Goal: Task Accomplishment & Management: Manage account settings

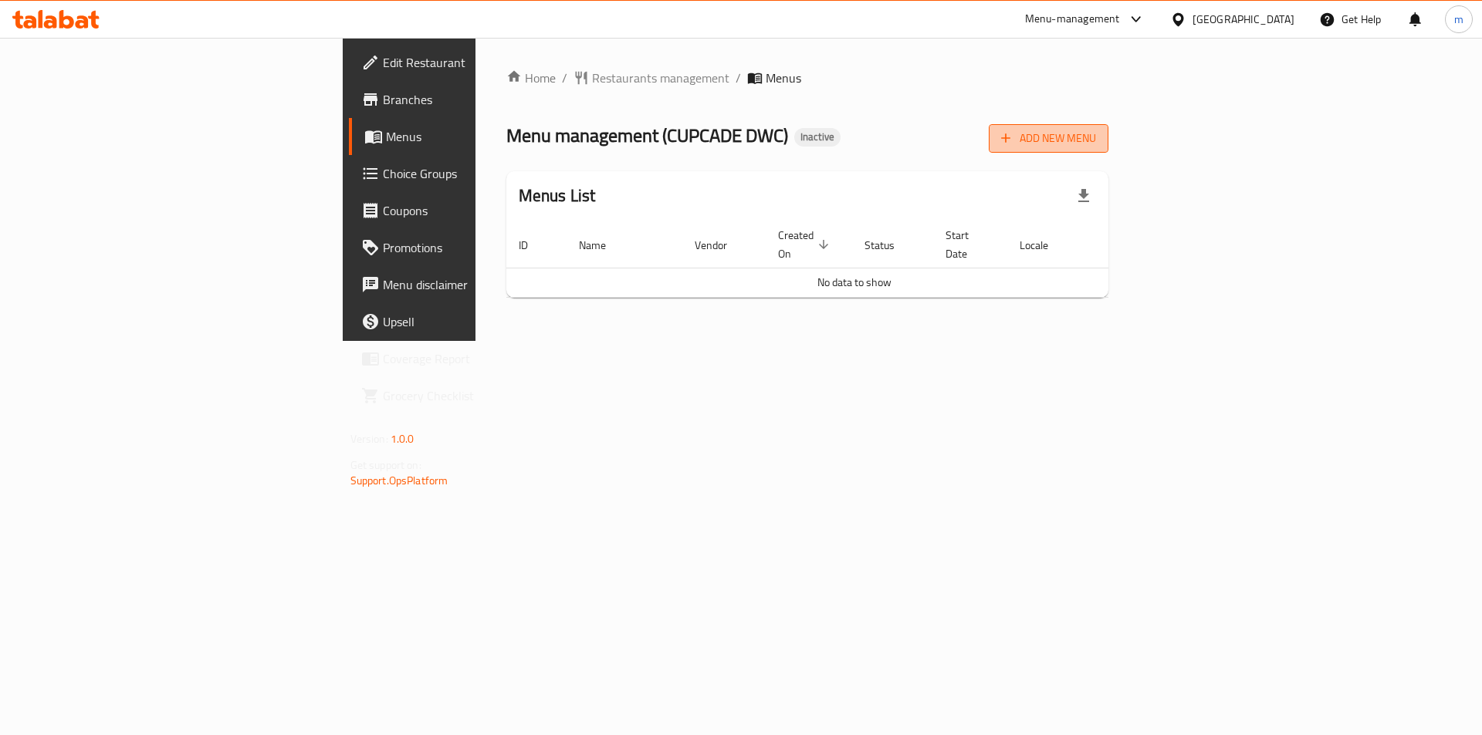
click at [1096, 140] on span "Add New Menu" at bounding box center [1048, 138] width 95 height 19
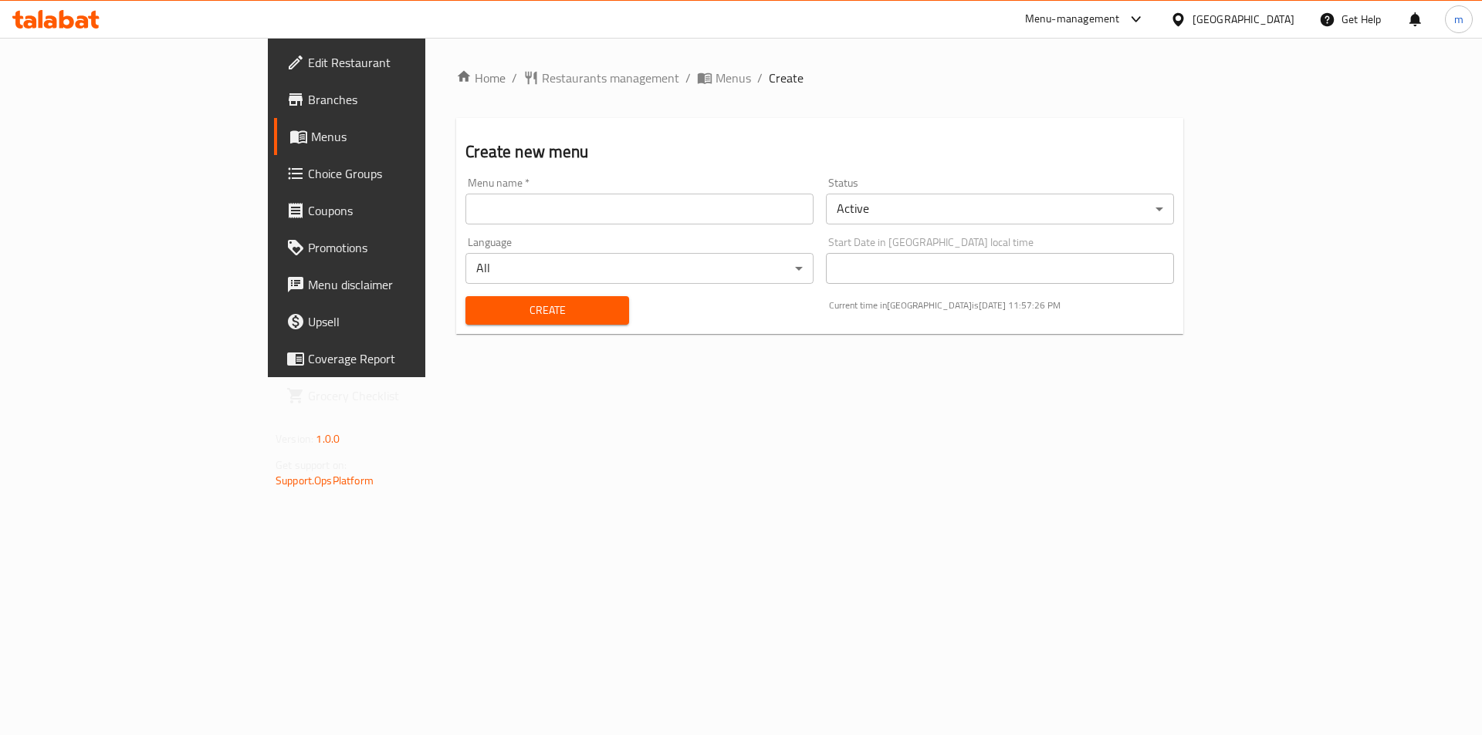
click at [769, 221] on input "text" at bounding box center [639, 209] width 348 height 31
type input "10.10"
click at [465, 296] on button "Create" at bounding box center [546, 310] width 163 height 29
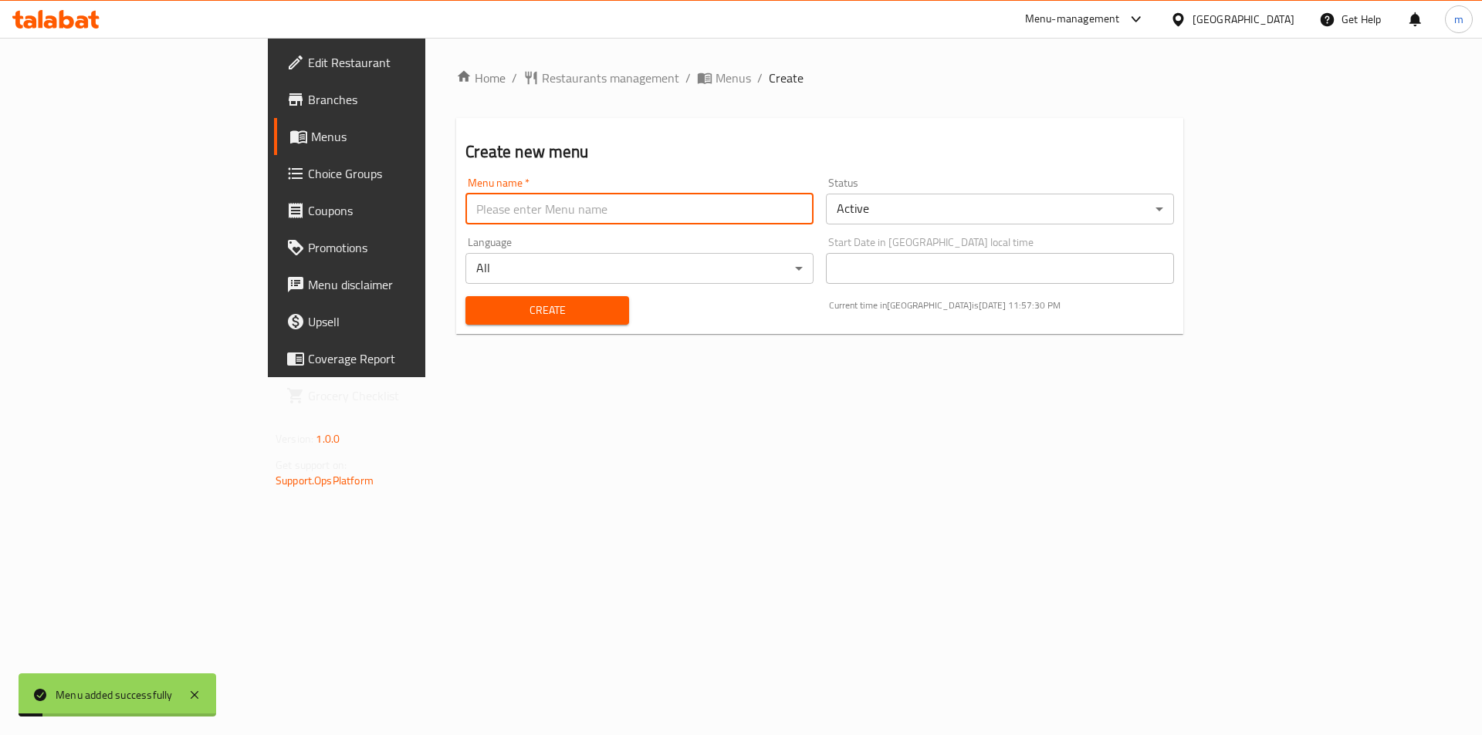
click at [311, 137] on span "Menus" at bounding box center [407, 136] width 192 height 19
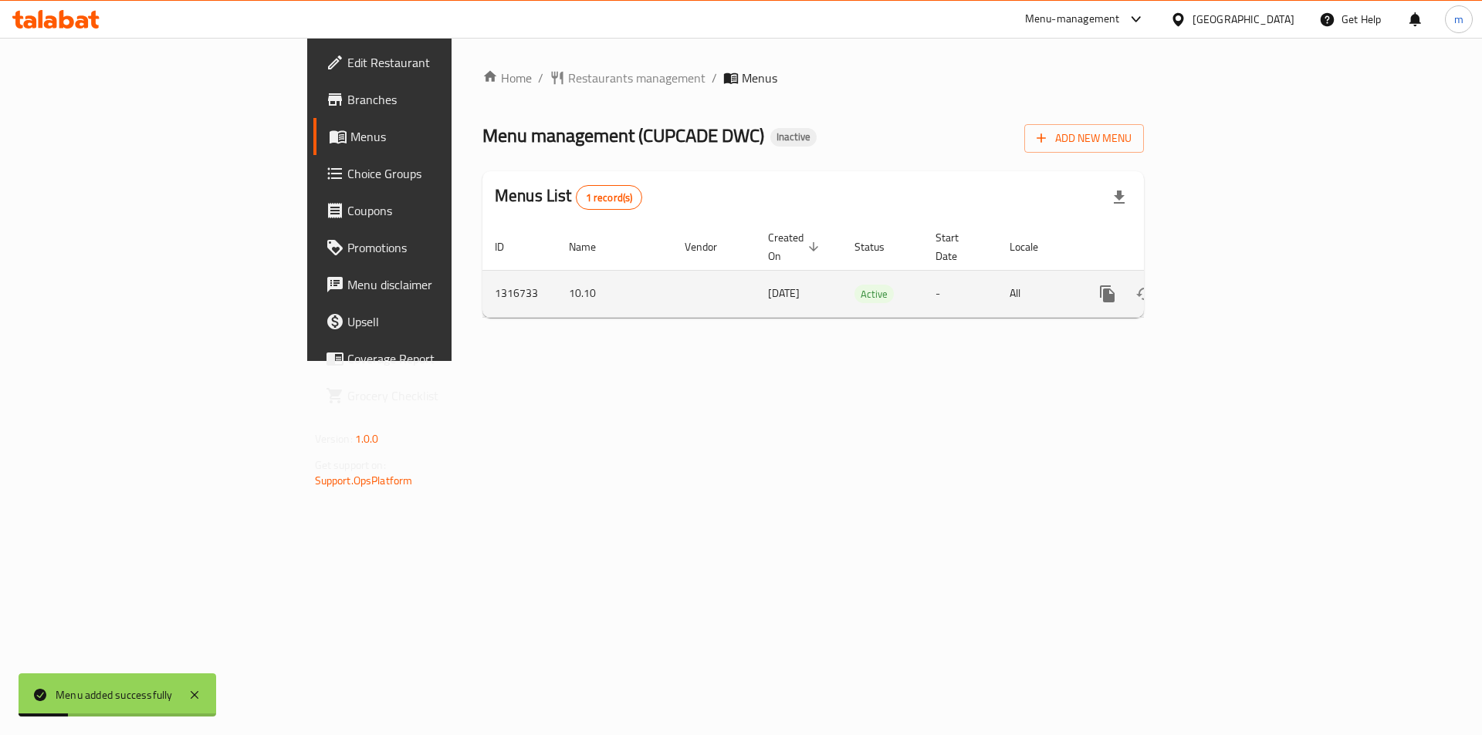
click at [1228, 285] on icon "enhanced table" at bounding box center [1218, 294] width 19 height 19
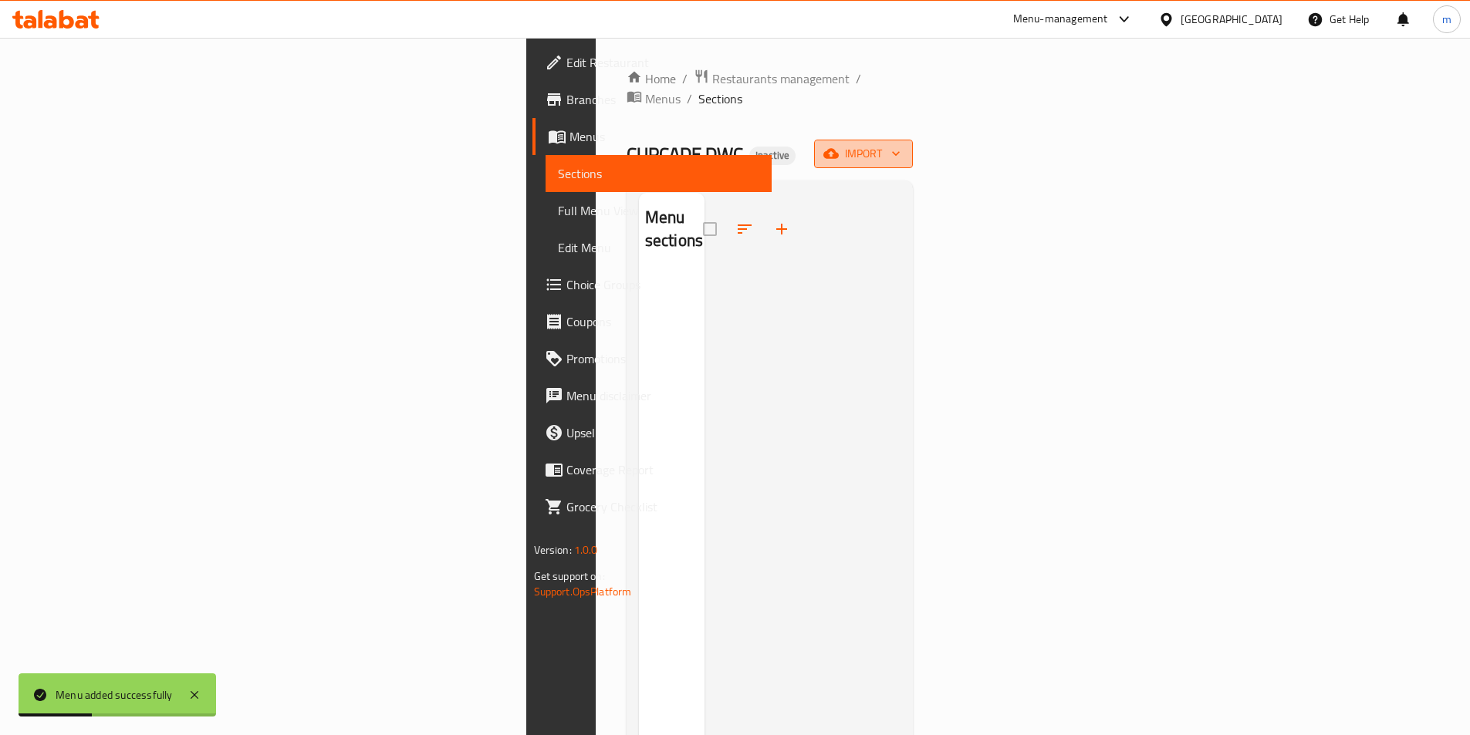
click at [901, 144] on span "import" at bounding box center [863, 153] width 74 height 19
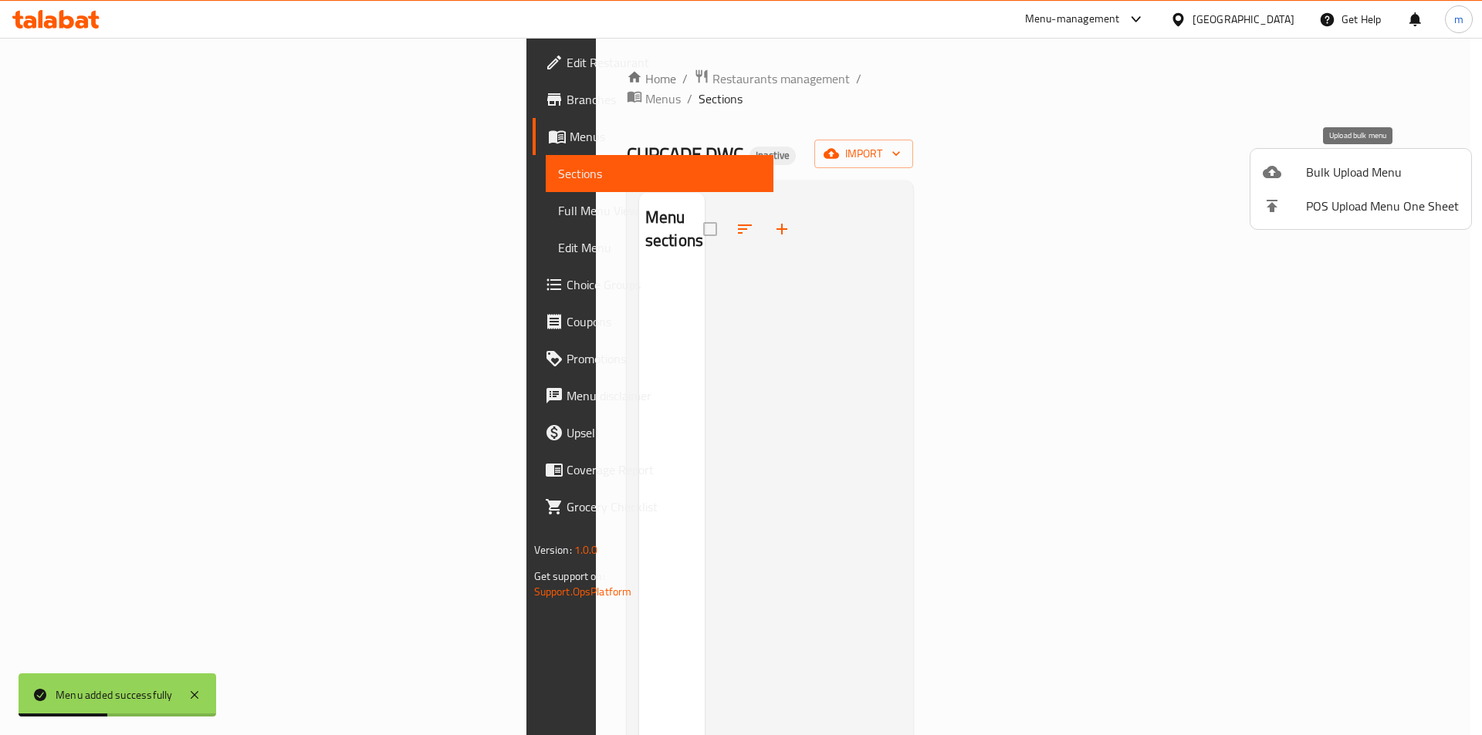
click at [1323, 171] on span "Bulk Upload Menu" at bounding box center [1382, 172] width 153 height 19
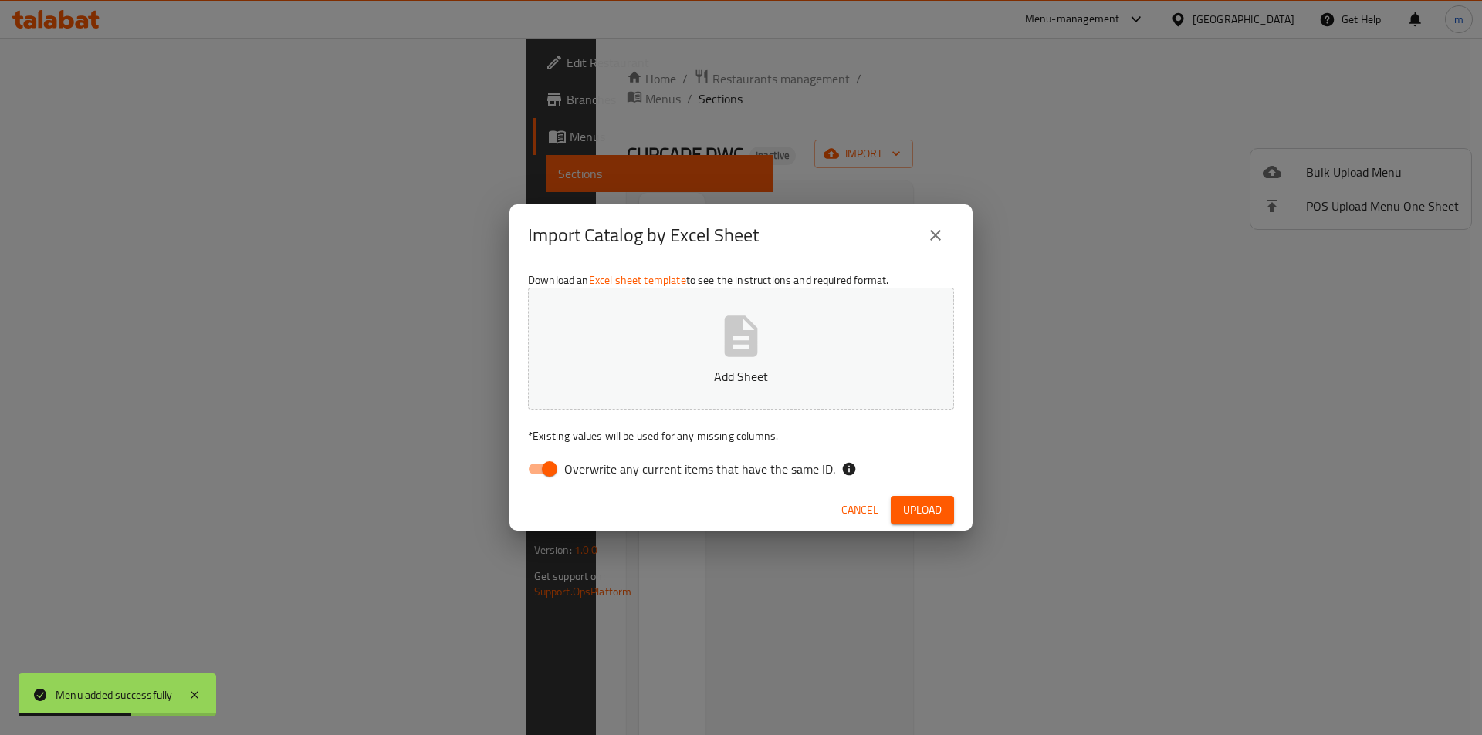
click at [540, 462] on input "Overwrite any current items that have the same ID." at bounding box center [549, 469] width 88 height 29
checkbox input "false"
click at [714, 302] on button "Add Sheet" at bounding box center [741, 349] width 426 height 122
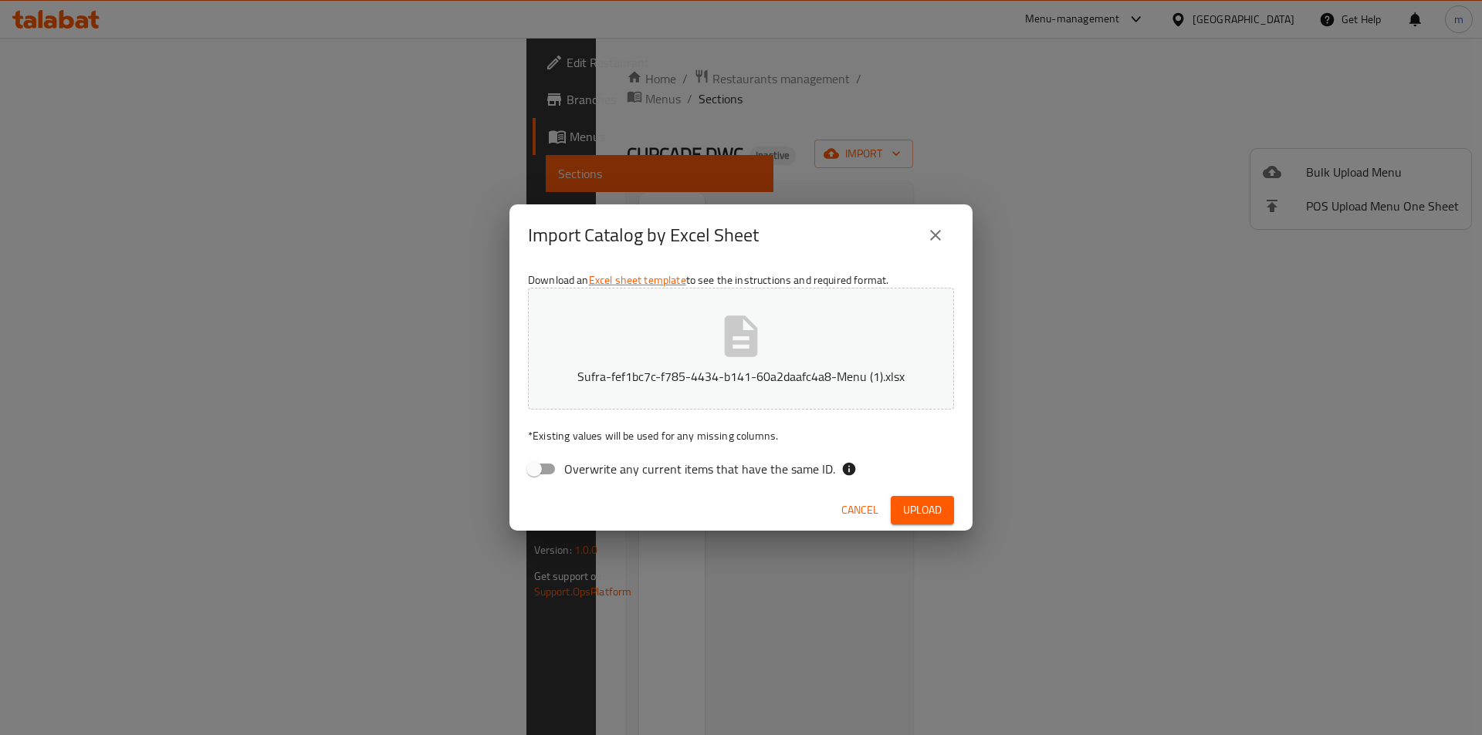
click at [923, 522] on button "Upload" at bounding box center [921, 510] width 63 height 29
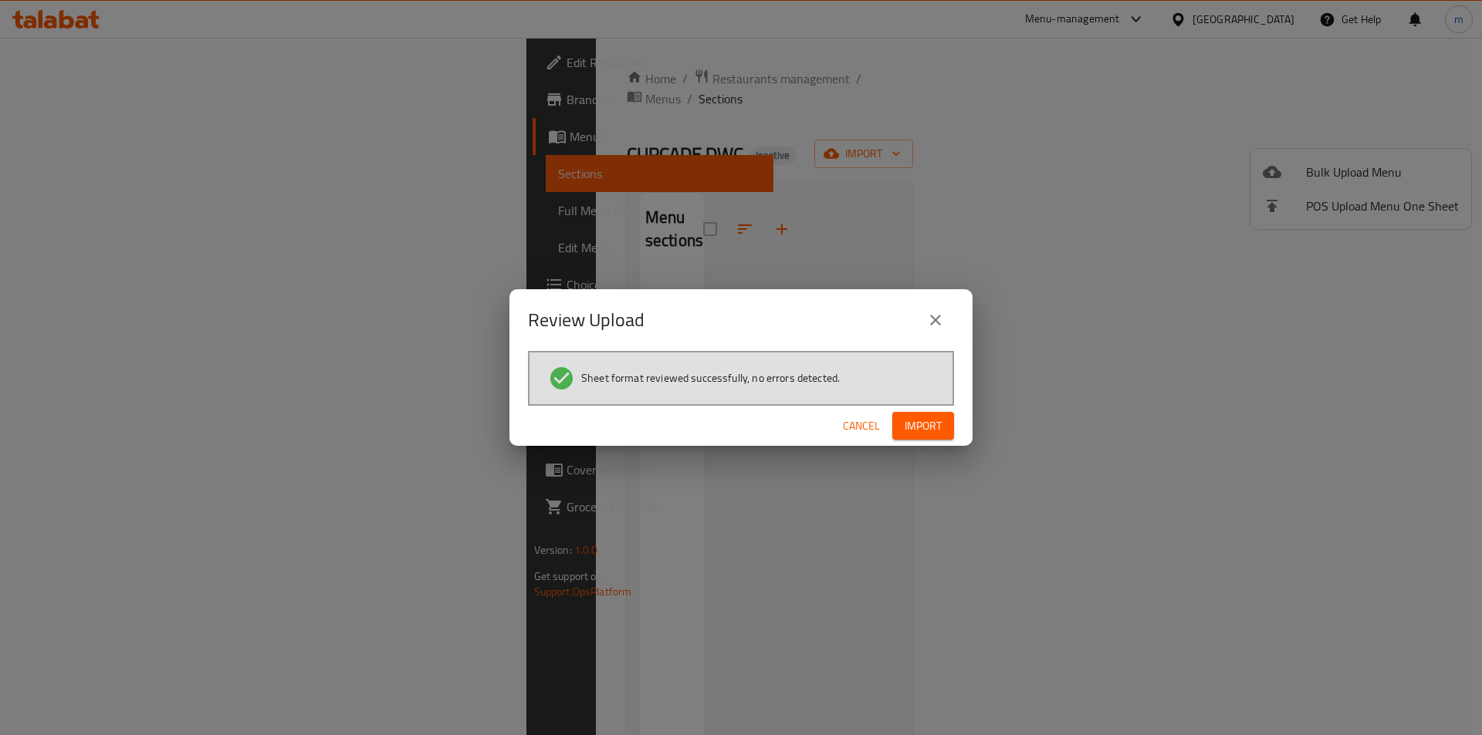
click at [930, 420] on span "Import" at bounding box center [922, 426] width 37 height 19
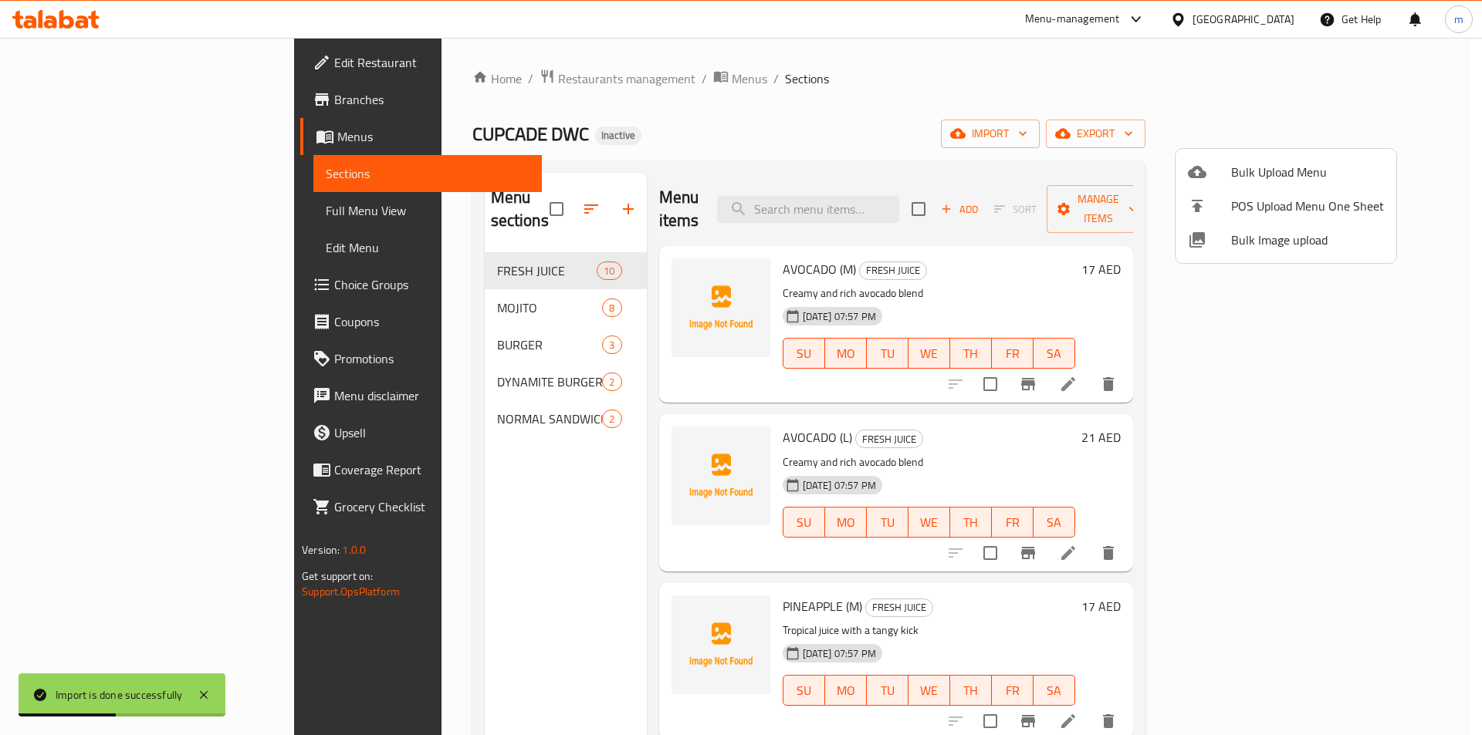
click at [760, 114] on div at bounding box center [741, 367] width 1482 height 735
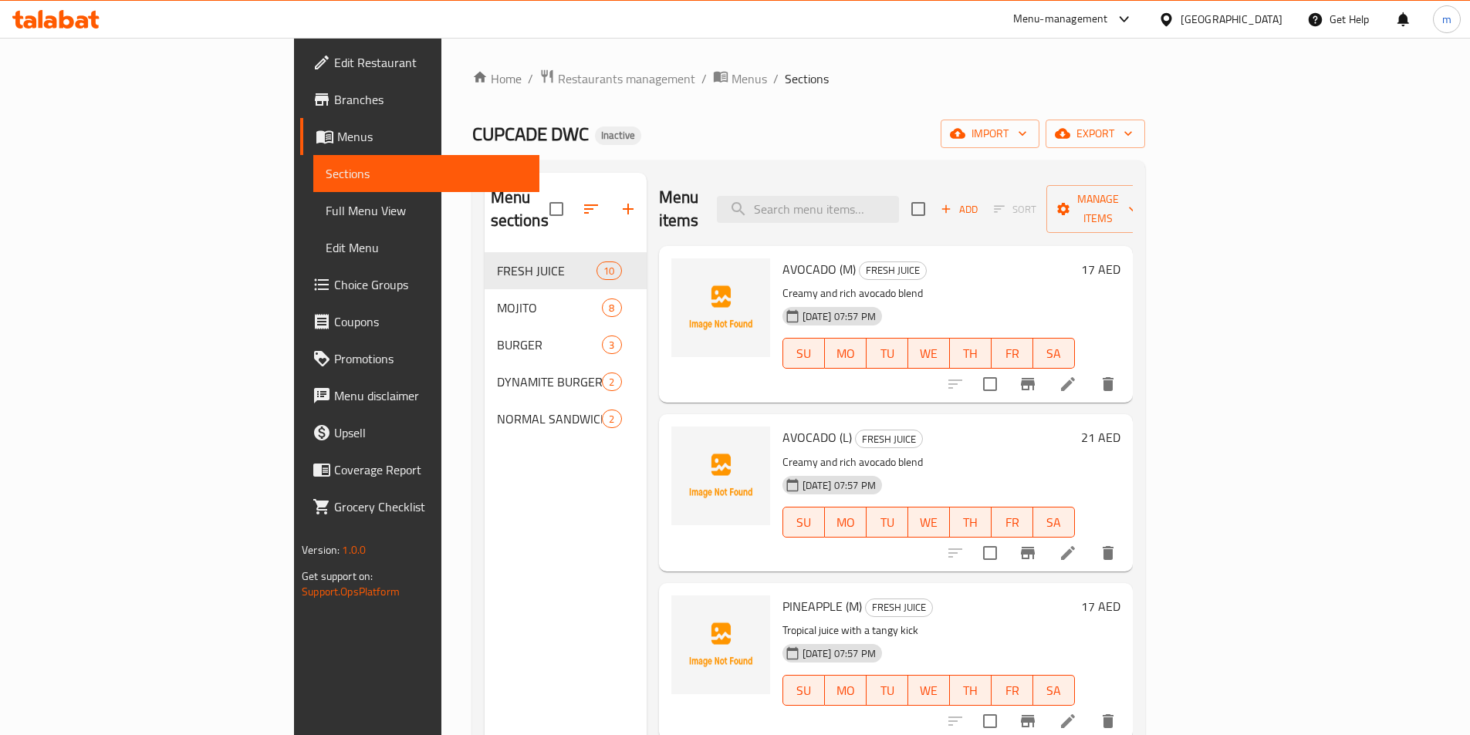
click at [762, 86] on ol "Home / Restaurants management / Menus / Sections" at bounding box center [808, 79] width 673 height 20
click at [326, 202] on span "Full Menu View" at bounding box center [426, 210] width 201 height 19
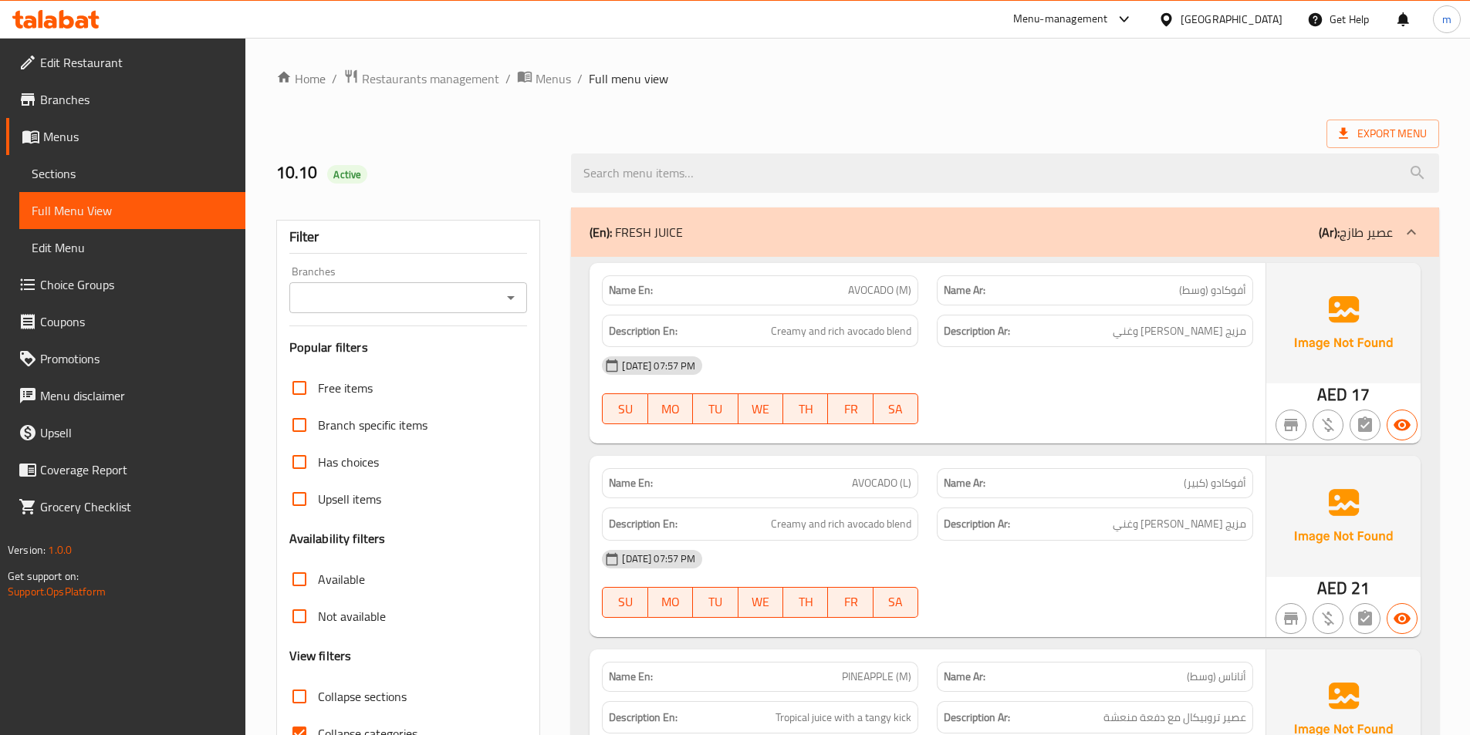
click at [1033, 150] on div at bounding box center [1005, 173] width 887 height 58
click at [1142, 81] on ol "Home / Restaurants management / Menus / Full menu view" at bounding box center [857, 79] width 1163 height 20
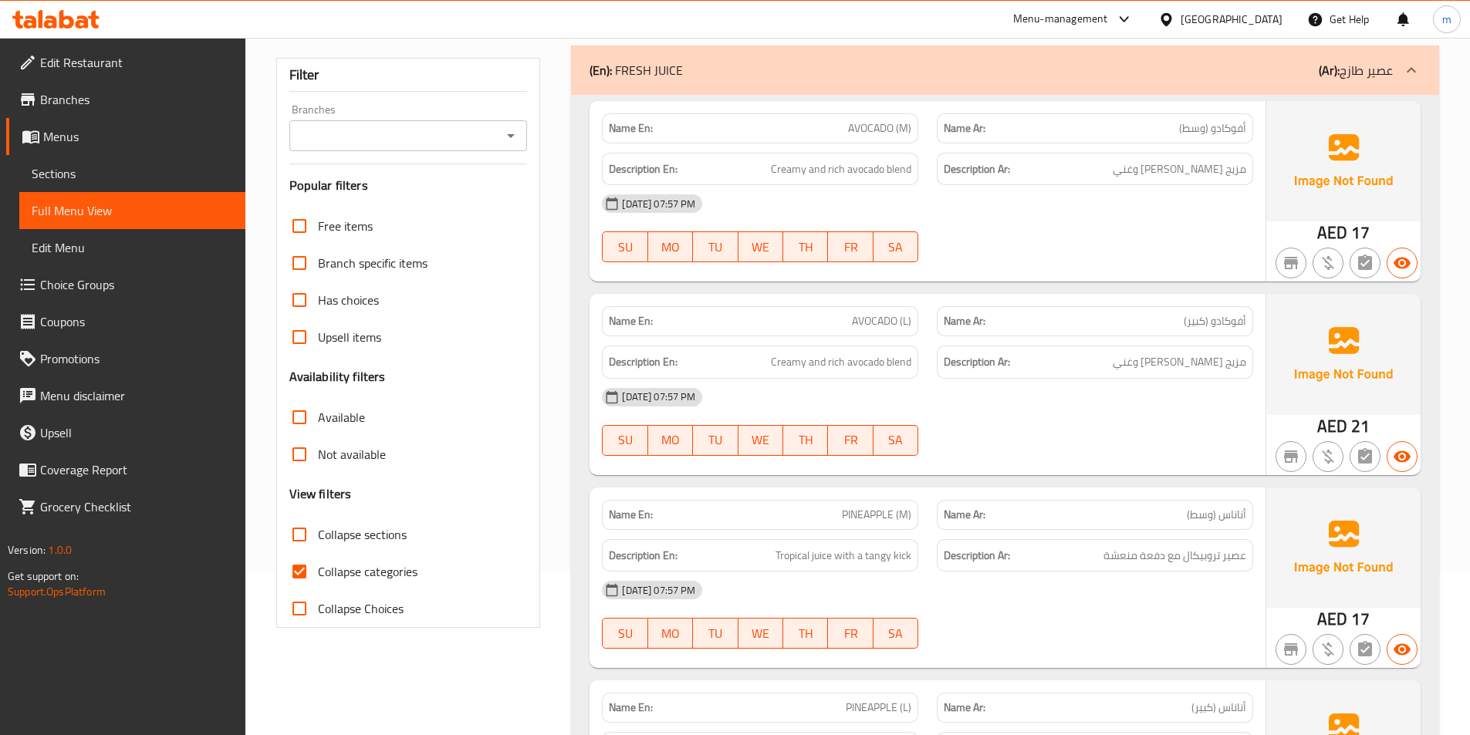
scroll to position [309, 0]
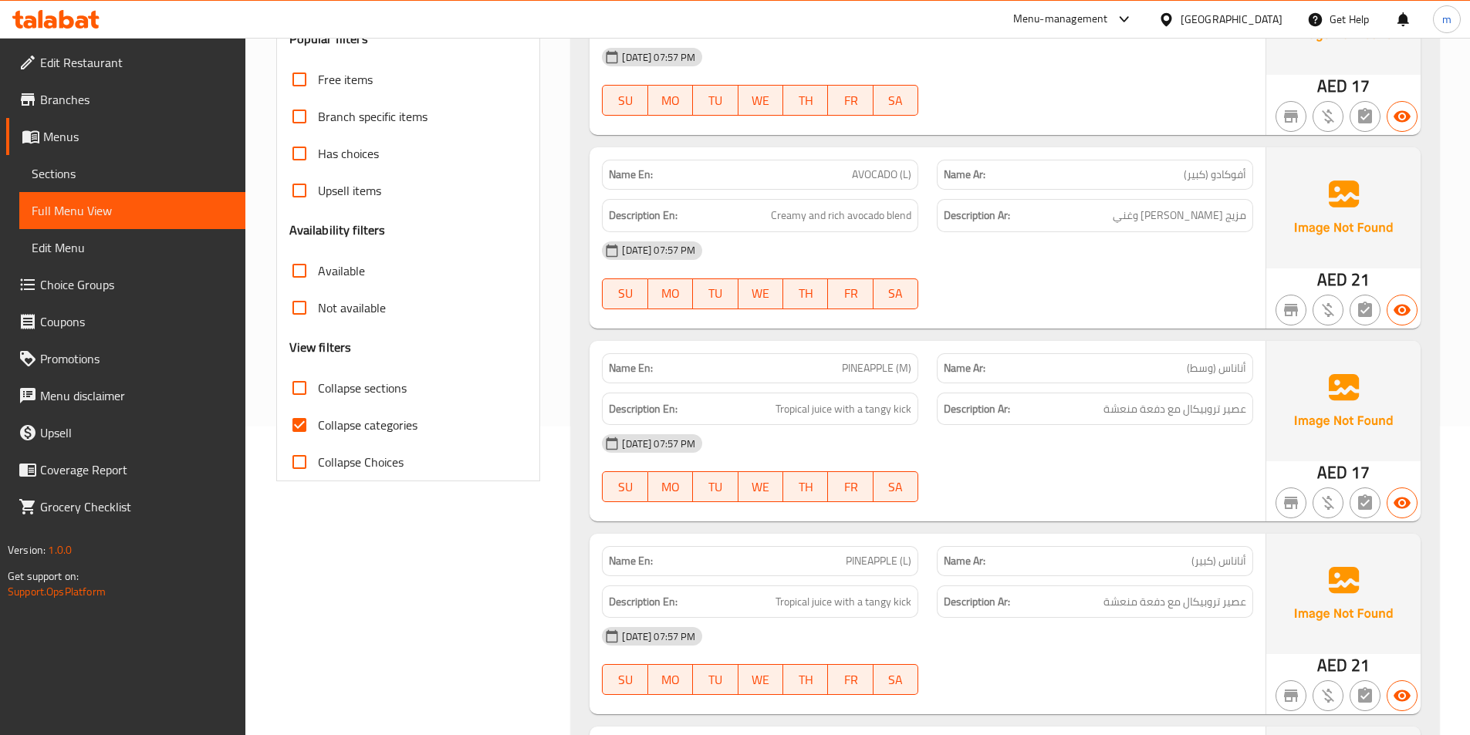
click at [357, 417] on span "Collapse categories" at bounding box center [368, 425] width 100 height 19
click at [318, 417] on input "Collapse categories" at bounding box center [299, 425] width 37 height 37
checkbox input "false"
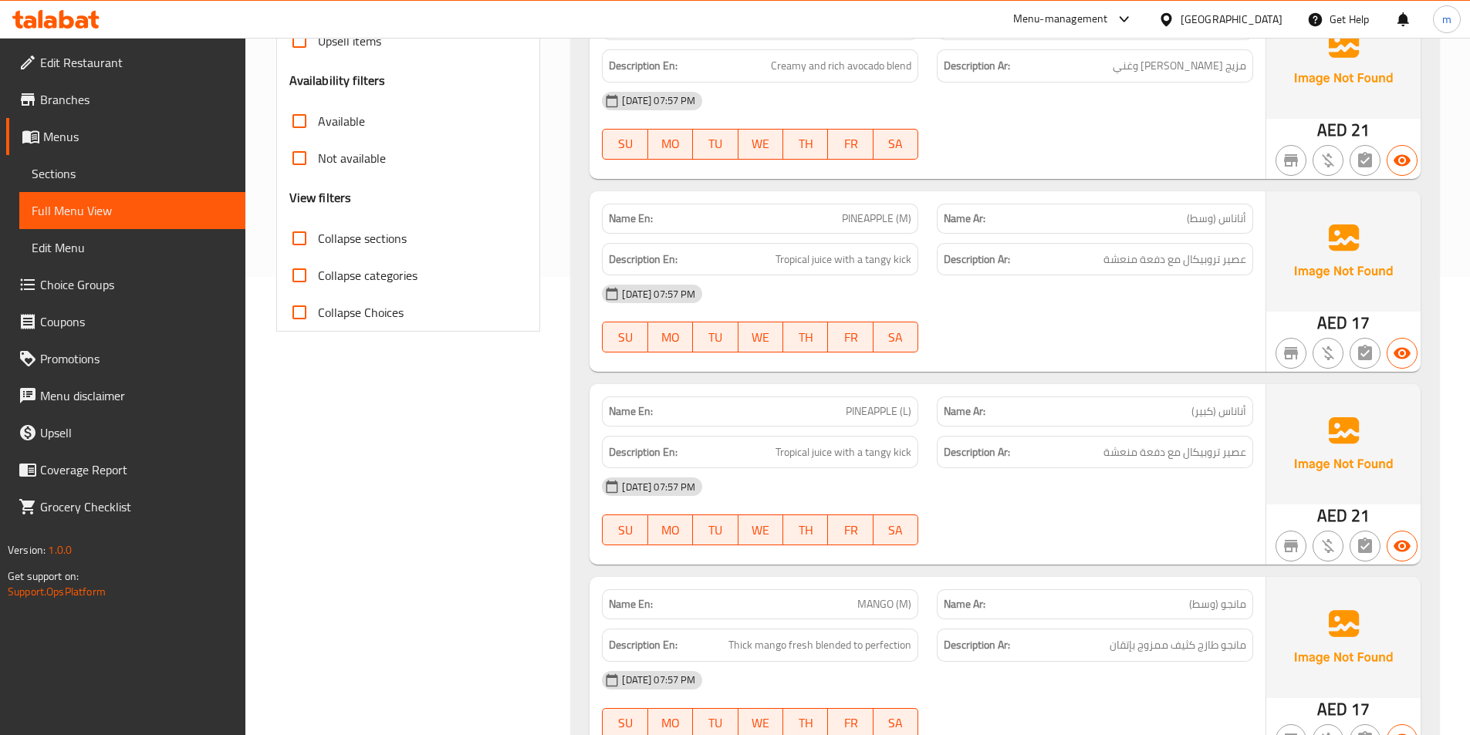
scroll to position [0, 0]
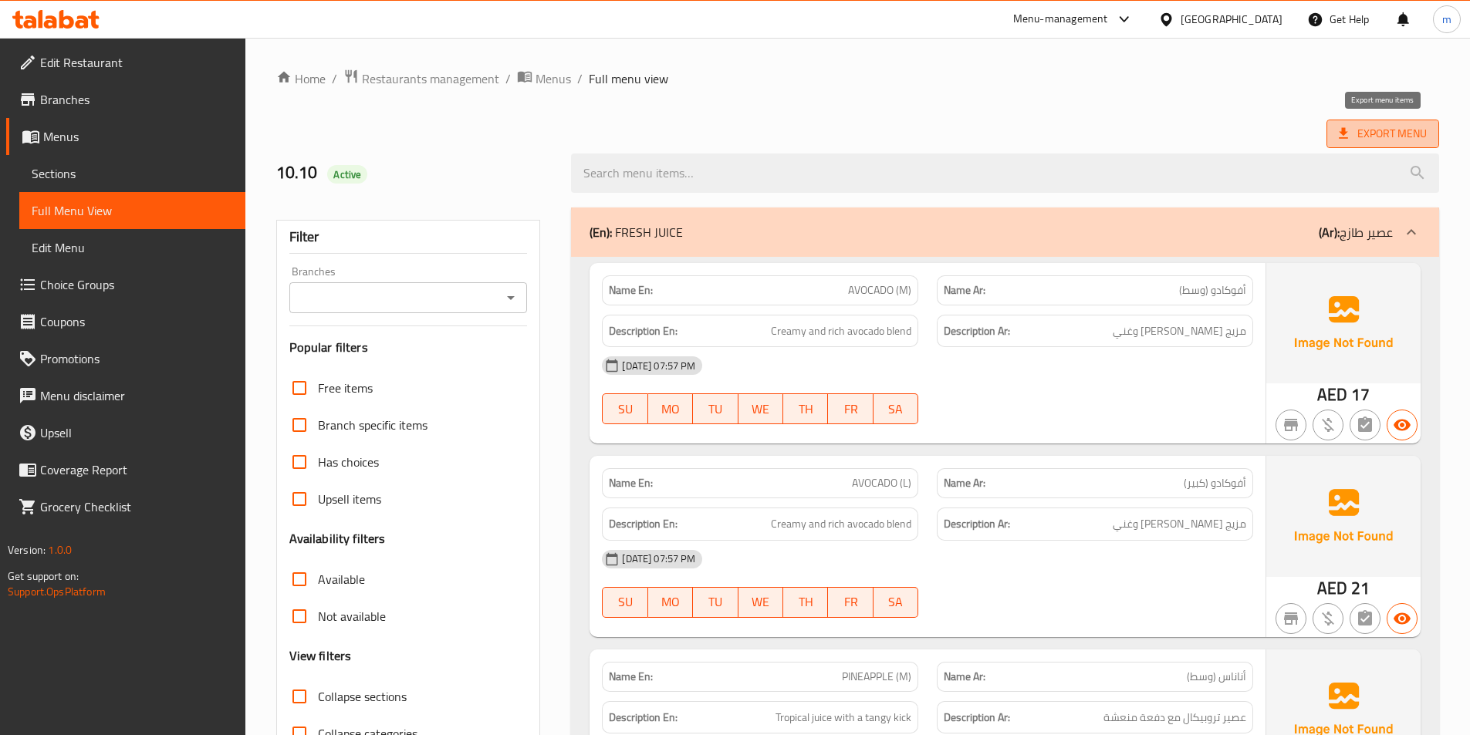
click at [1356, 132] on span "Export Menu" at bounding box center [1383, 133] width 88 height 19
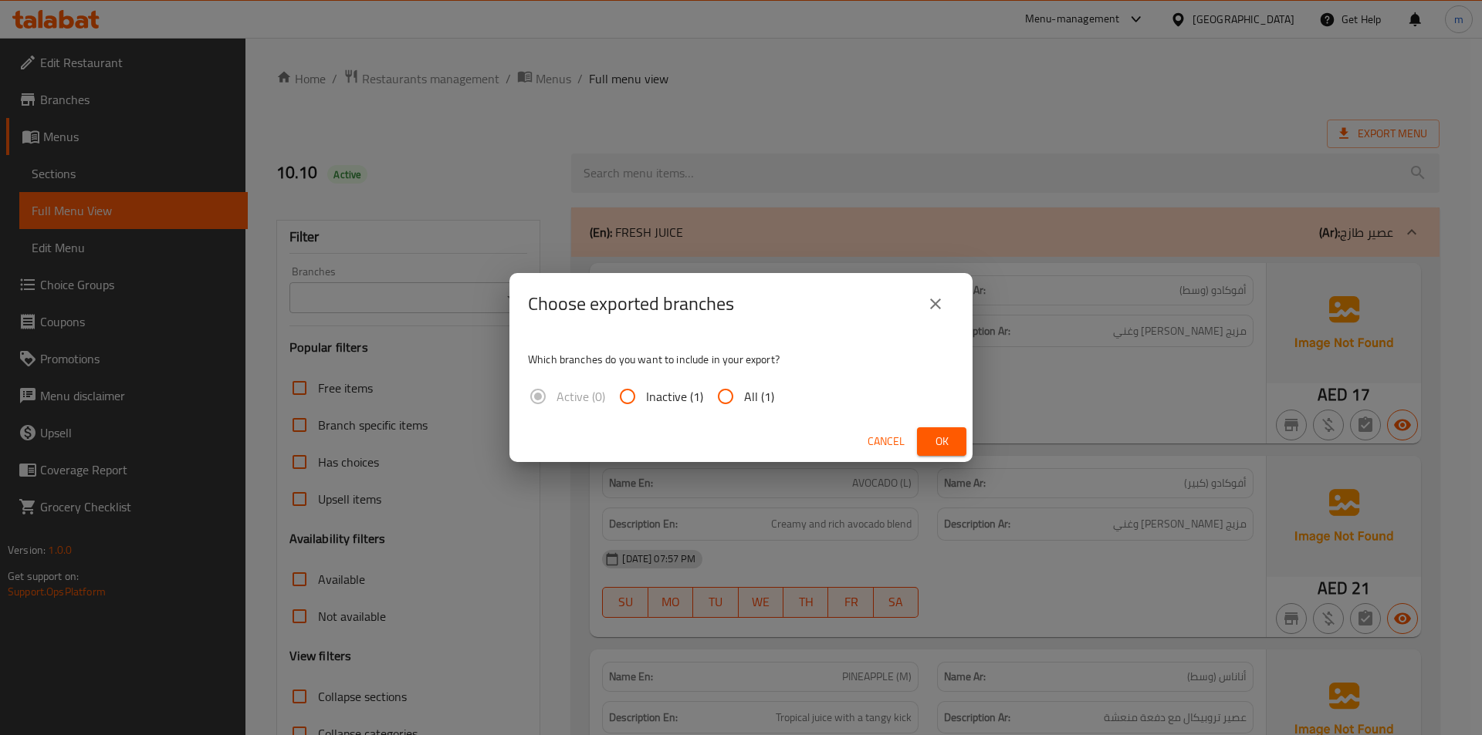
click at [745, 413] on label "All (1)" at bounding box center [740, 396] width 67 height 37
click at [744, 413] on input "All (1)" at bounding box center [725, 396] width 37 height 37
radio input "true"
click at [931, 434] on span "Ok" at bounding box center [941, 441] width 25 height 19
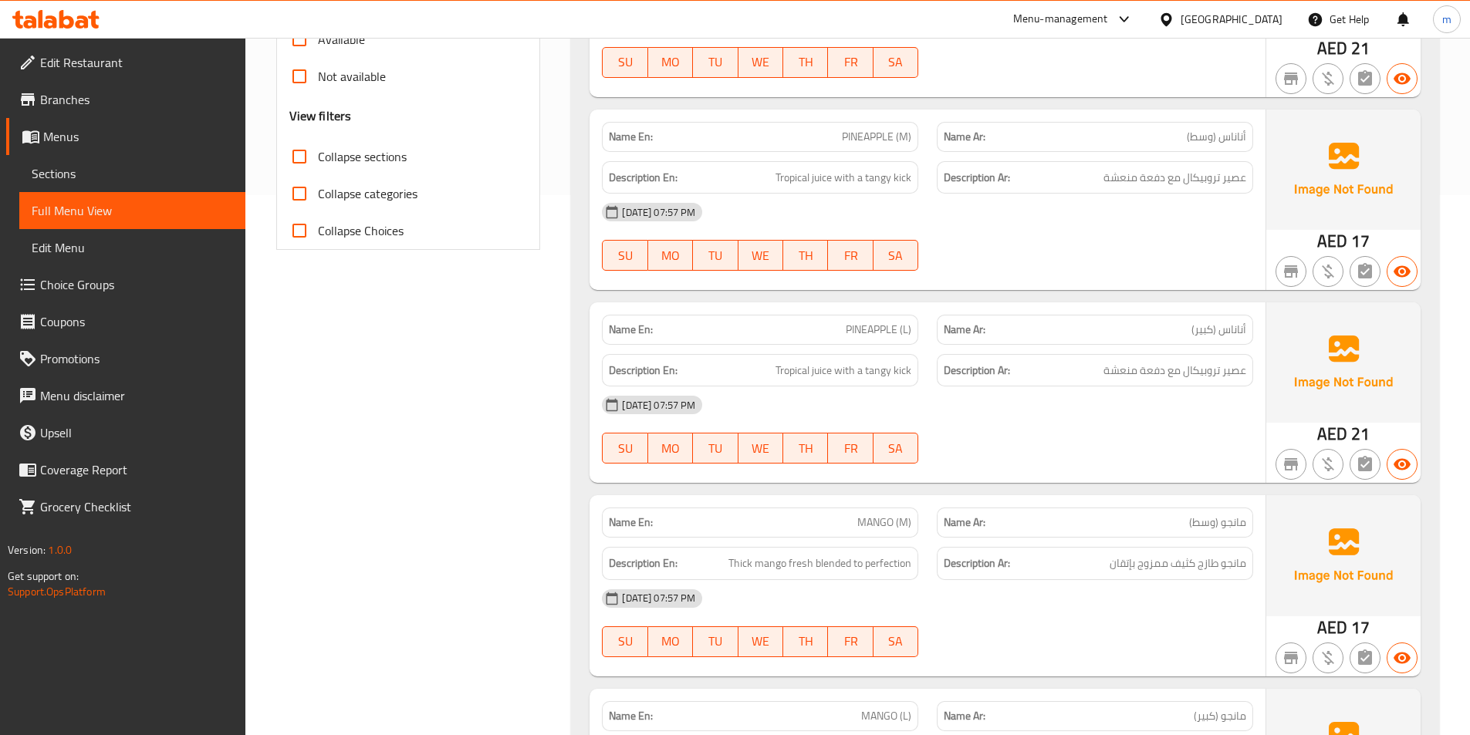
scroll to position [617, 0]
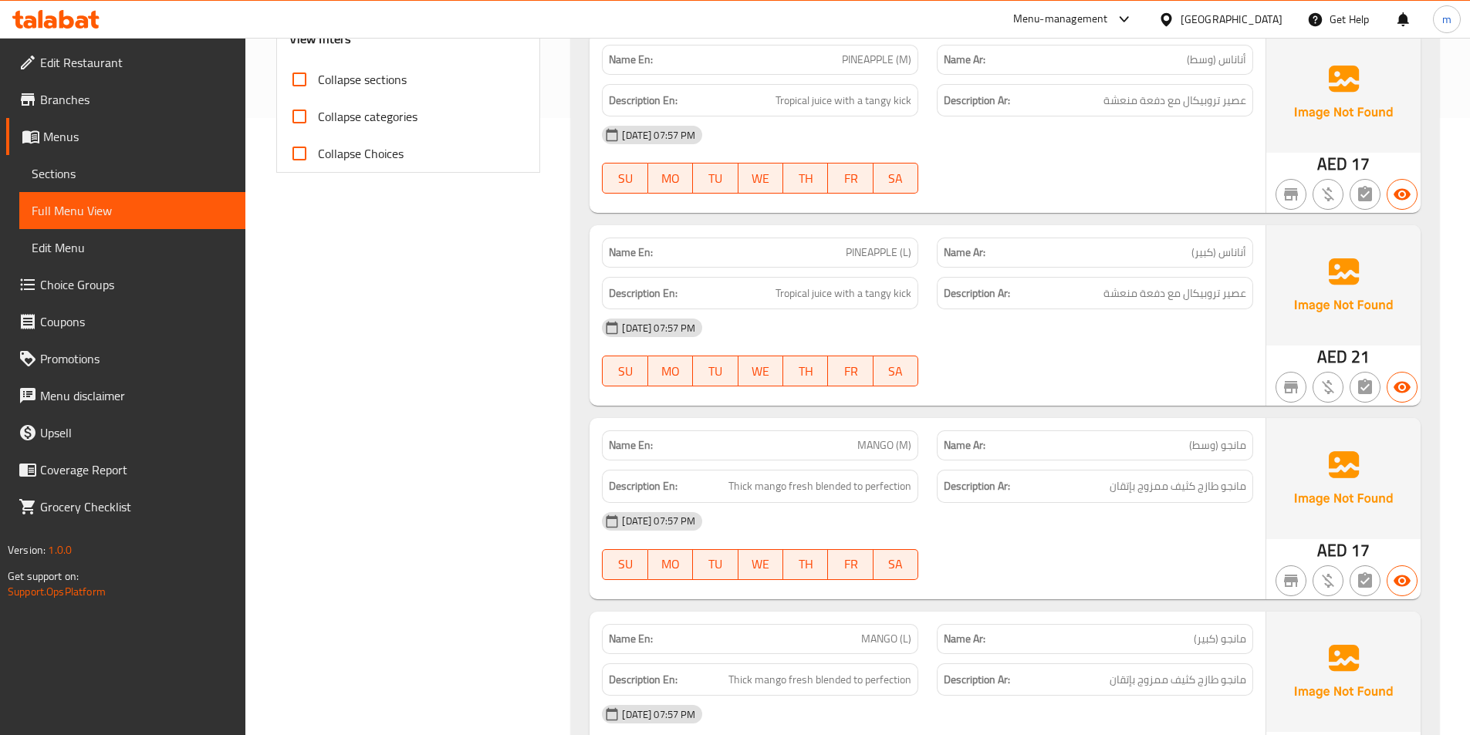
click at [1155, 325] on div "[DATE] 07:57 PM" at bounding box center [928, 327] width 670 height 37
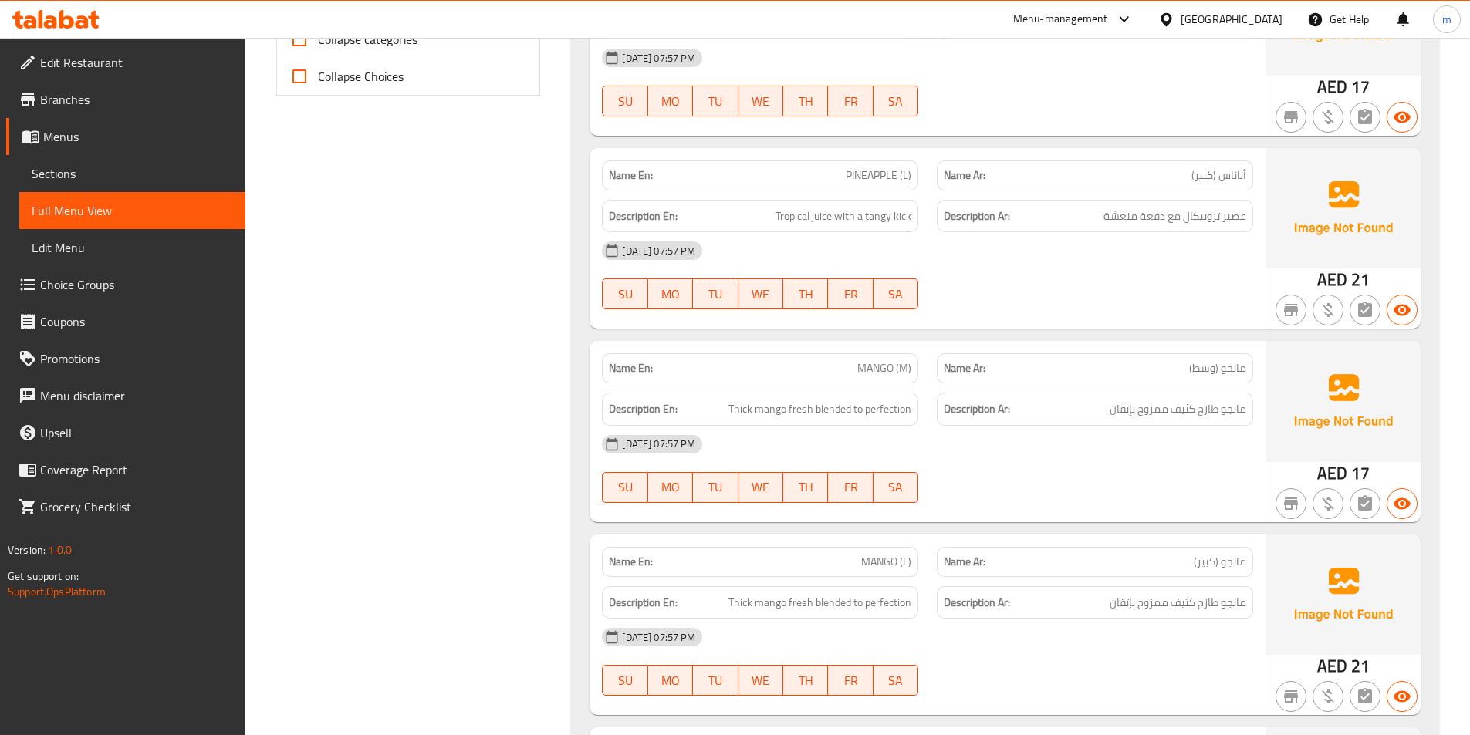
scroll to position [772, 0]
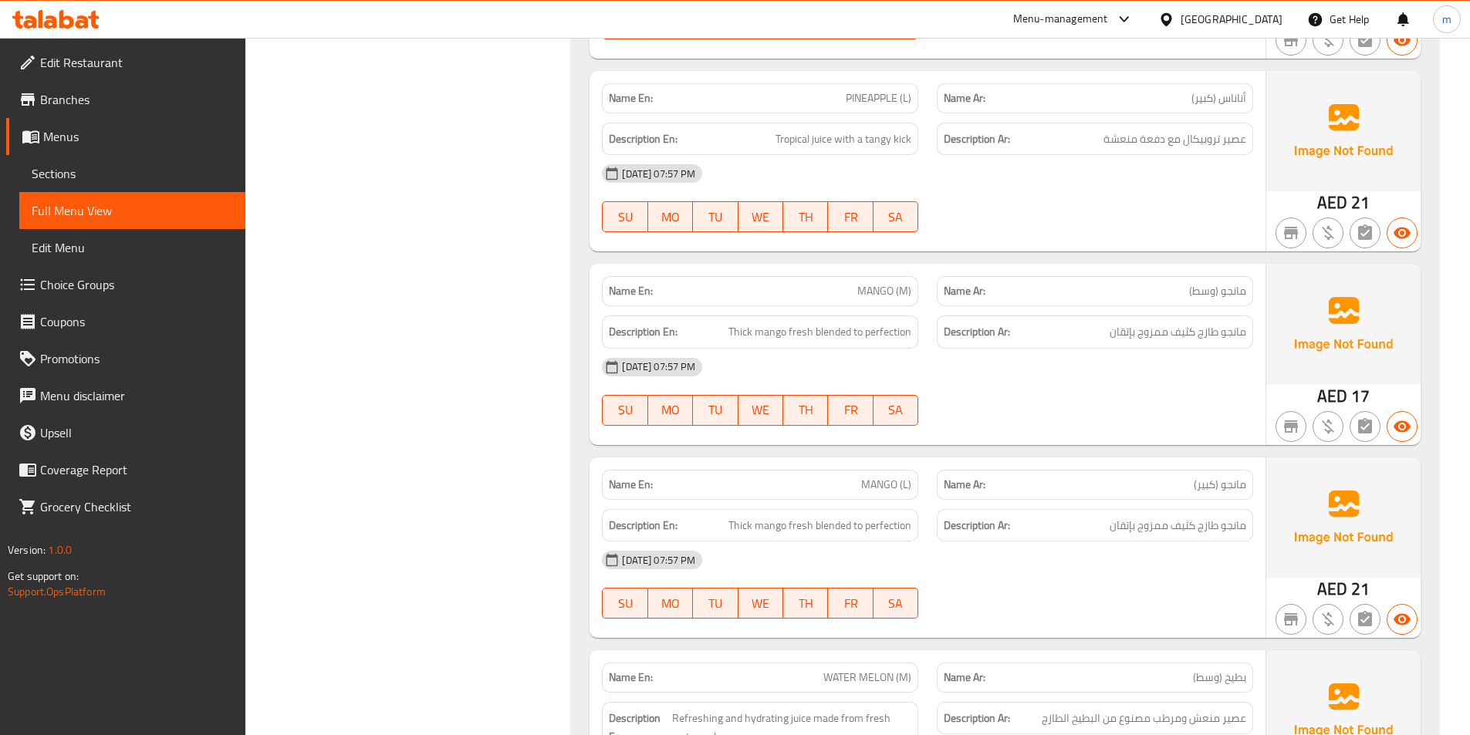
click at [1118, 387] on div "10-10-2025 07:57 PM SU MO TU WE TH FR SA" at bounding box center [928, 392] width 670 height 86
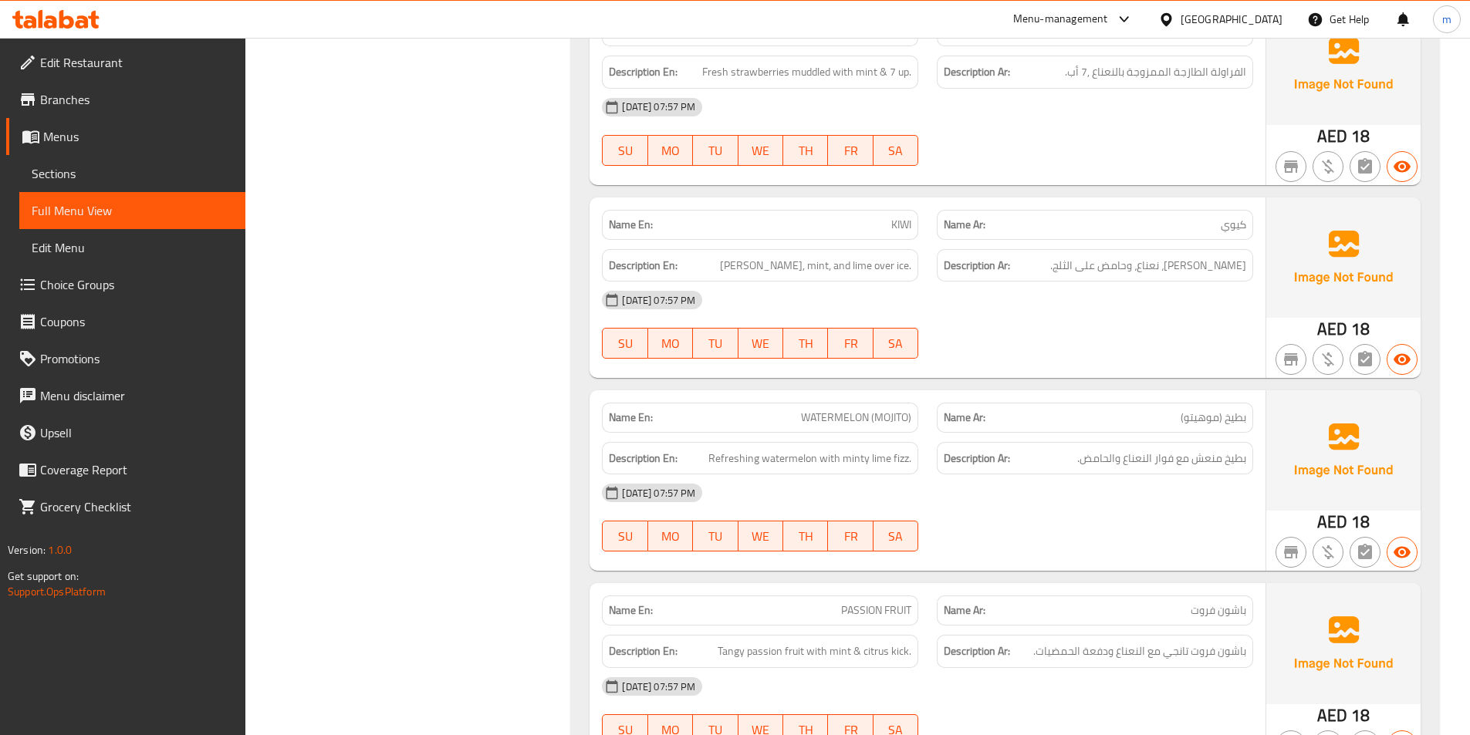
scroll to position [2701, 0]
click at [929, 444] on div "Description Ar: بطيخ منعش مع فوار النعناع والحامض." at bounding box center [1095, 458] width 335 height 52
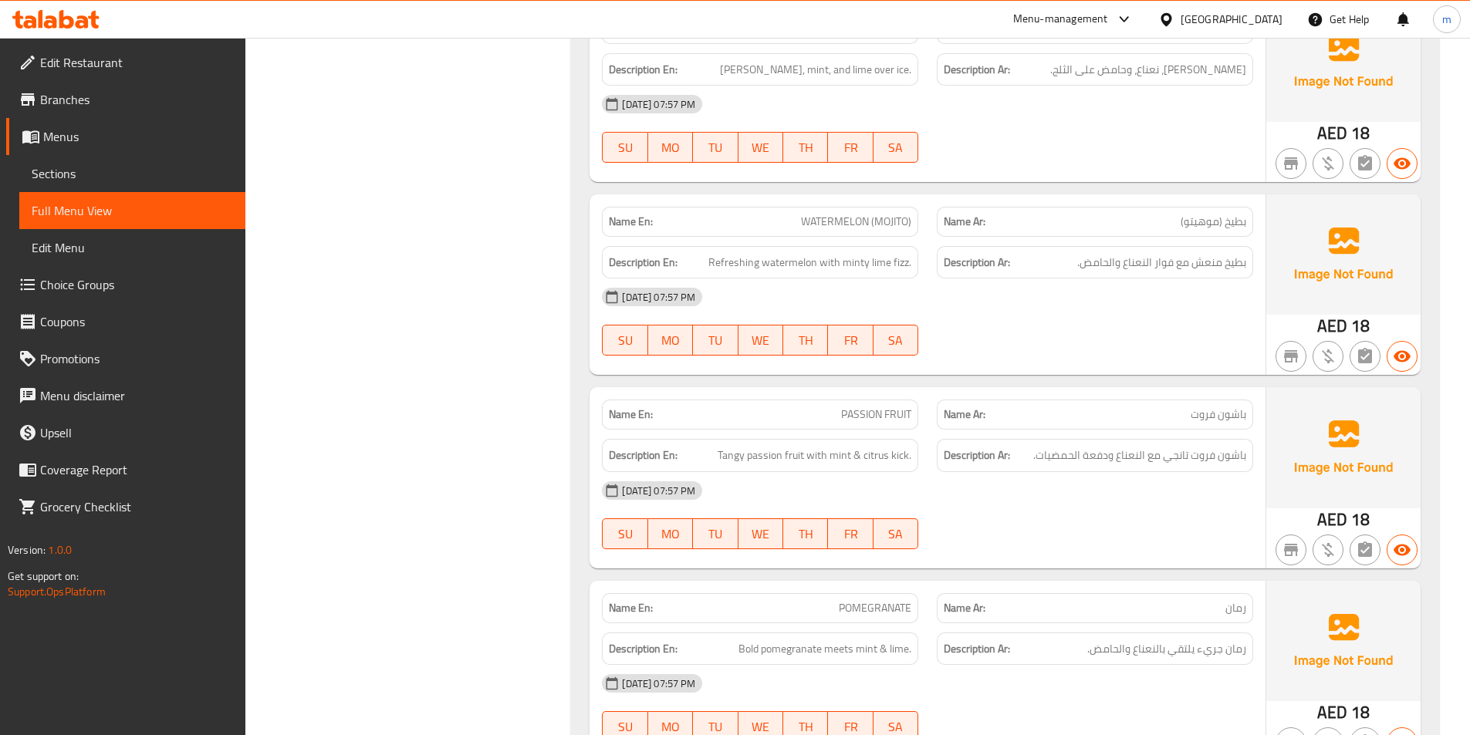
scroll to position [2932, 0]
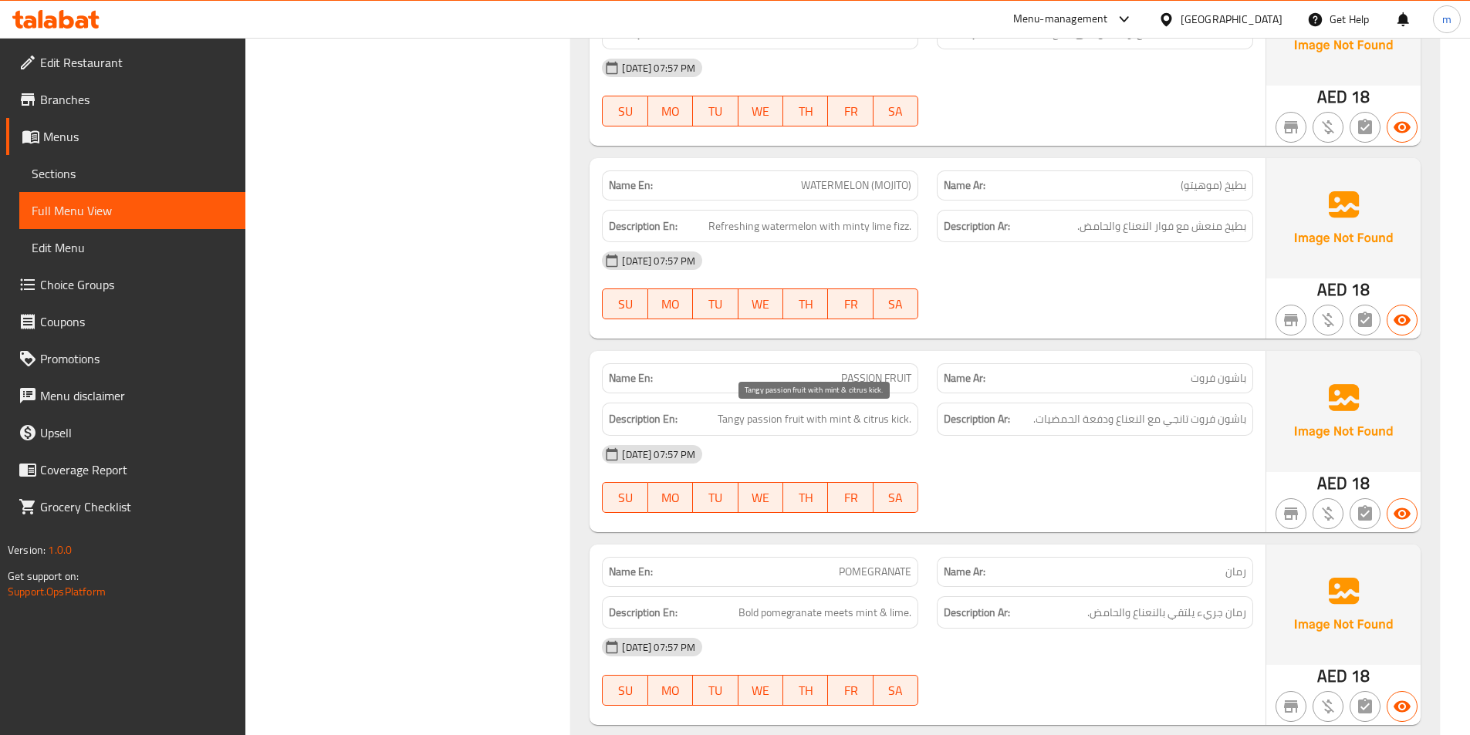
click at [728, 418] on span "Tangy passion fruit with mint & citrus kick." at bounding box center [815, 419] width 194 height 19
copy span "Tangy"
click at [577, 409] on div "Name En: APPLE Name Ar: تفاح Description En: Cool mint & crisp apple with a spl…" at bounding box center [1005, 165] width 868 height 1570
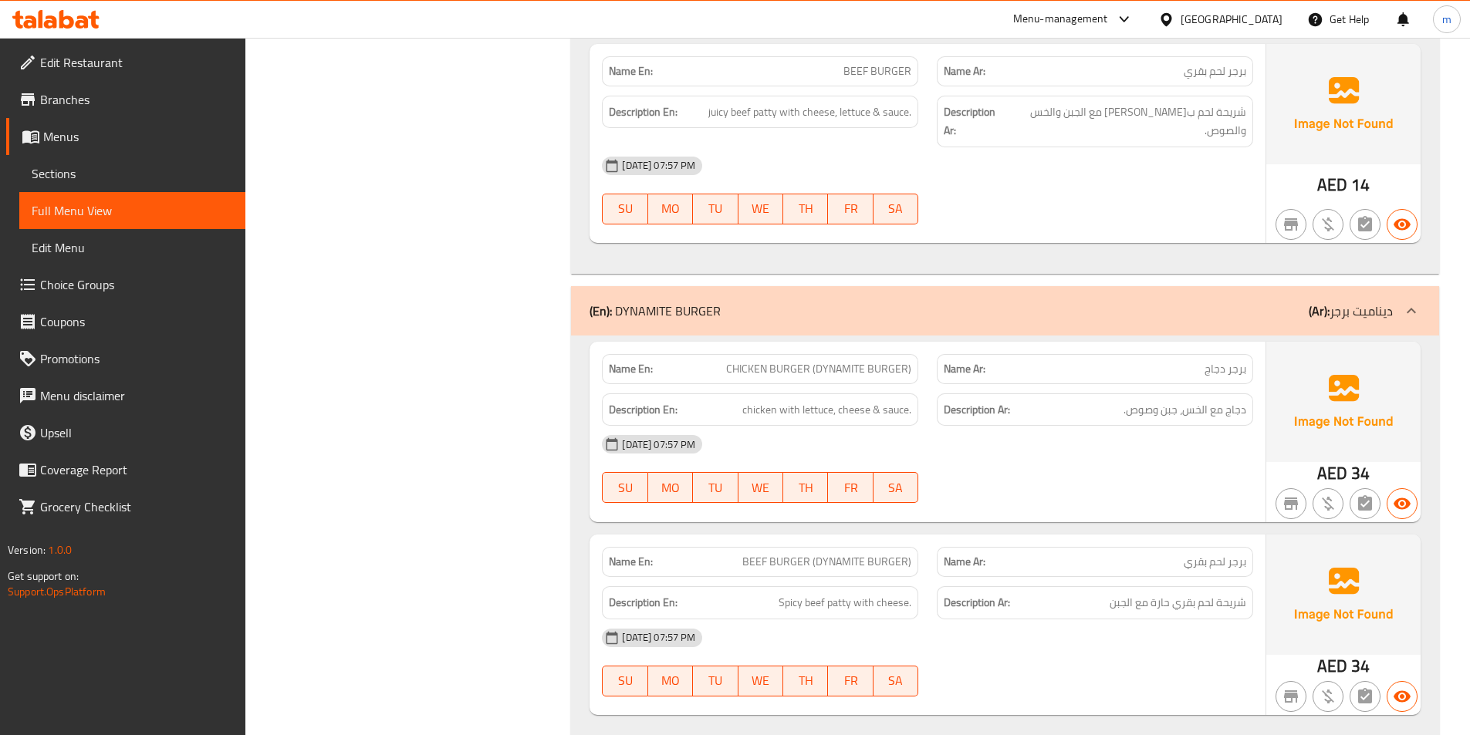
scroll to position [4321, 0]
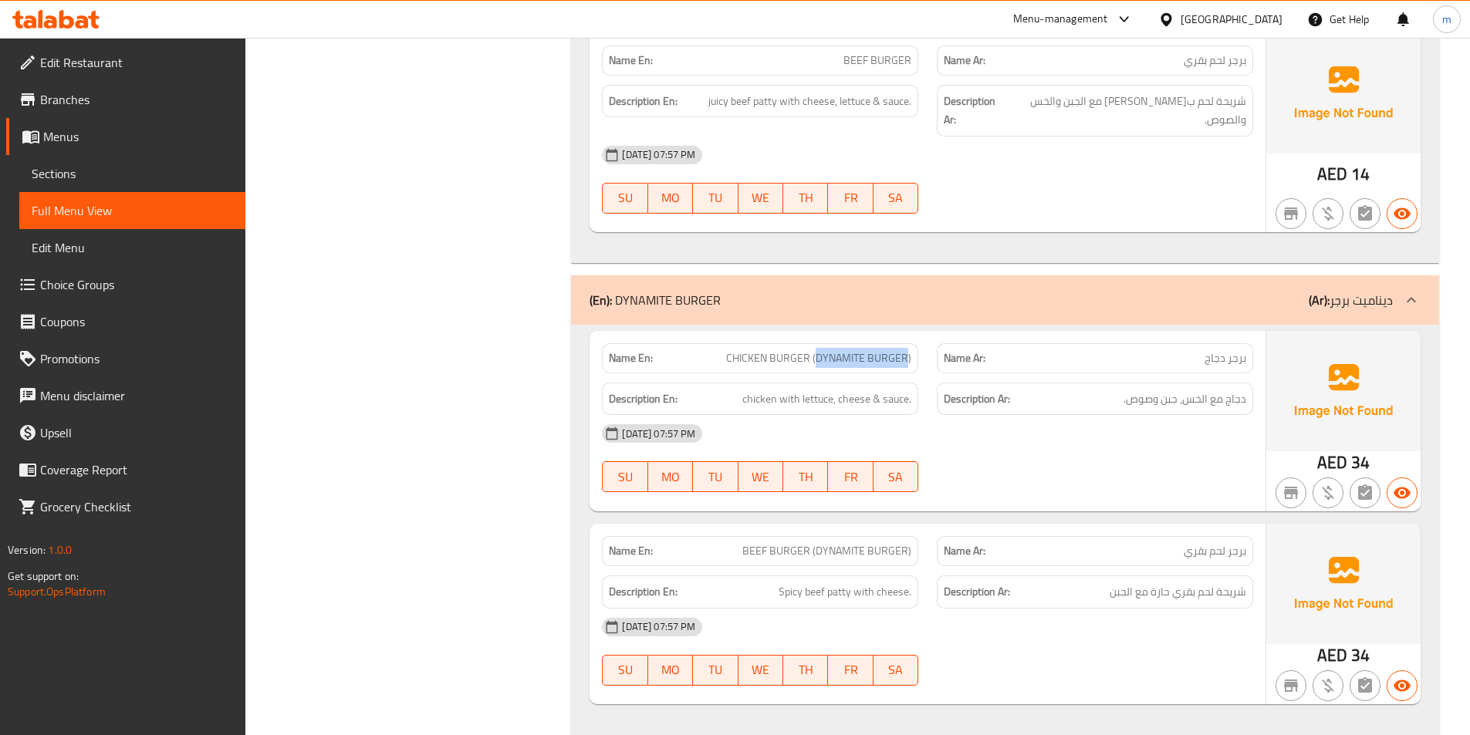
drag, startPoint x: 817, startPoint y: 340, endPoint x: 908, endPoint y: 346, distance: 91.2
click at [908, 350] on span "CHICKEN BURGER (DYNAMITE BURGER)" at bounding box center [818, 358] width 185 height 16
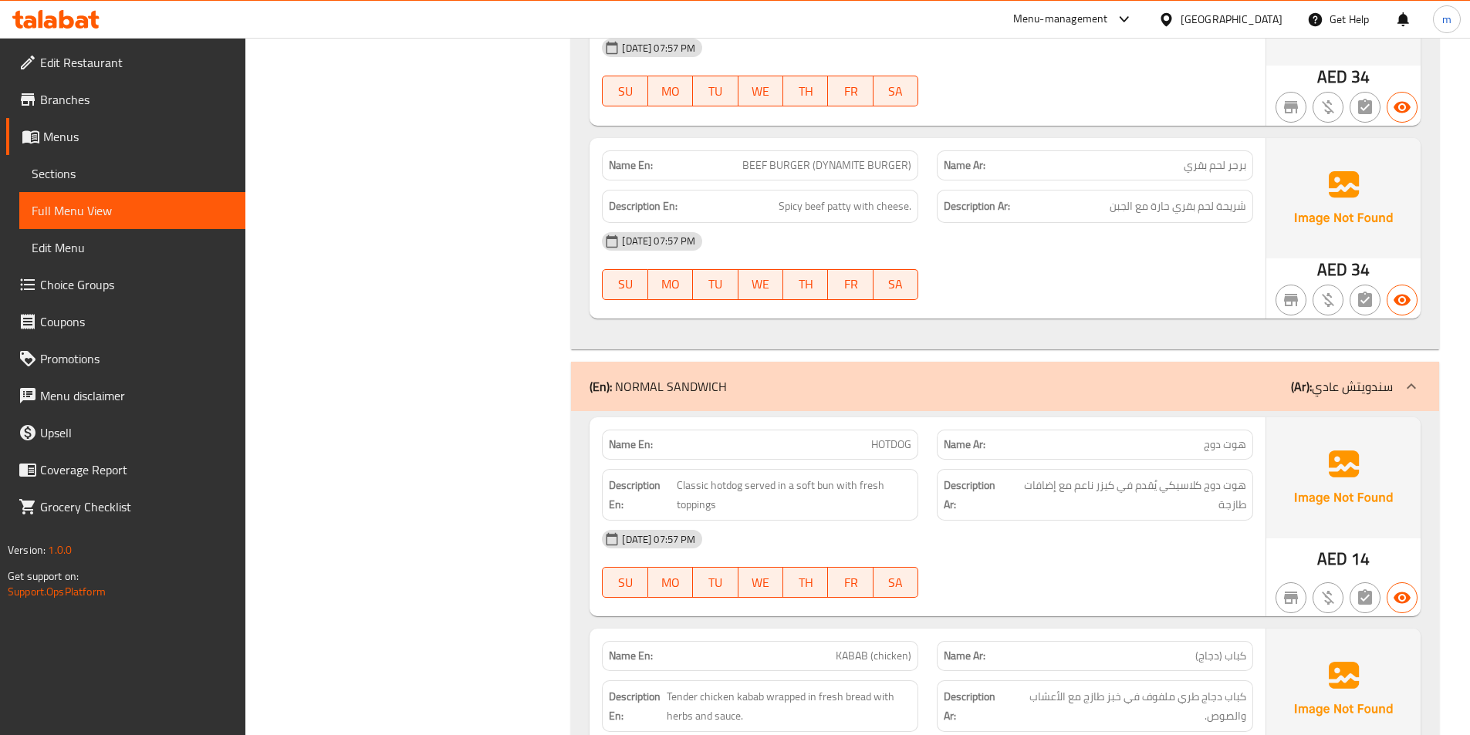
scroll to position [4844, 0]
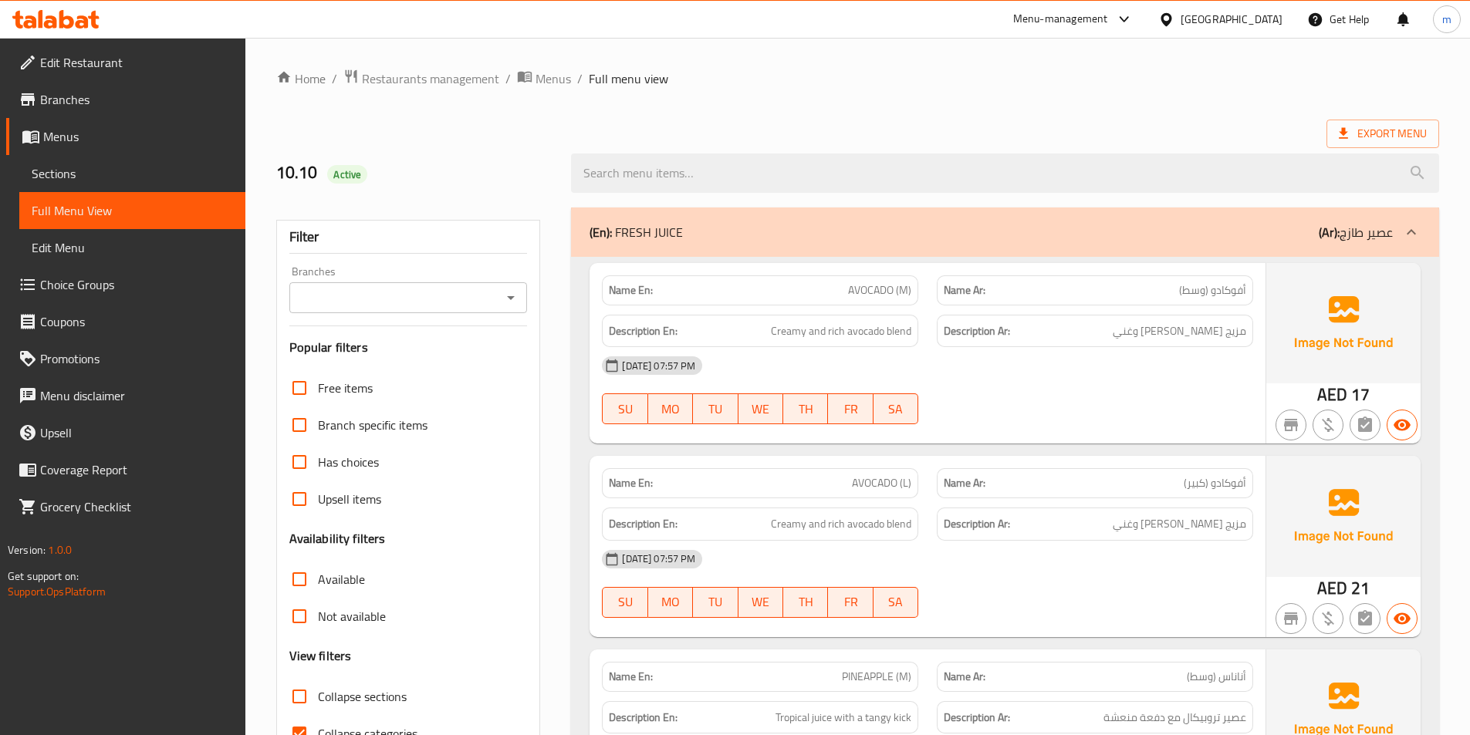
click at [91, 174] on span "Sections" at bounding box center [132, 173] width 201 height 19
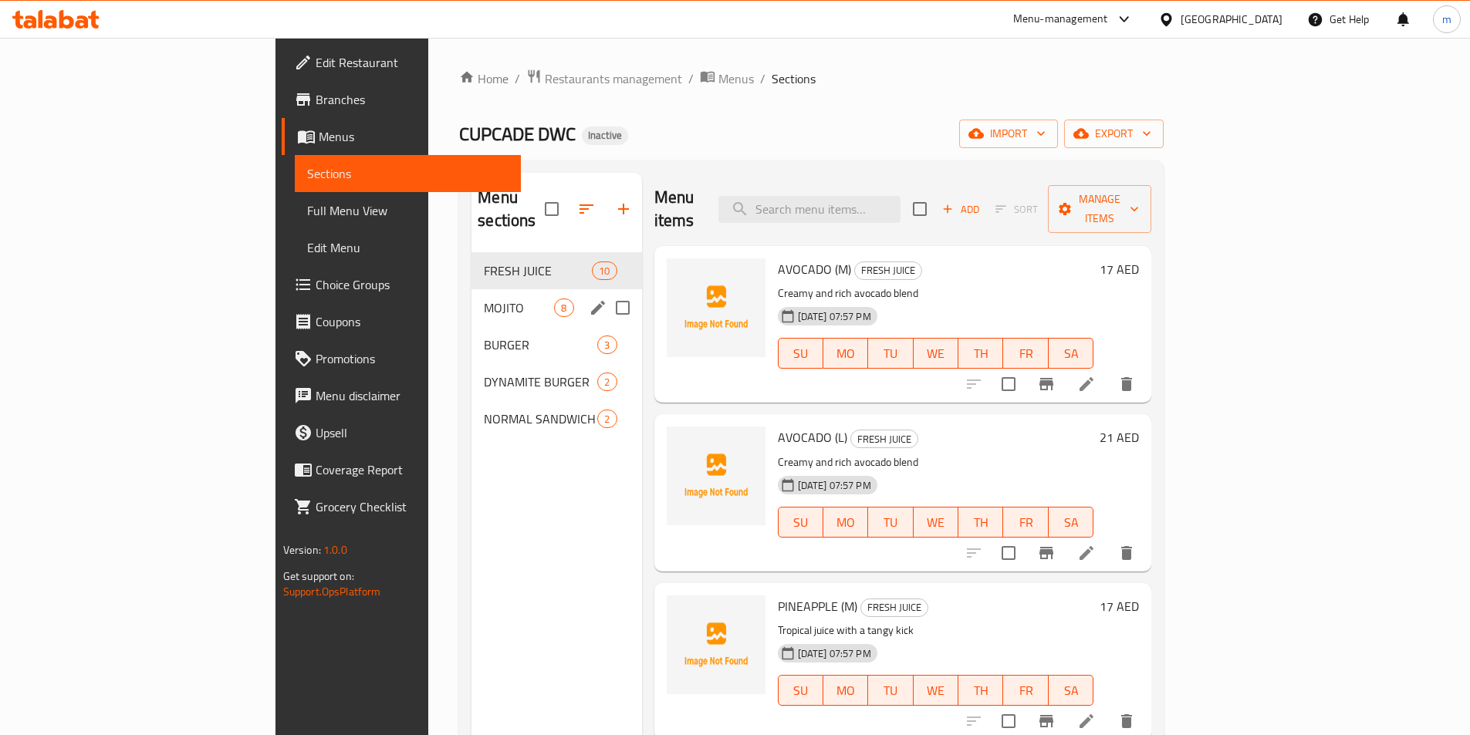
click at [471, 299] on div "MOJITO 8" at bounding box center [556, 307] width 170 height 37
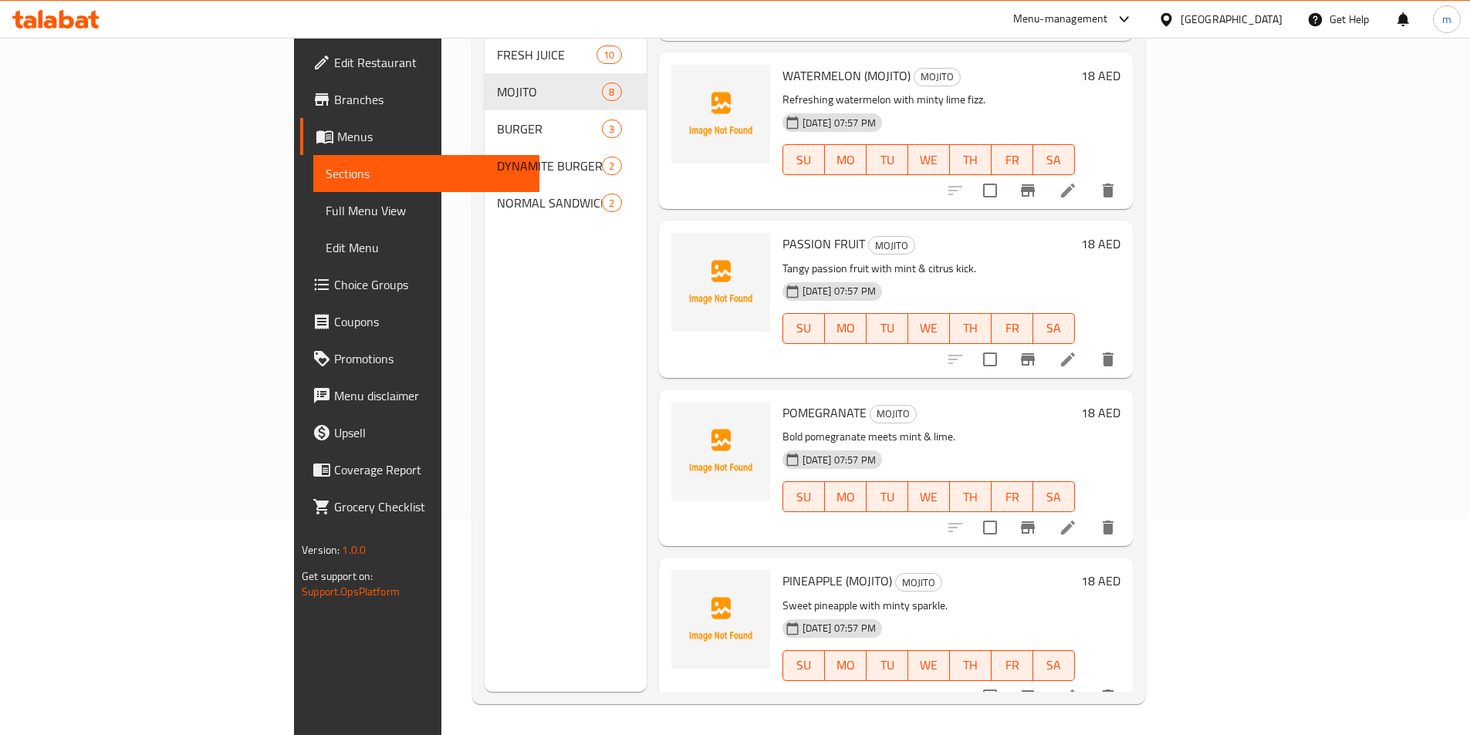
scroll to position [112, 0]
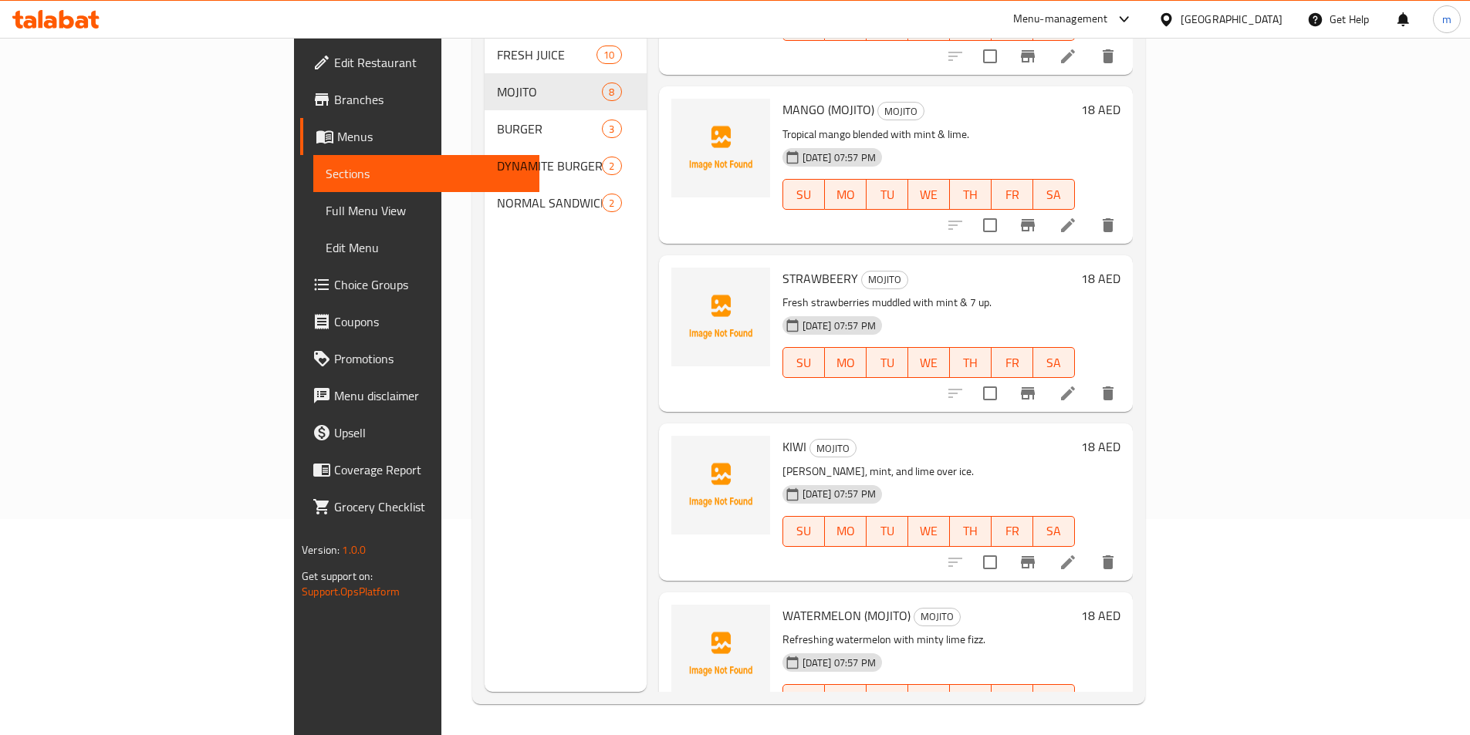
click at [1077, 384] on icon at bounding box center [1068, 393] width 19 height 19
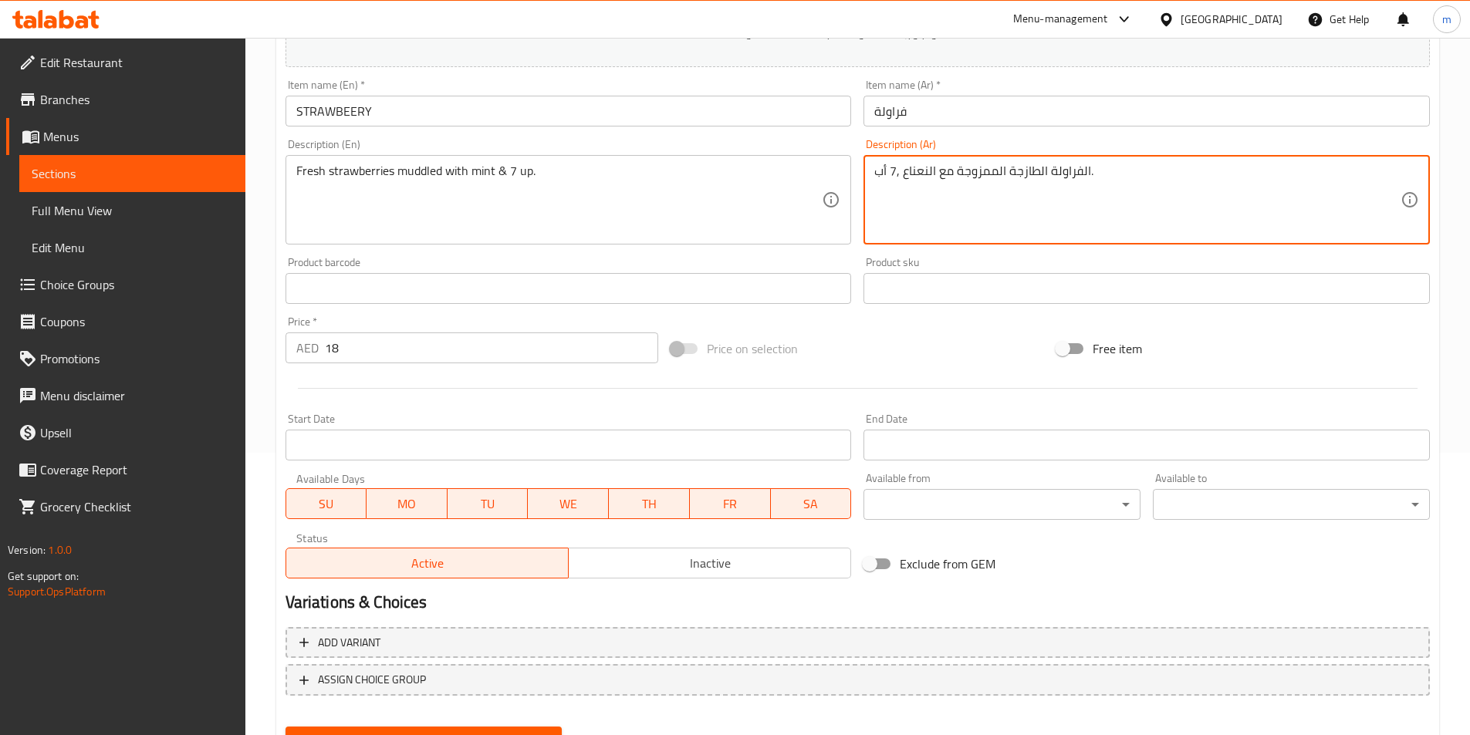
scroll to position [355, 0]
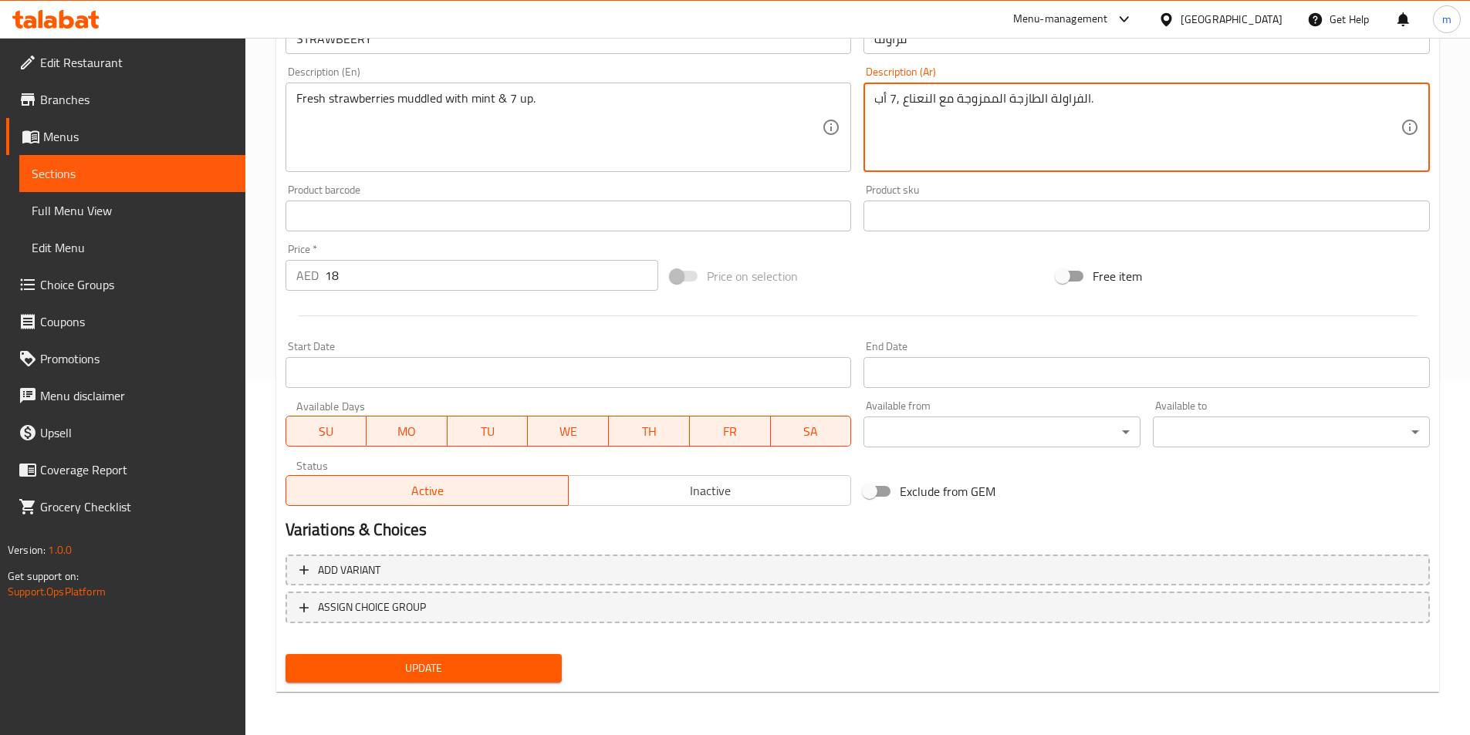
click at [490, 664] on span "Update" at bounding box center [424, 668] width 252 height 19
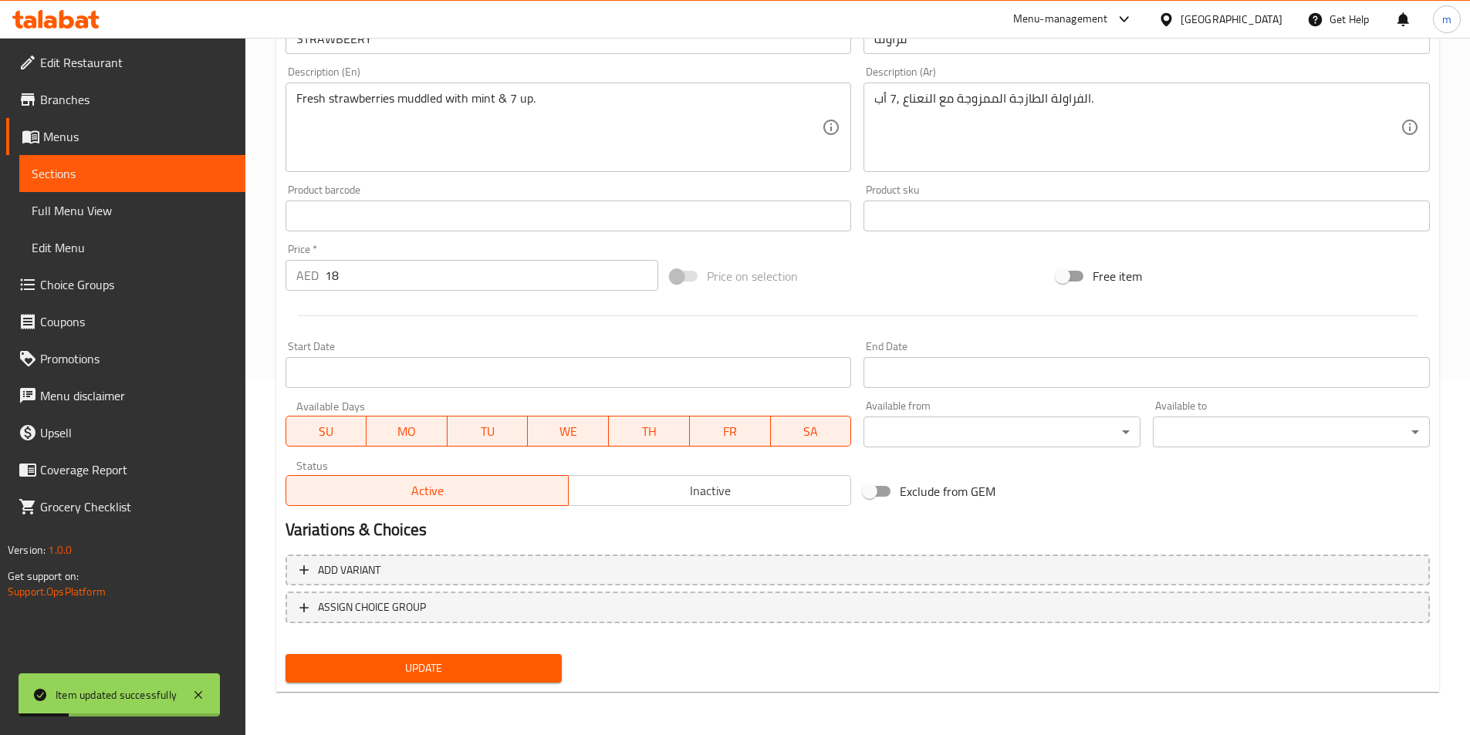
scroll to position [201, 0]
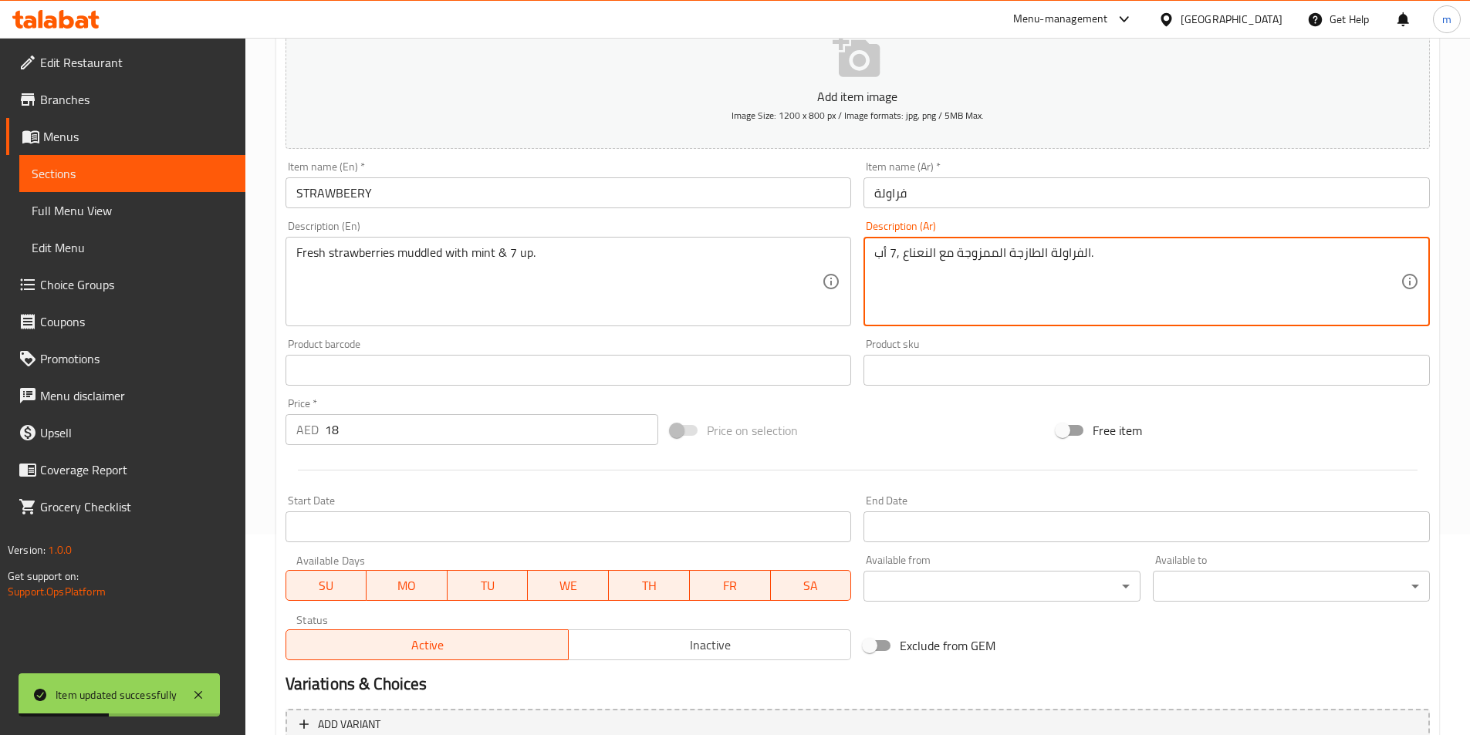
click at [896, 259] on textarea "الفراولة الطازجة الممزوجة مع النعناع ,7 أب." at bounding box center [1137, 281] width 526 height 73
click at [901, 262] on textarea "الفراولة الطازجة الممزوجة مع النعناع ,7 أب." at bounding box center [1137, 281] width 526 height 73
click at [900, 262] on textarea "الفراولة الطازجة الممزوجة مع النعناع ,7 أب." at bounding box center [1137, 281] width 526 height 73
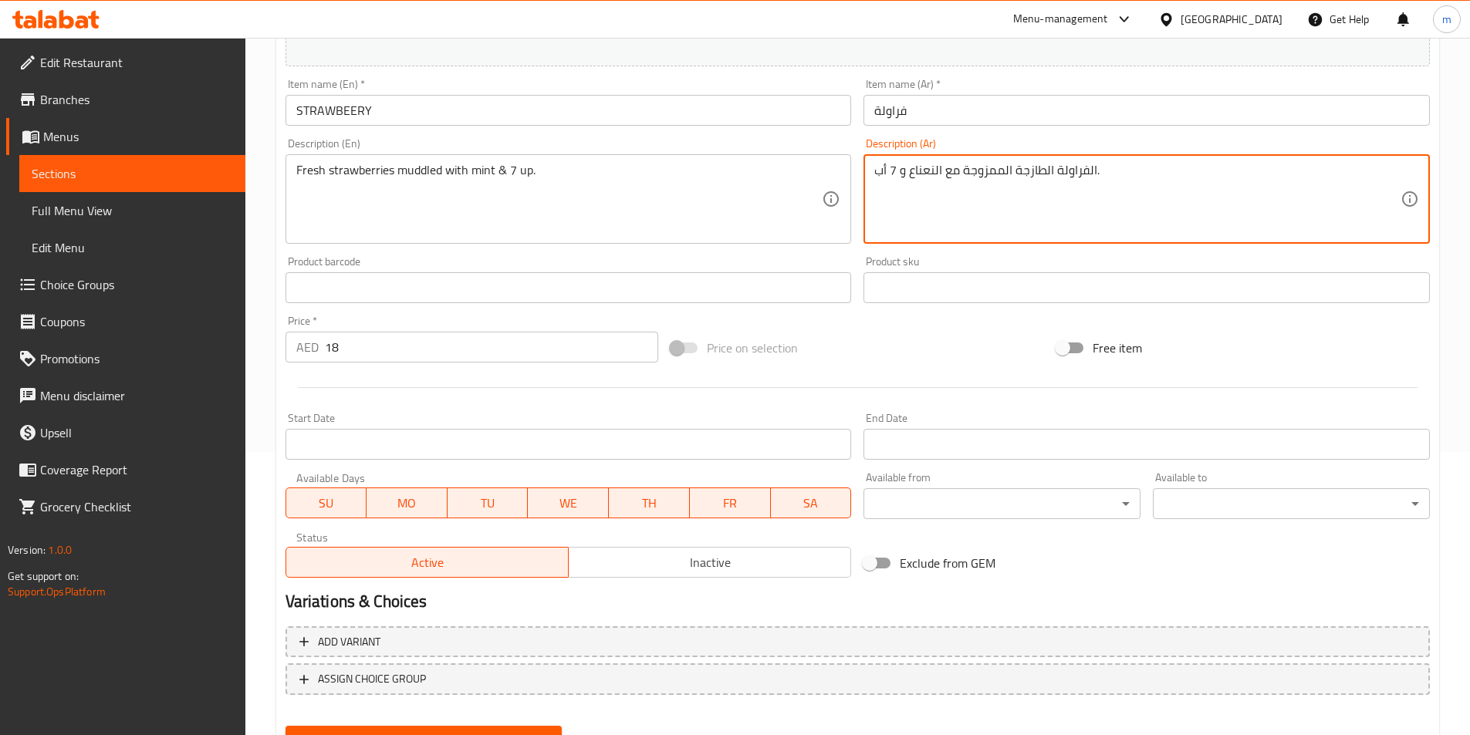
scroll to position [355, 0]
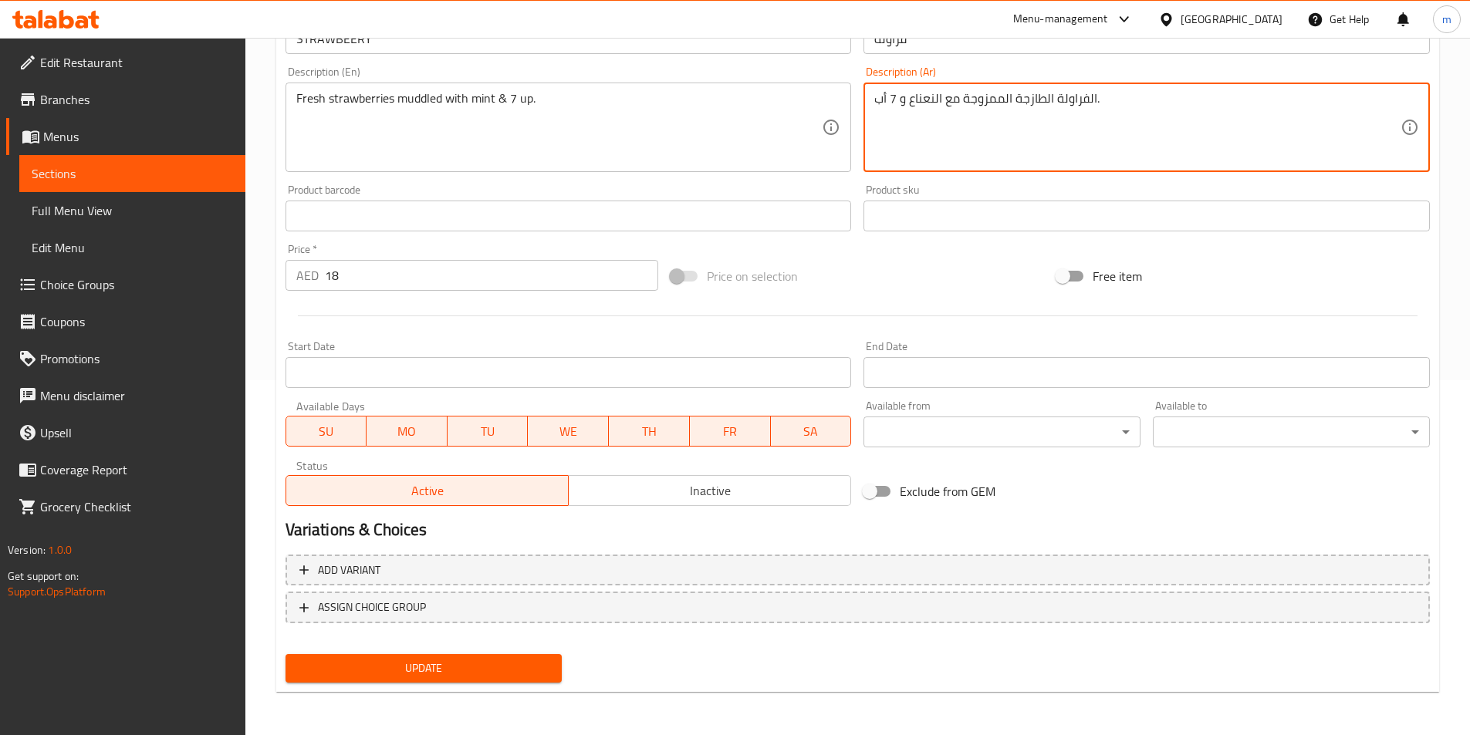
type textarea "الفراولة الطازجة الممزوجة مع النعناع و 7 أب."
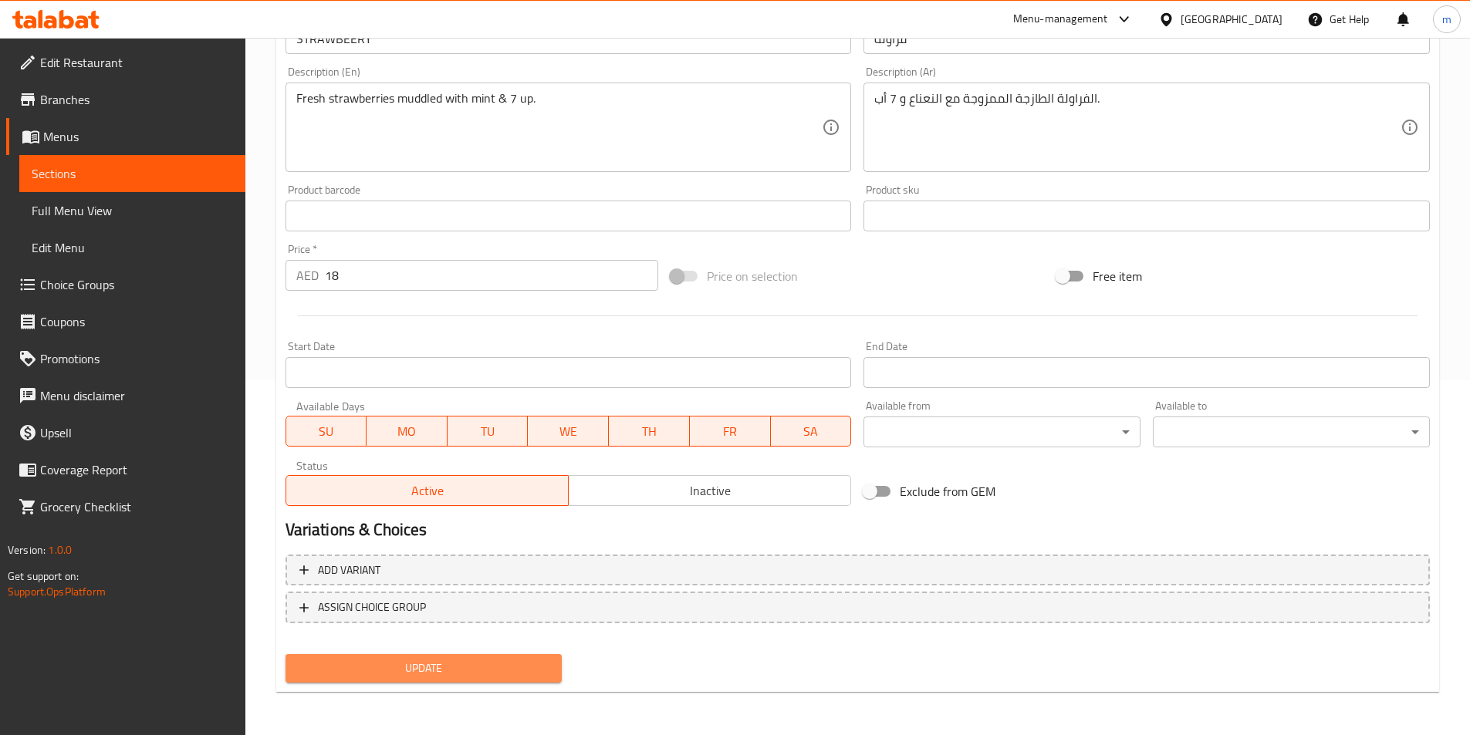
click at [467, 673] on span "Update" at bounding box center [424, 668] width 252 height 19
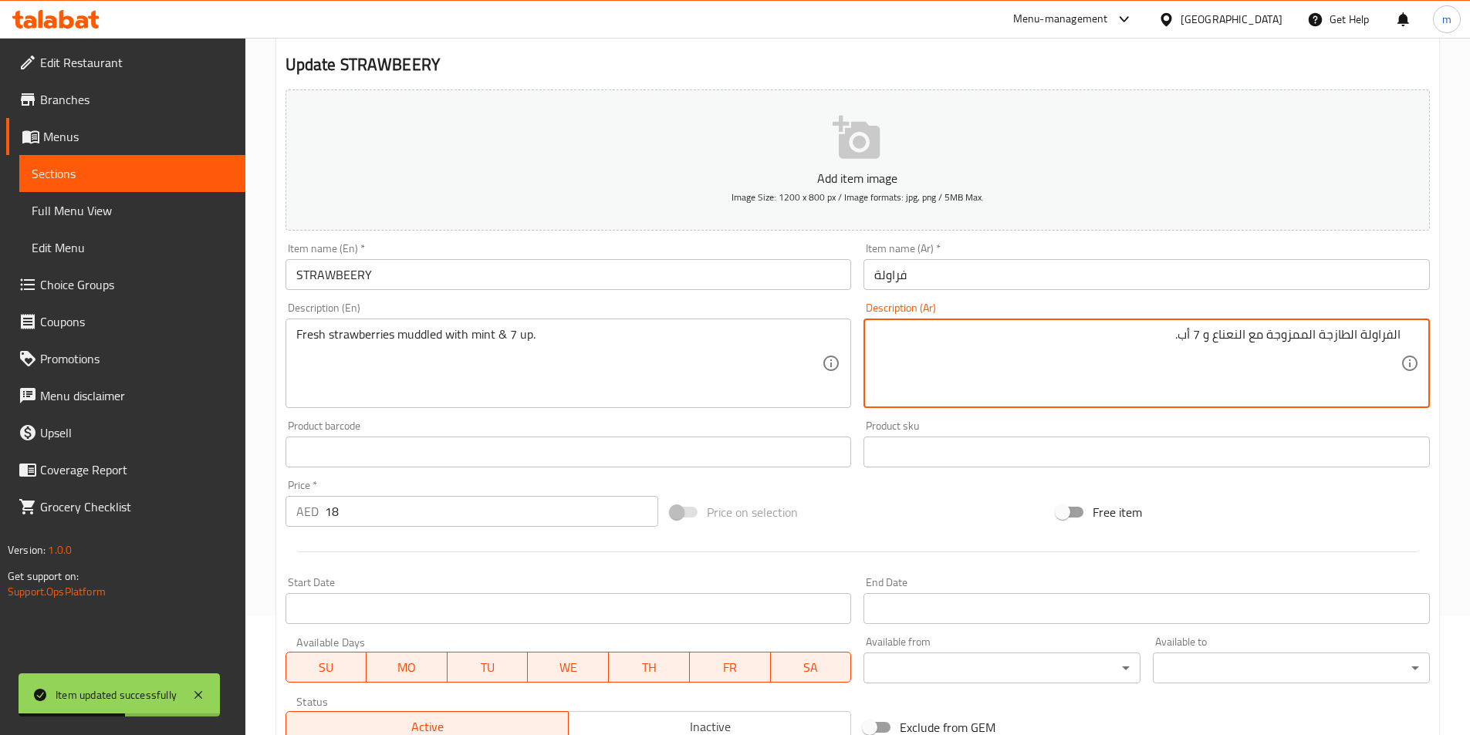
scroll to position [0, 0]
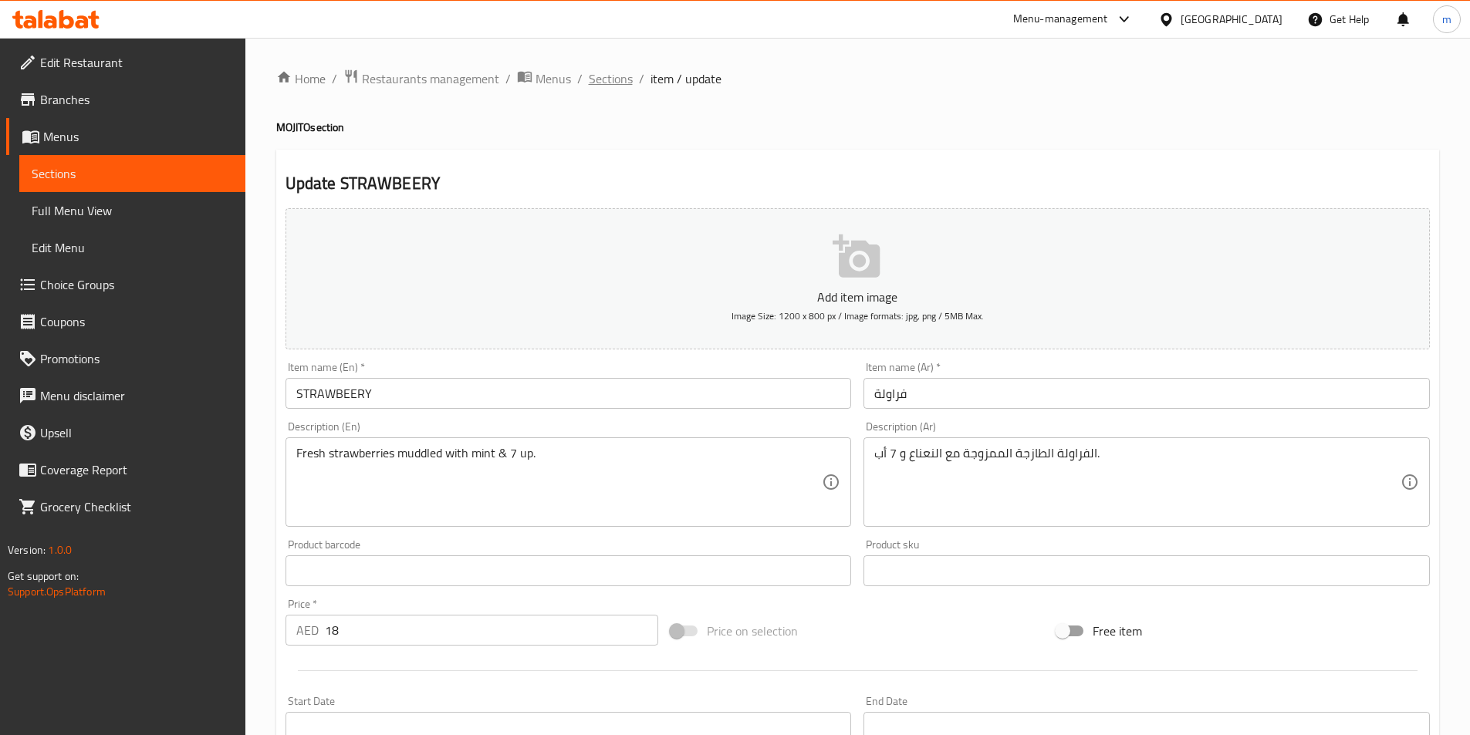
click at [607, 81] on span "Sections" at bounding box center [611, 78] width 44 height 19
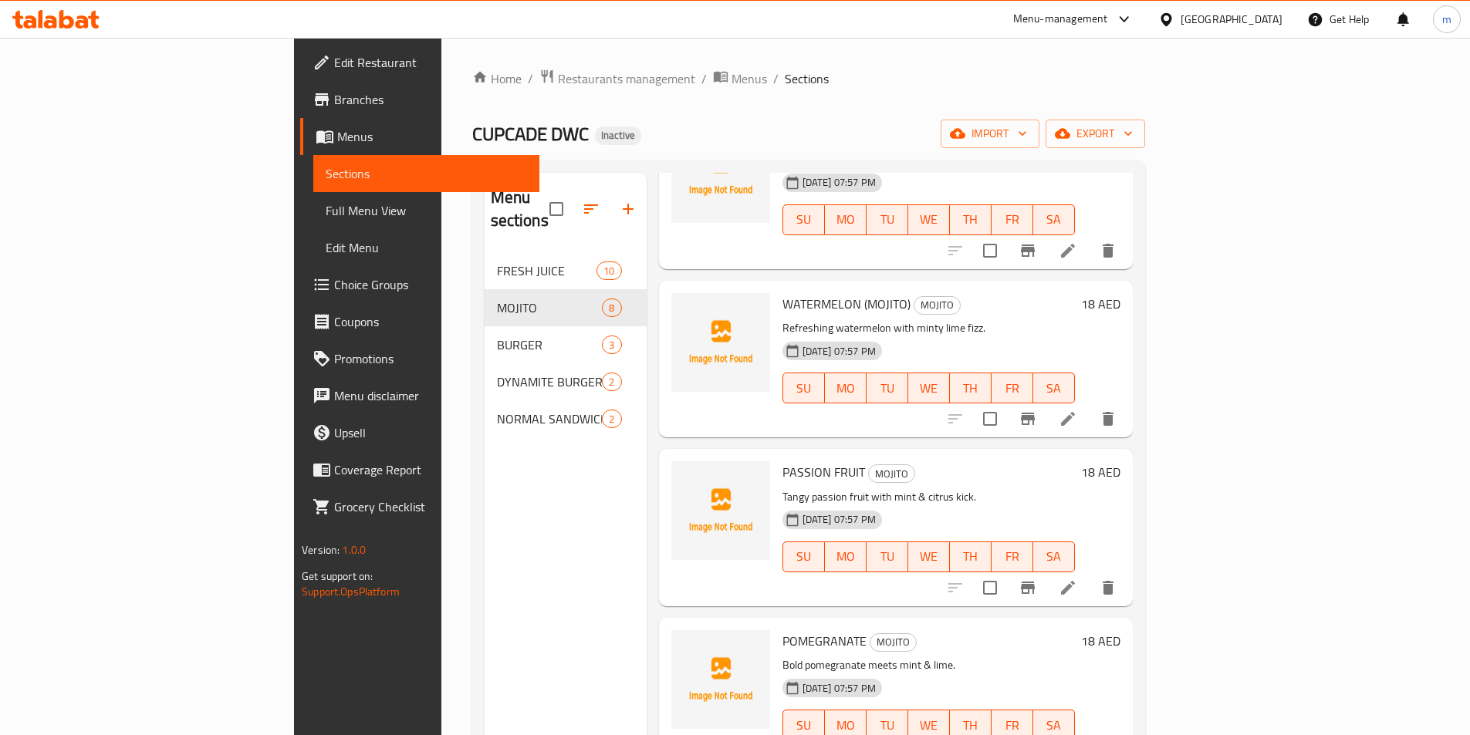
scroll to position [652, 0]
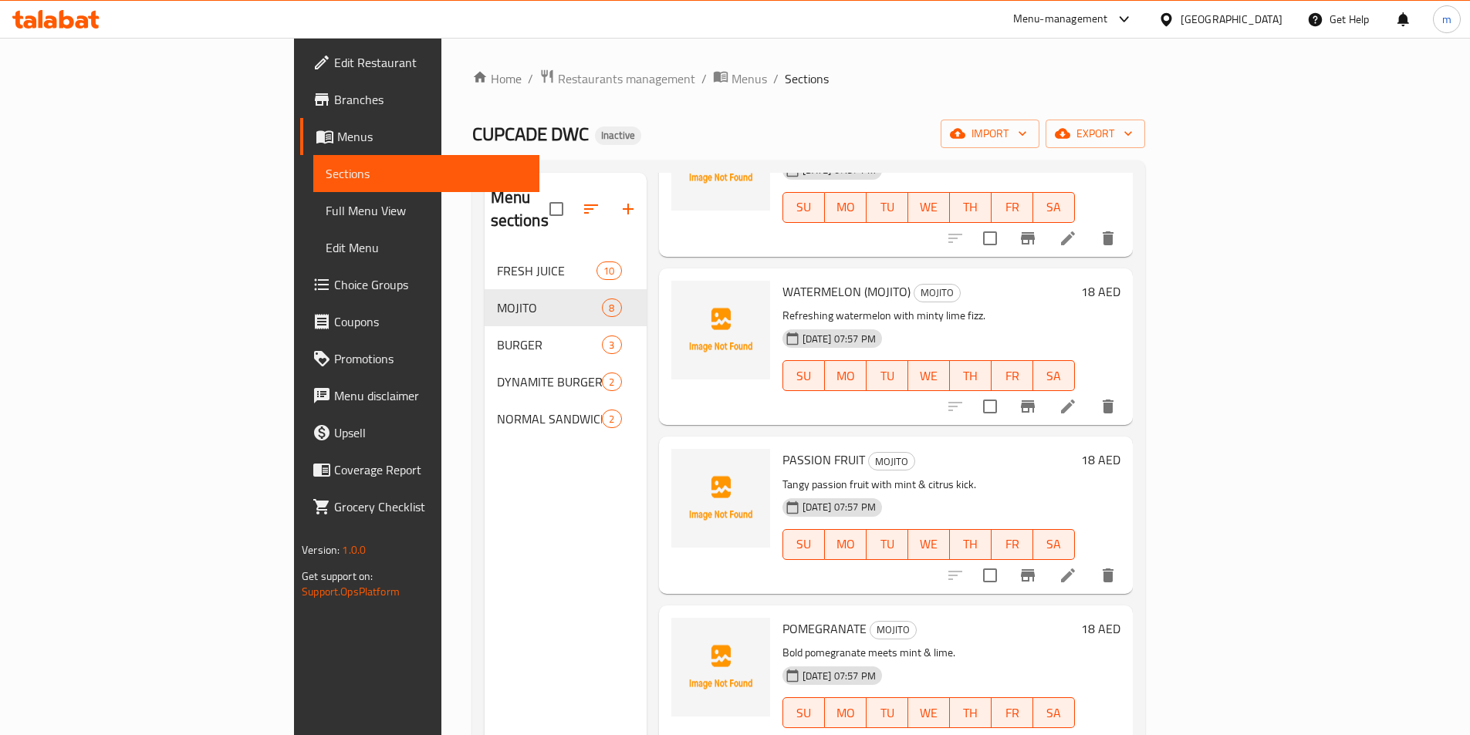
click at [1077, 566] on icon at bounding box center [1068, 575] width 19 height 19
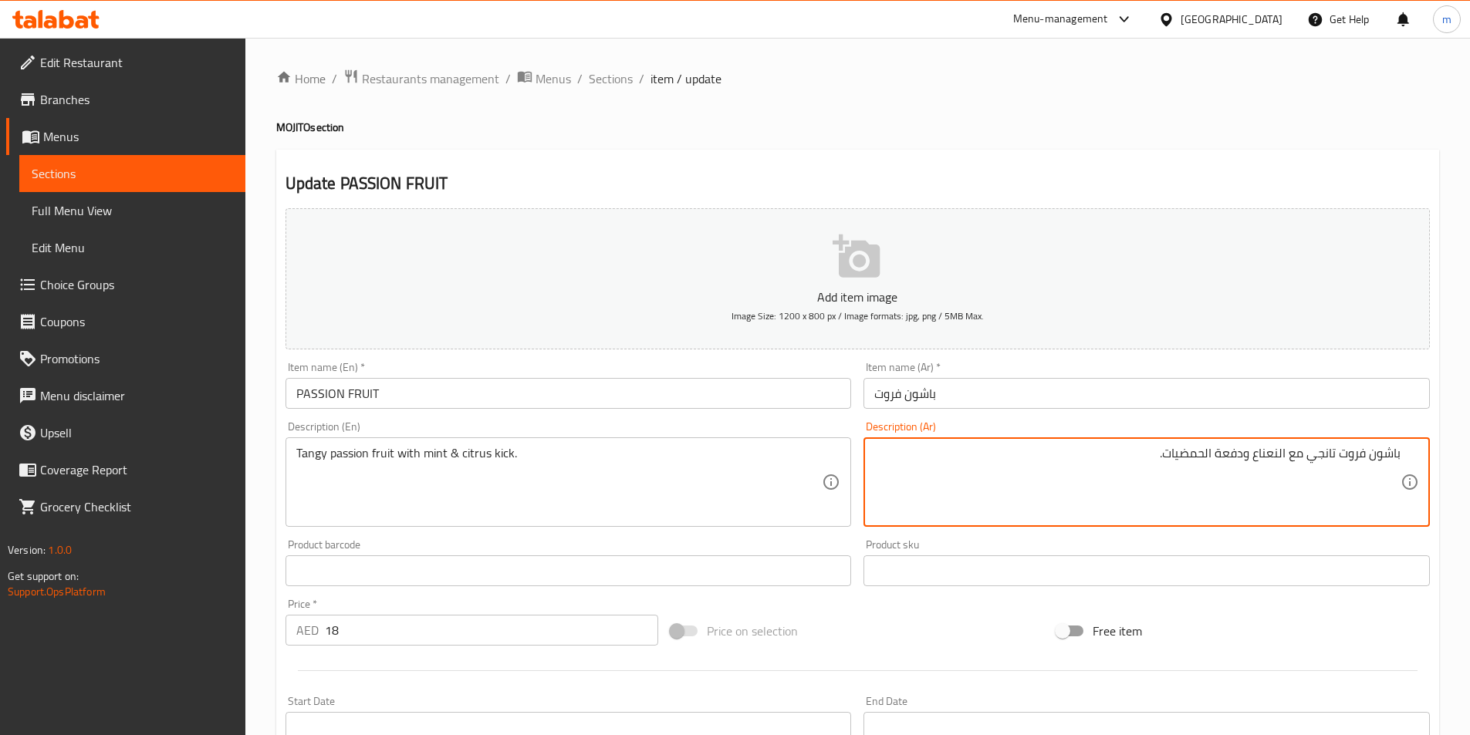
click at [1325, 461] on textarea "باشون فروت تانجي مع النعناع ودفعة الحمضيات." at bounding box center [1137, 482] width 526 height 73
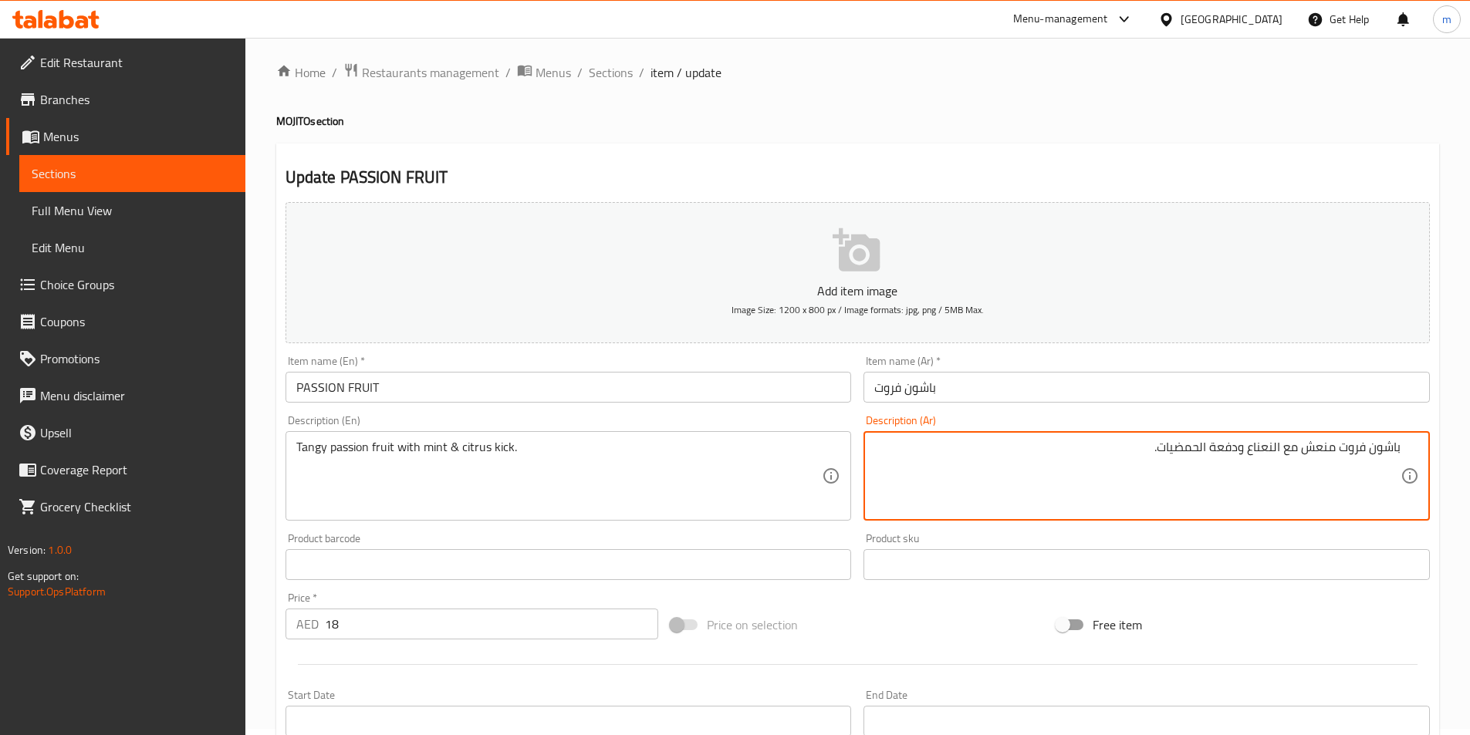
scroll to position [355, 0]
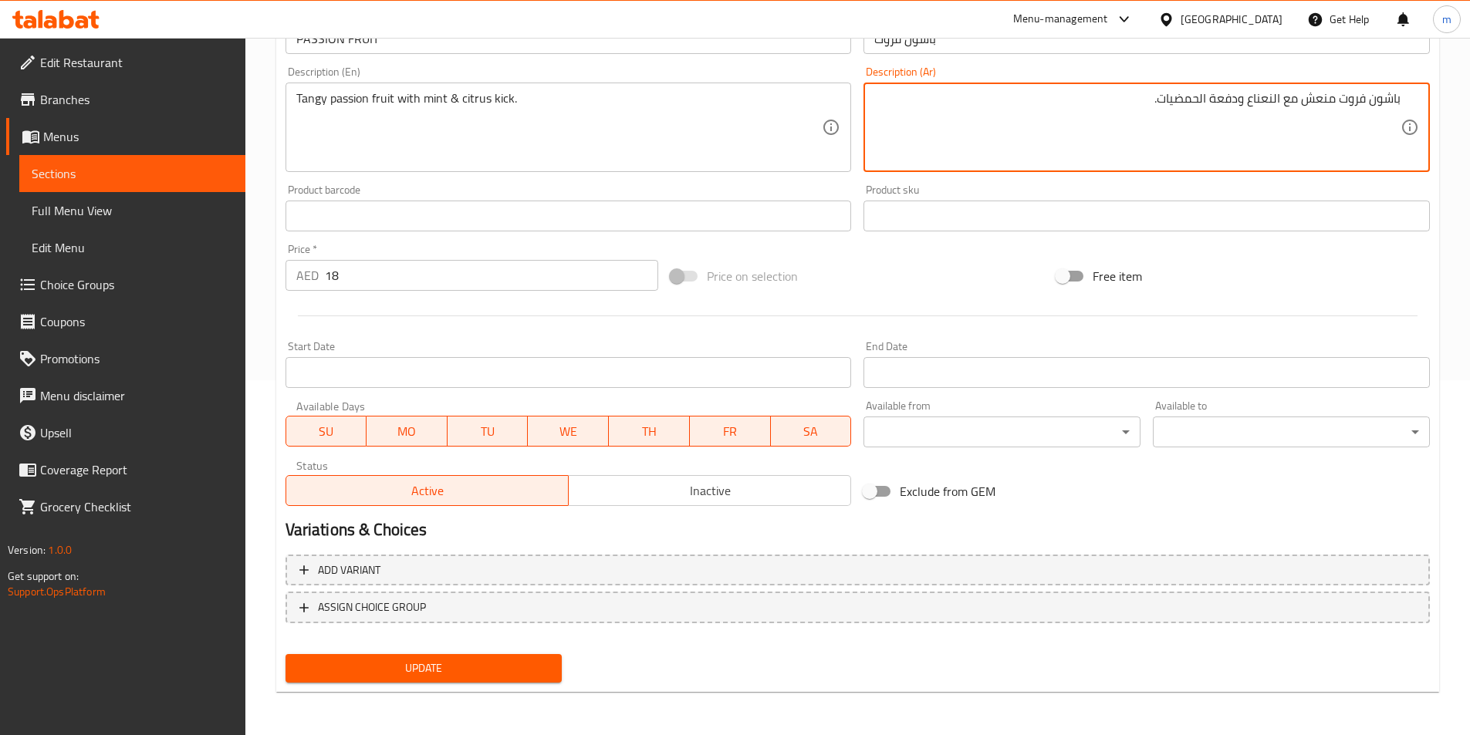
type textarea "باشون فروت منعش مع النعناع ودفعة الحمضيات."
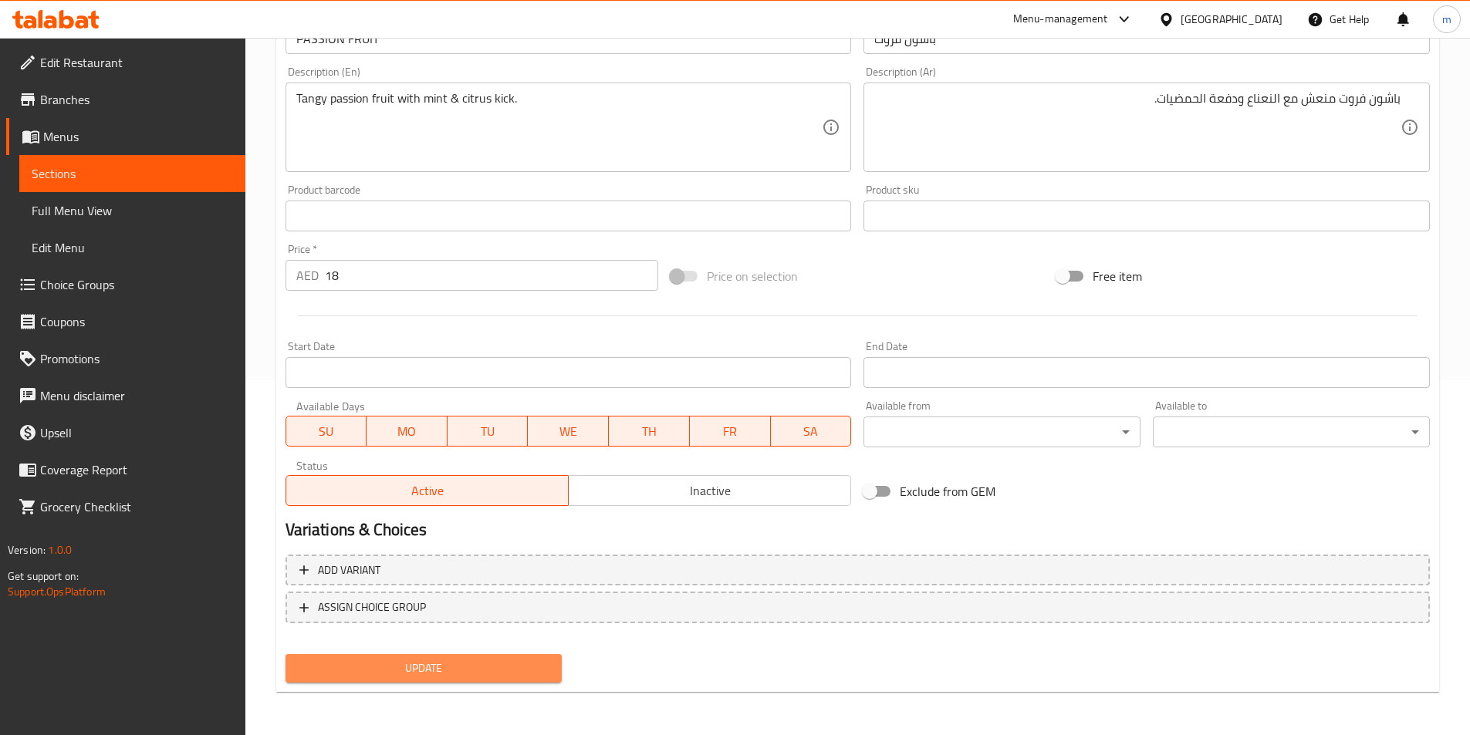
click at [460, 676] on span "Update" at bounding box center [424, 668] width 252 height 19
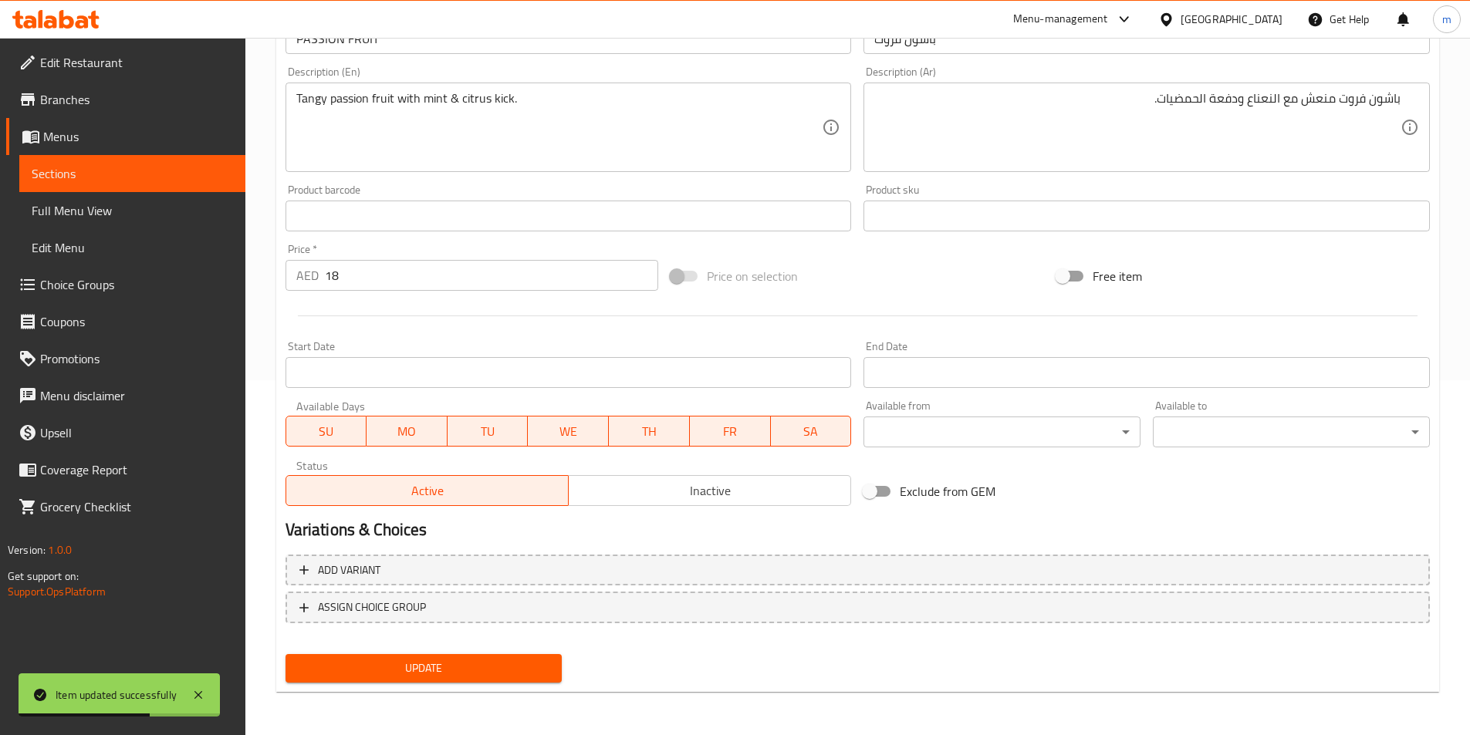
click at [121, 176] on span "Sections" at bounding box center [132, 173] width 201 height 19
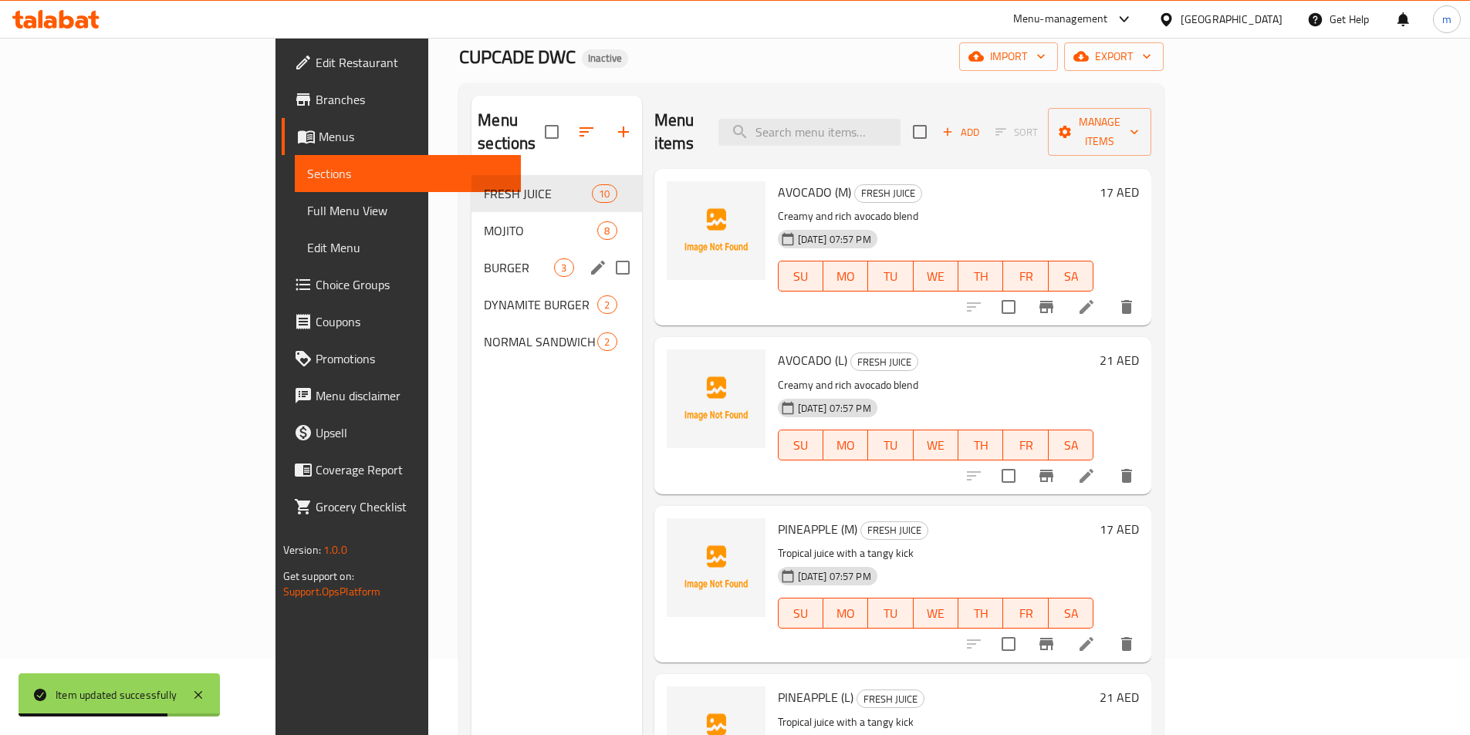
scroll to position [62, 0]
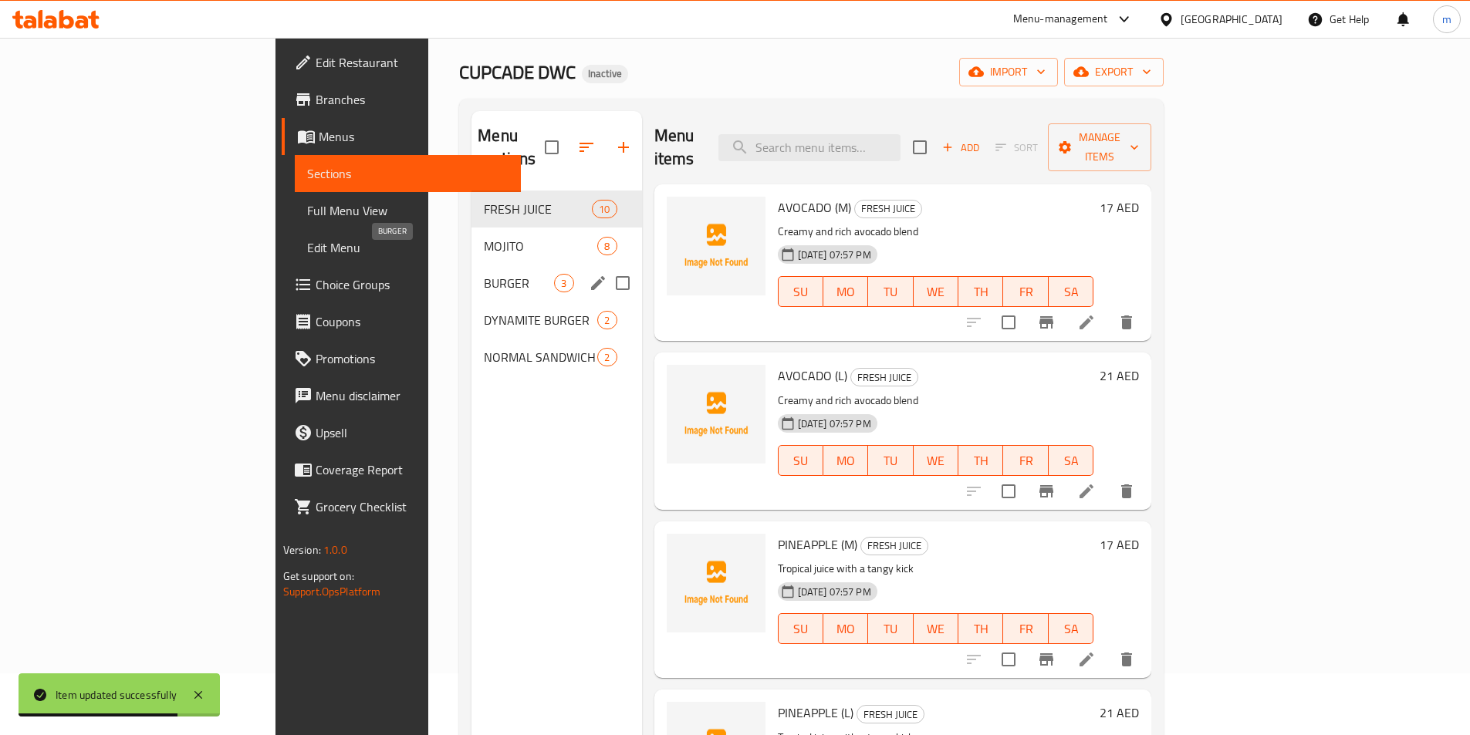
click at [484, 274] on span "BURGER" at bounding box center [519, 283] width 70 height 19
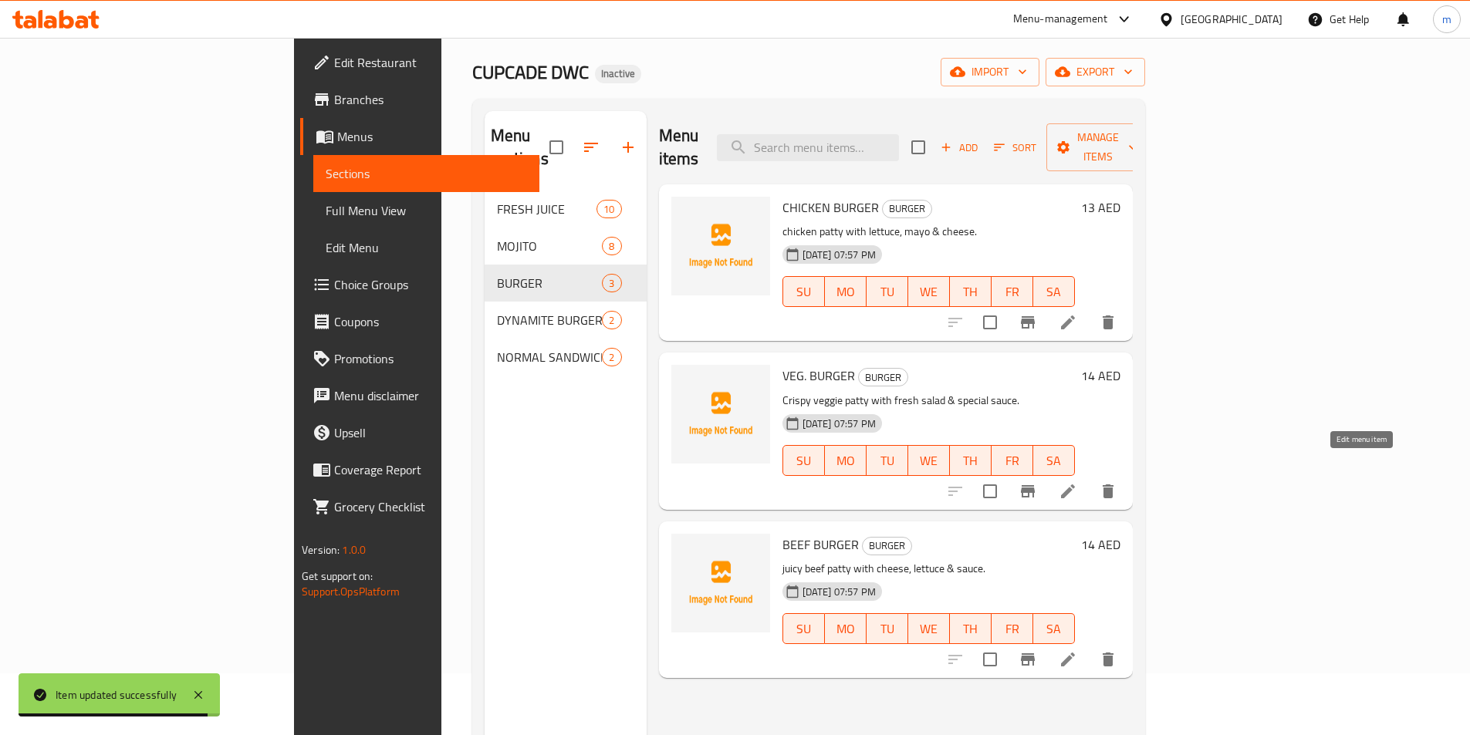
click at [1077, 482] on icon at bounding box center [1068, 491] width 19 height 19
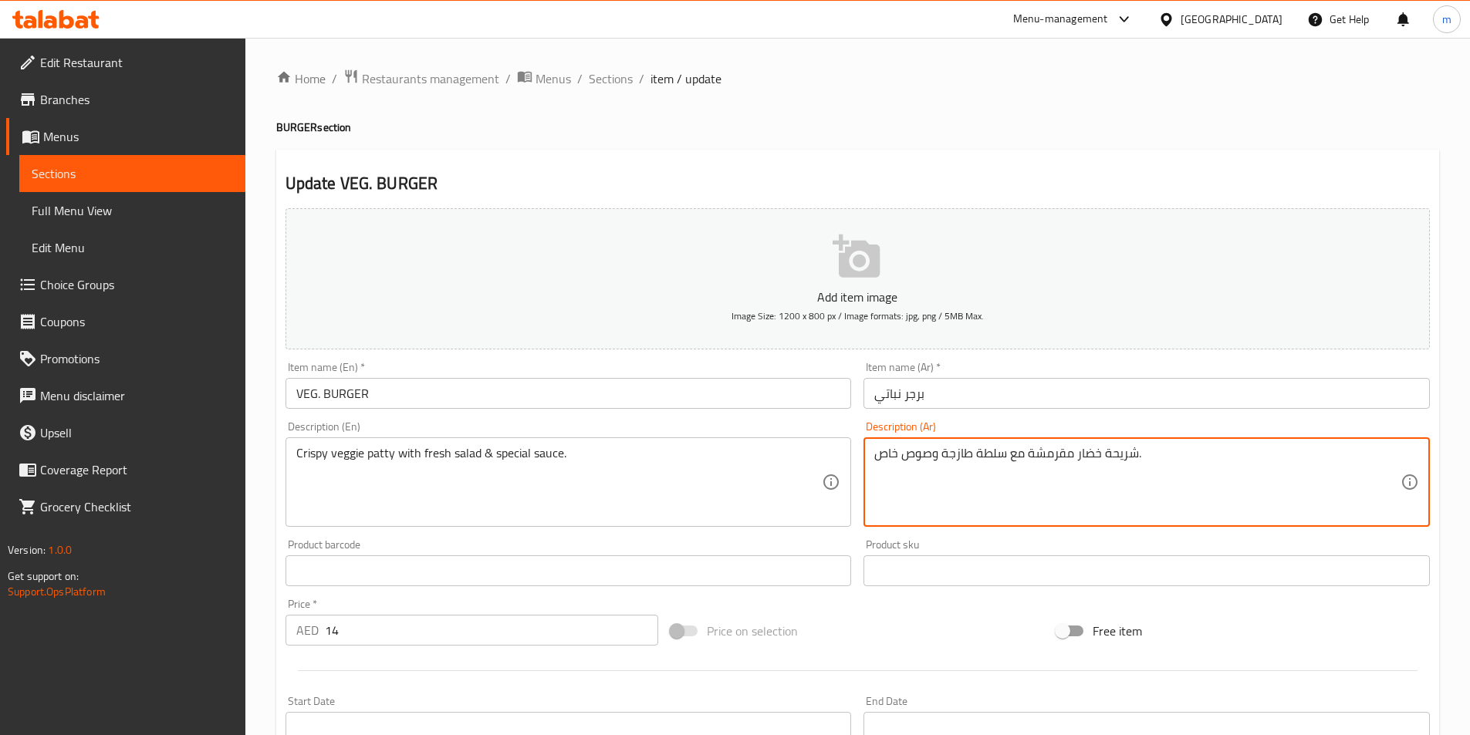
click at [894, 460] on textarea "شريحة خضار مقرمشة مع سلطة طازجة وصوص خاص." at bounding box center [1137, 482] width 526 height 73
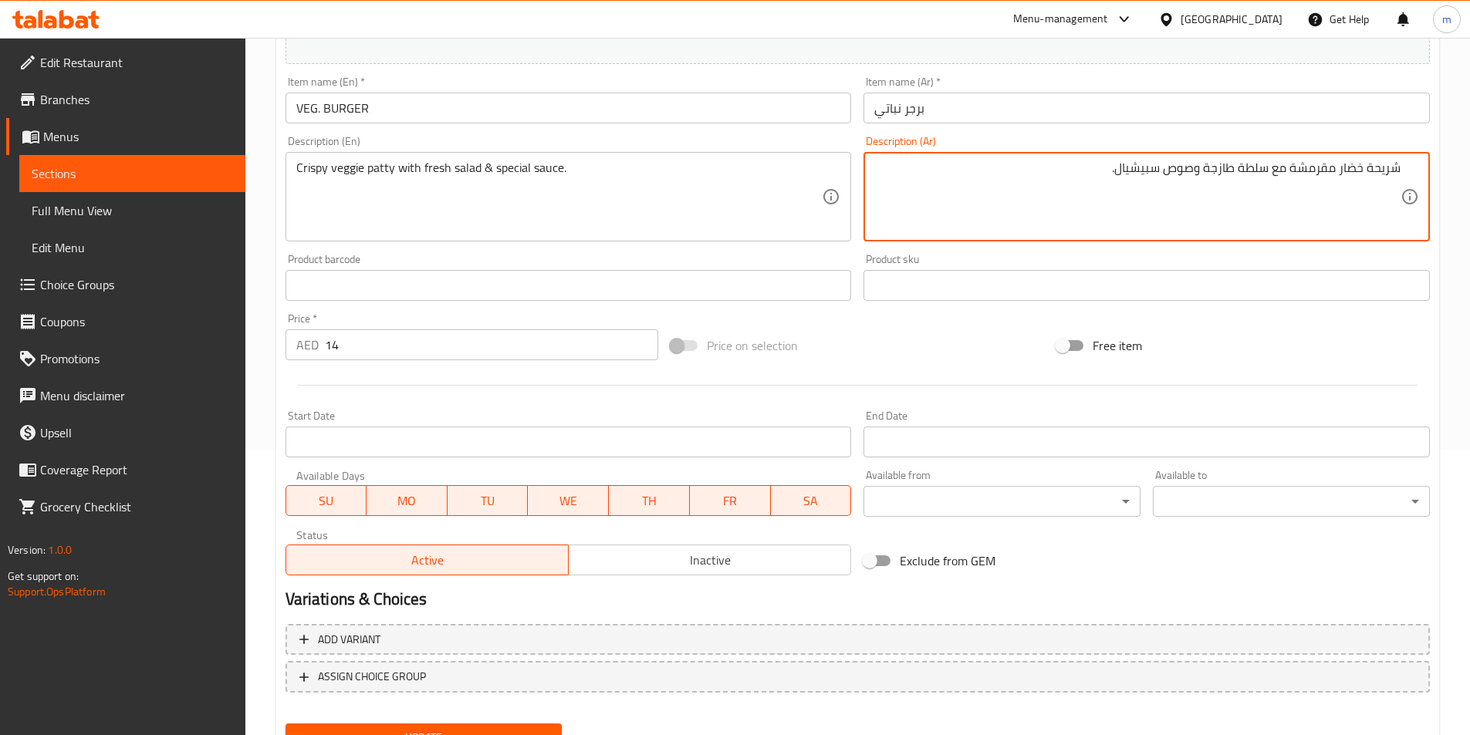
scroll to position [355, 0]
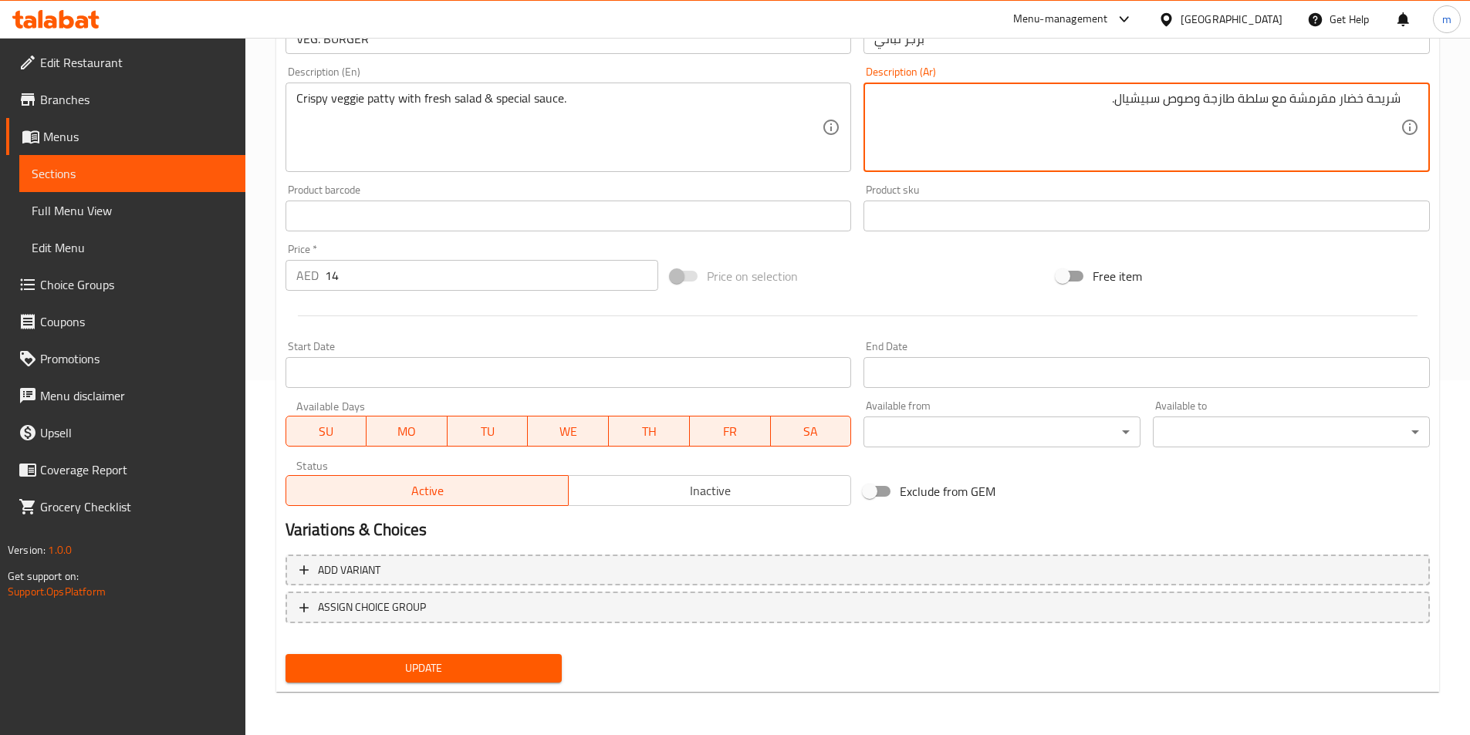
type textarea "شريحة خضار مقرمشة مع سلطة طازجة وصوص سبيشيال."
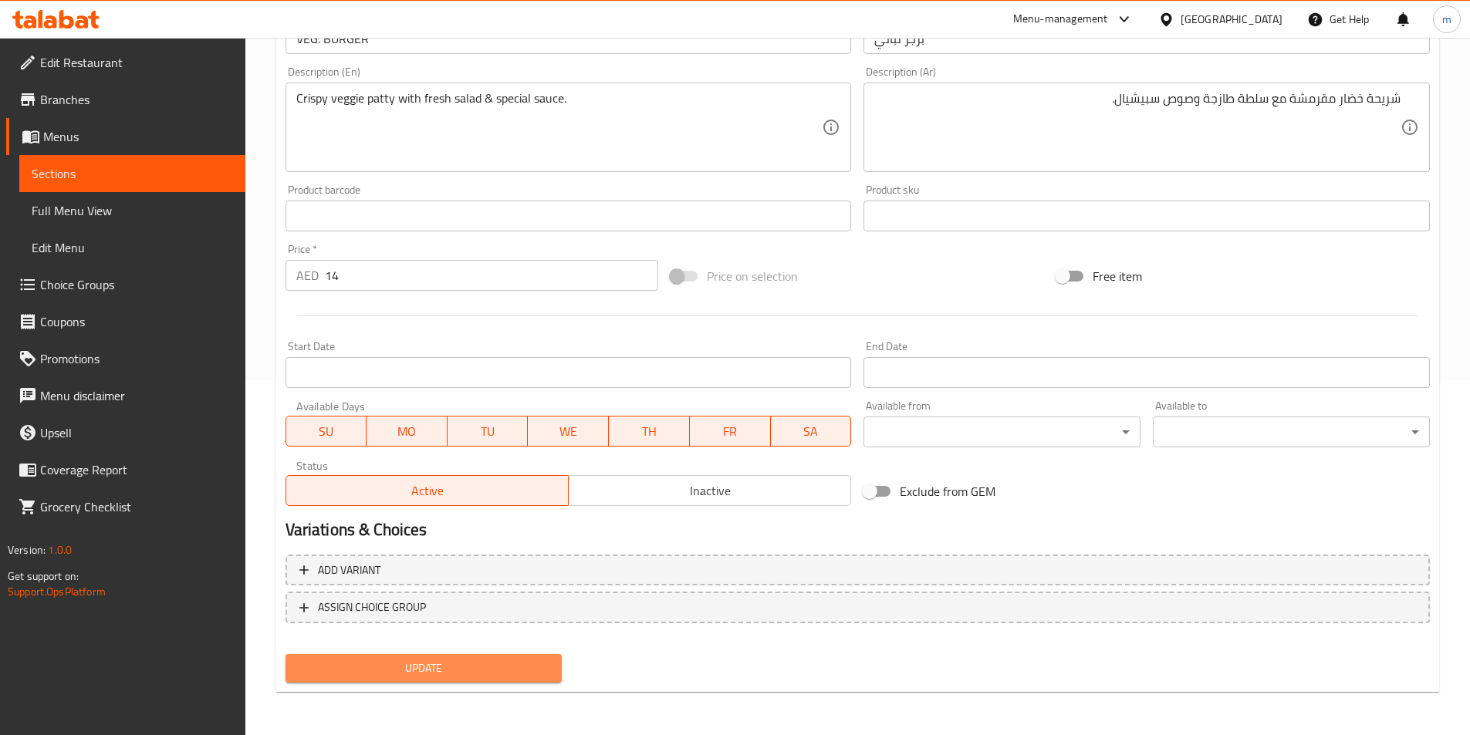
click at [498, 657] on button "Update" at bounding box center [424, 668] width 277 height 29
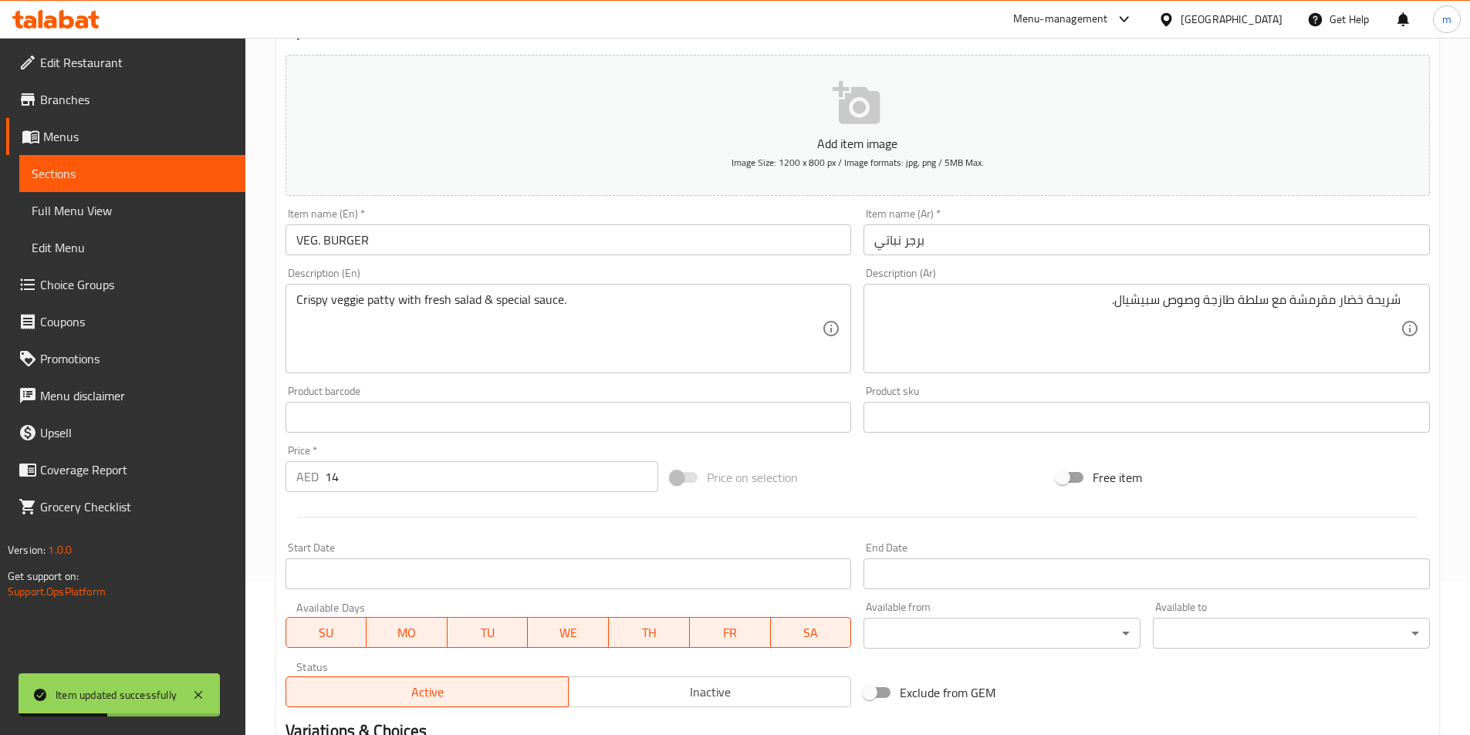
scroll to position [0, 0]
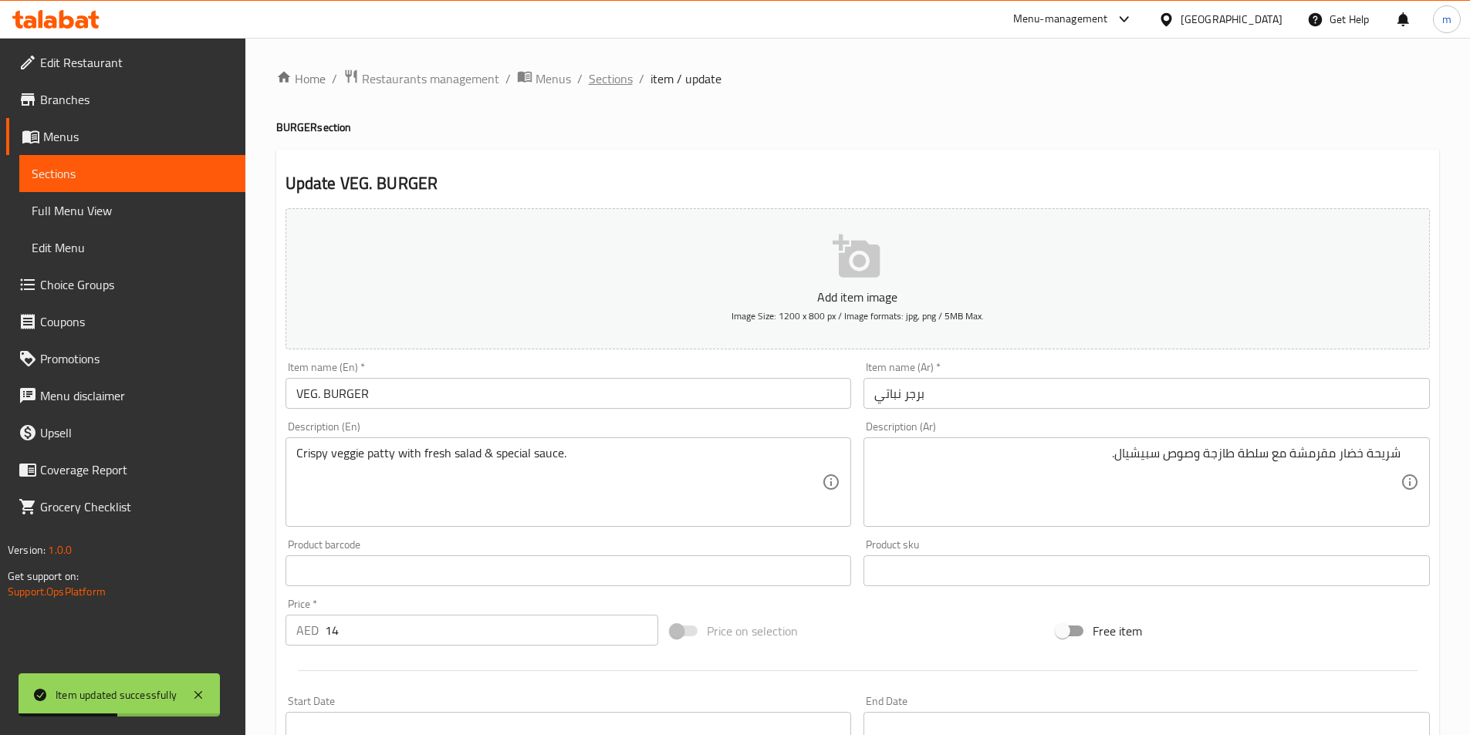
click at [618, 69] on span "Sections" at bounding box center [611, 78] width 44 height 19
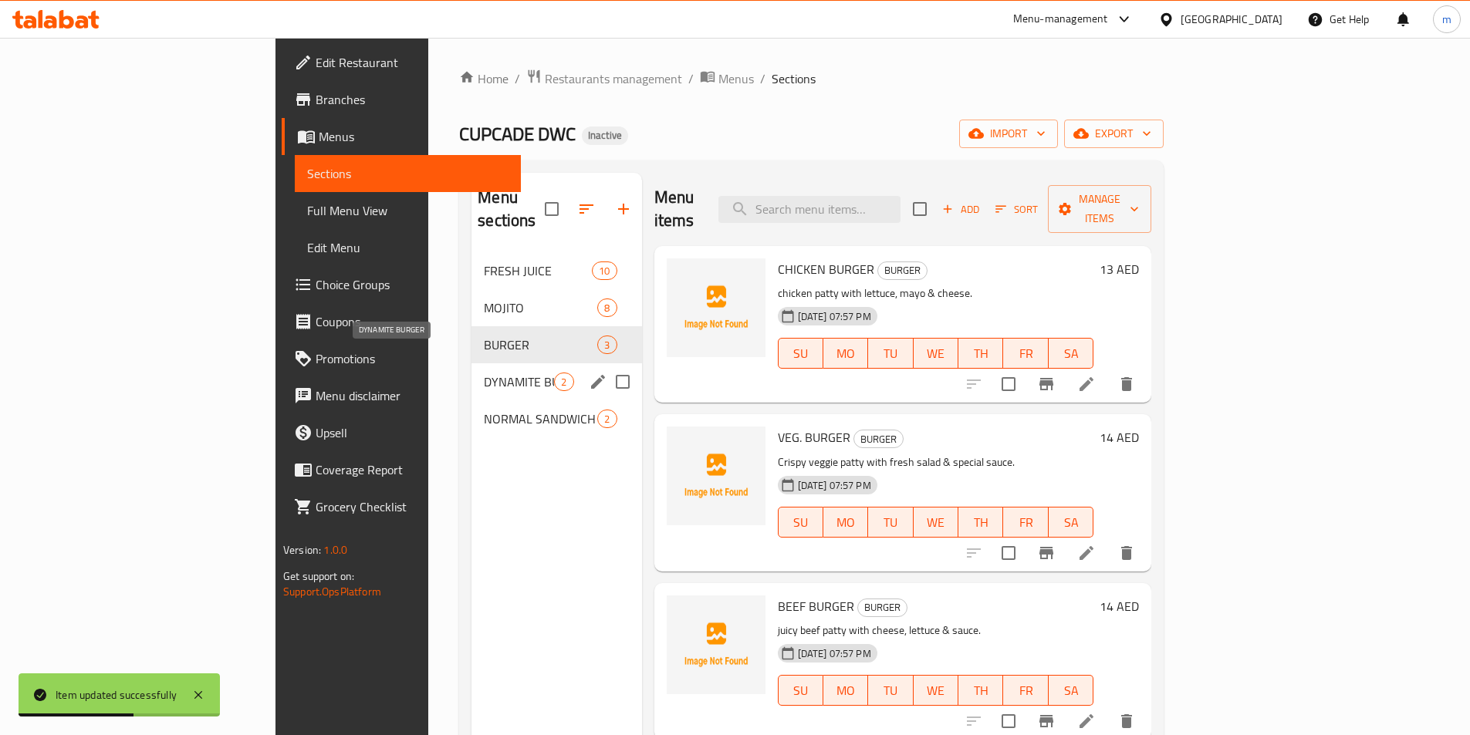
click at [484, 373] on span "DYNAMITE BURGER" at bounding box center [519, 382] width 70 height 19
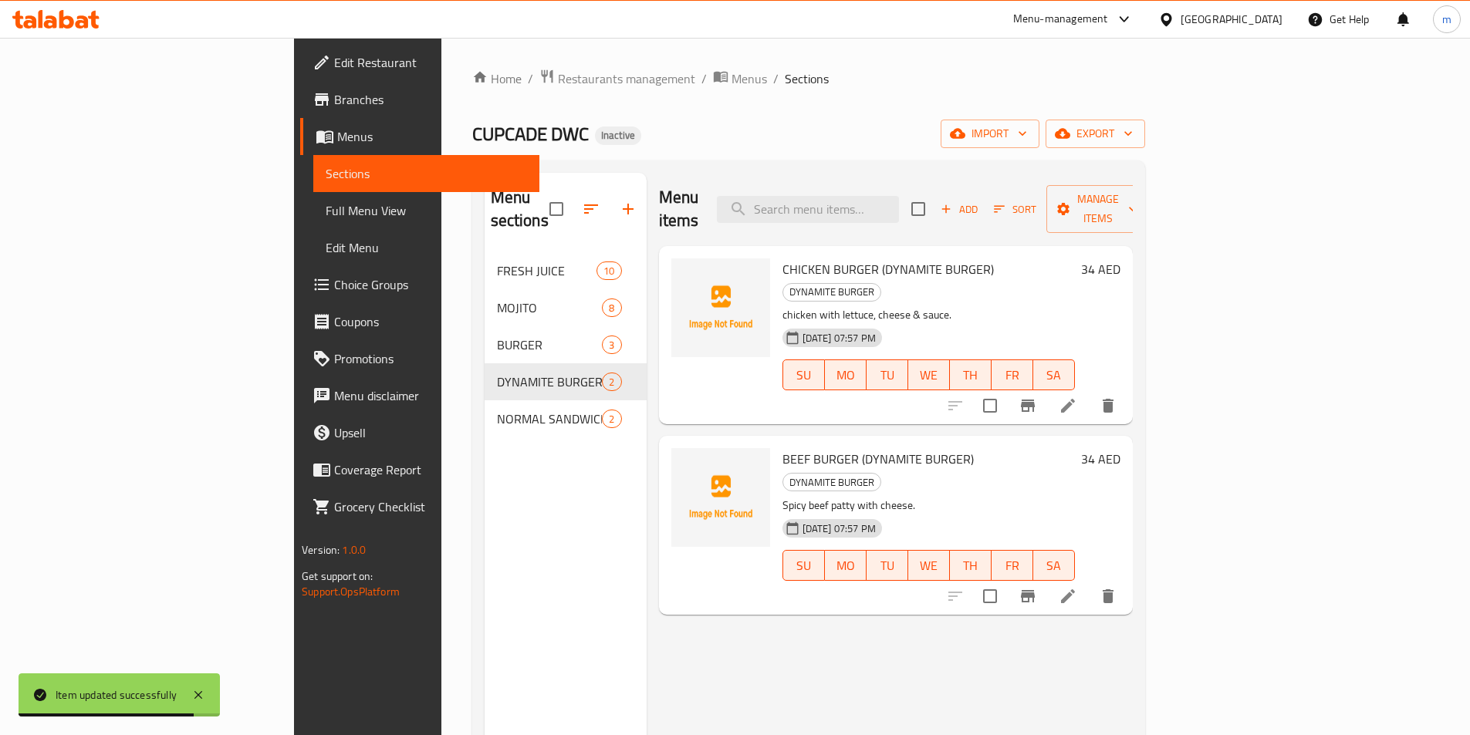
click at [1077, 397] on icon at bounding box center [1068, 406] width 19 height 19
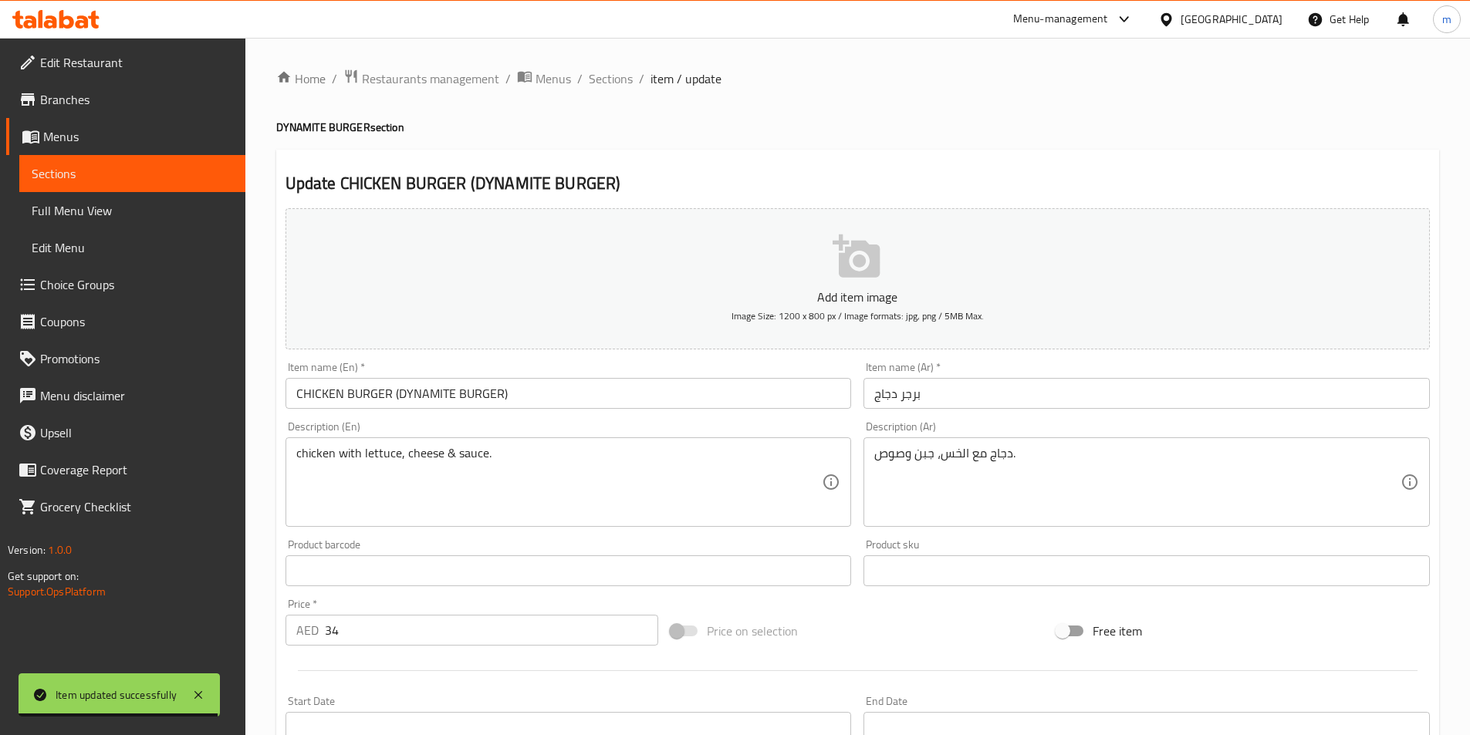
click at [1081, 397] on input "برجر دجاج" at bounding box center [1146, 393] width 566 height 31
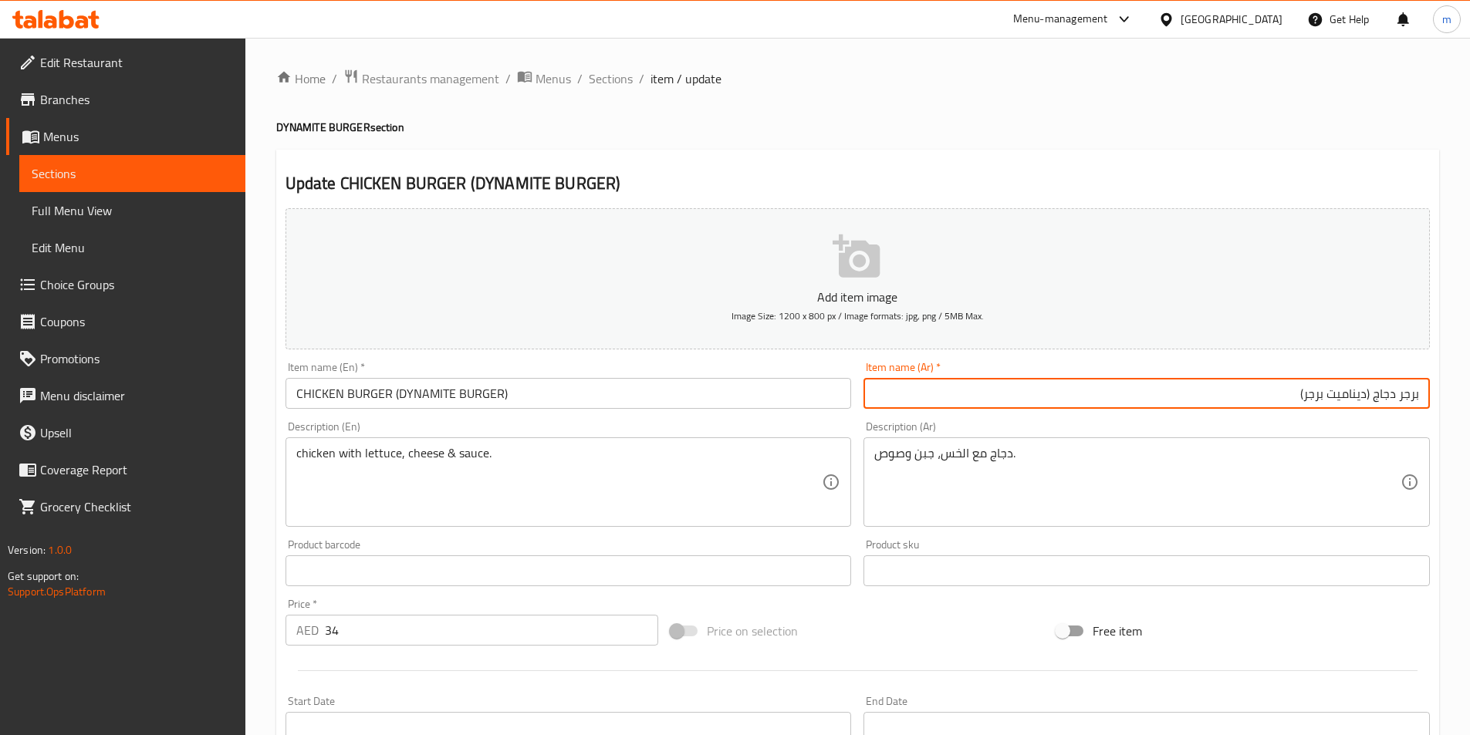
type input "برجر دجاج (ديناميت برجر)"
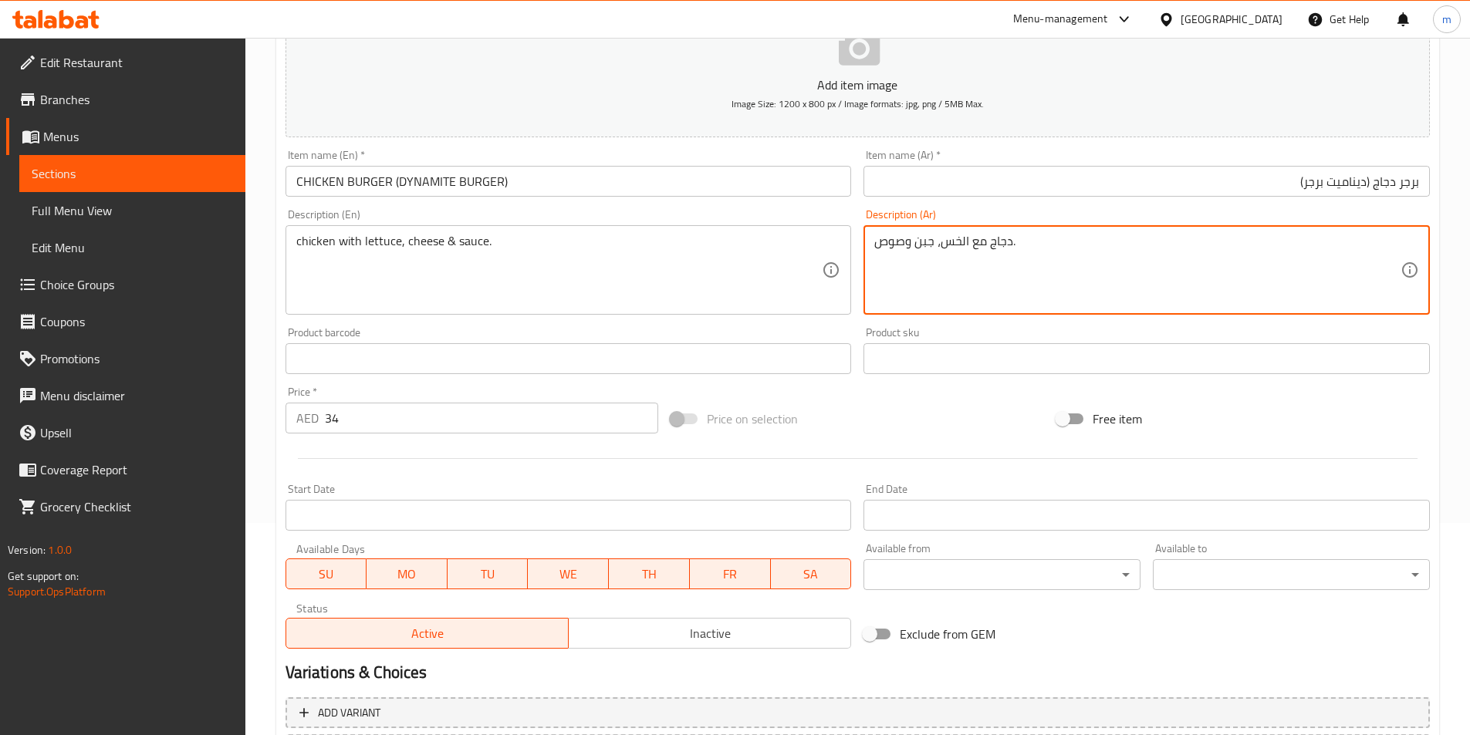
scroll to position [355, 0]
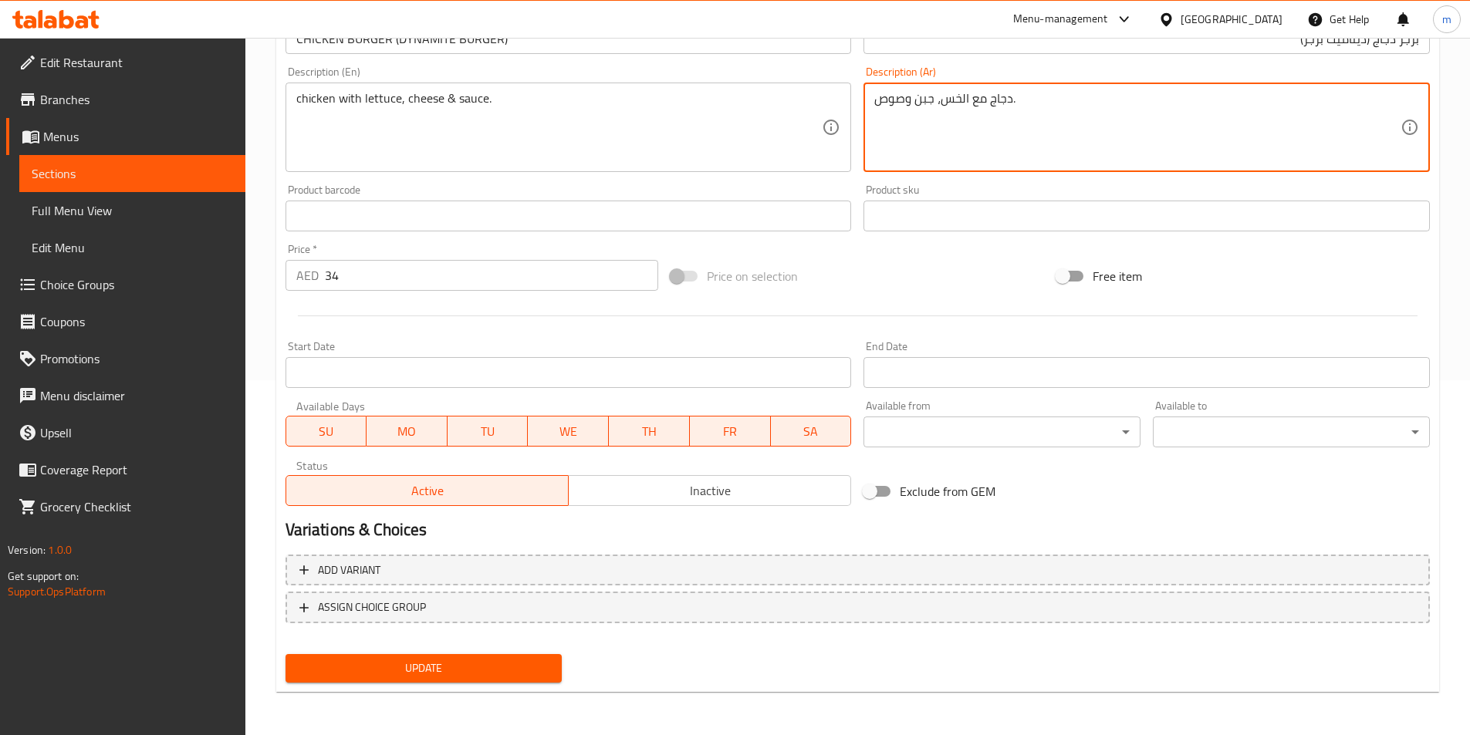
click at [481, 669] on span "Update" at bounding box center [424, 668] width 252 height 19
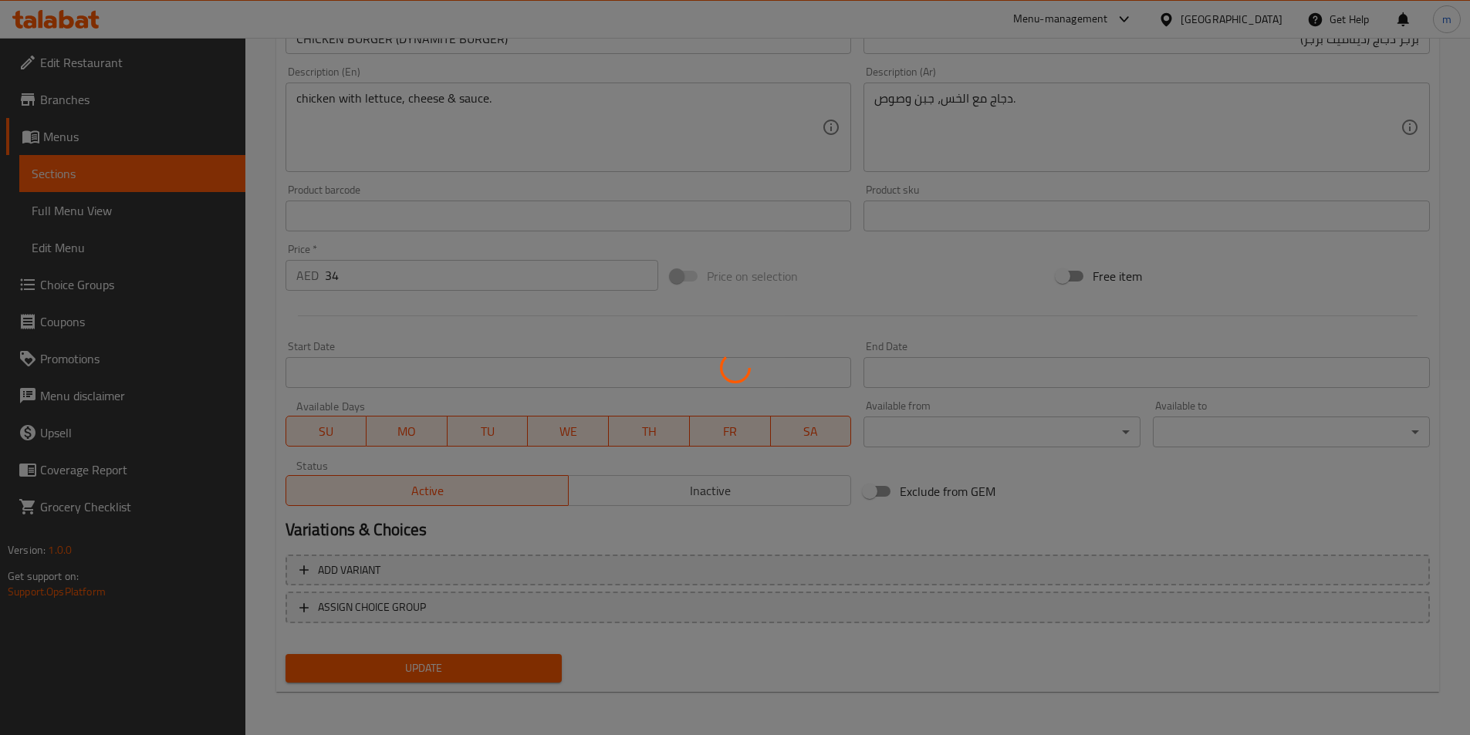
scroll to position [0, 0]
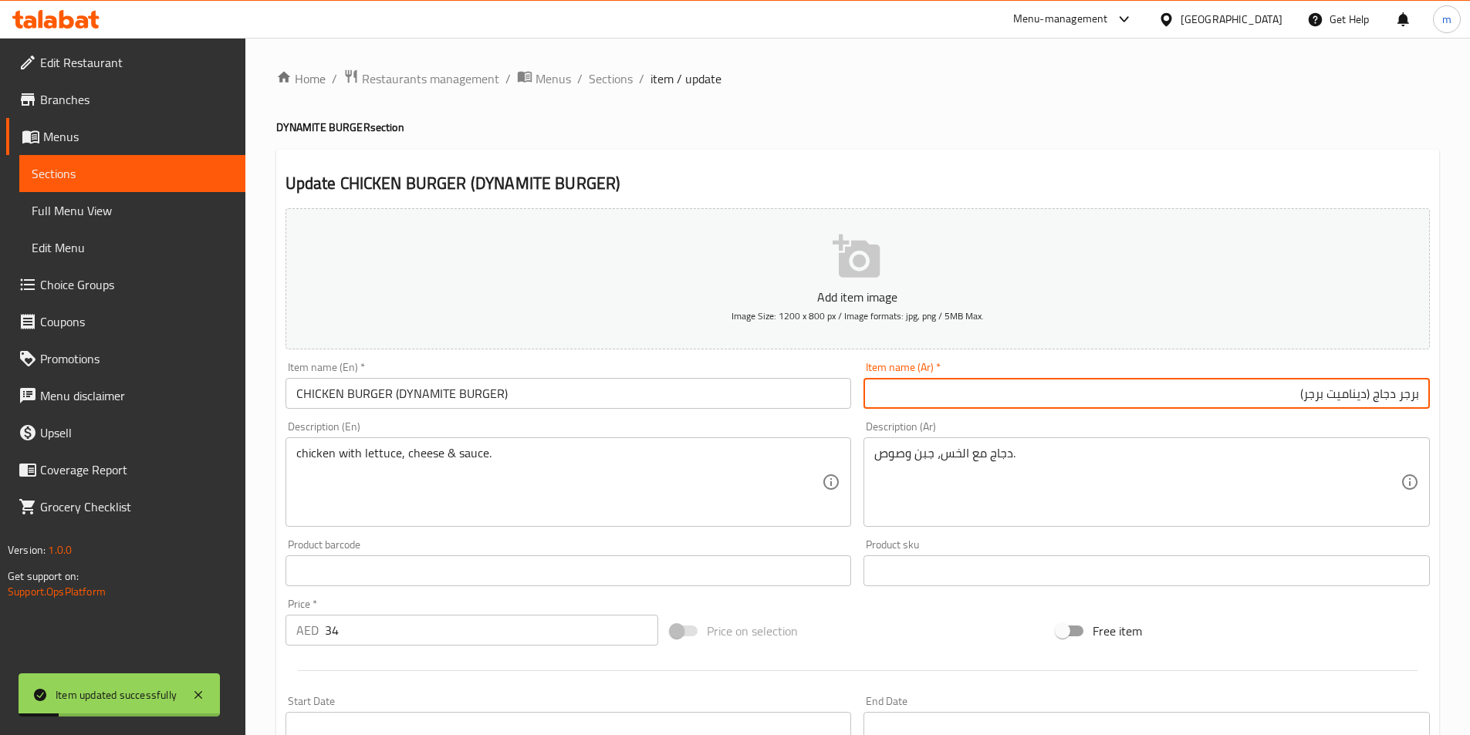
drag, startPoint x: 1266, startPoint y: 394, endPoint x: 1371, endPoint y: 414, distance: 106.8
click at [1371, 414] on div "Item name (Ar)   * برجر دجاج (ديناميت برجر) Item name (Ar) *" at bounding box center [1146, 385] width 579 height 59
click at [625, 78] on span "Sections" at bounding box center [611, 78] width 44 height 19
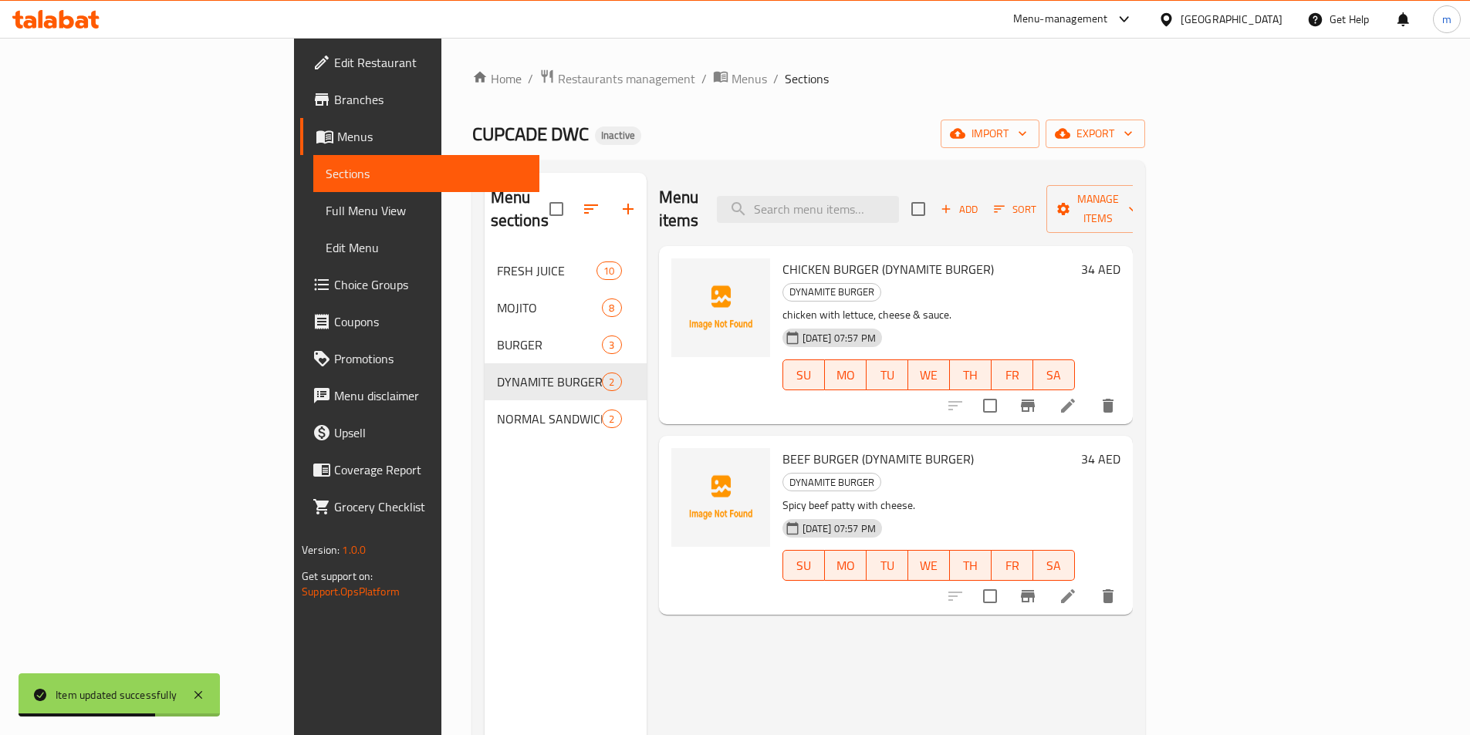
click at [1075, 590] on icon at bounding box center [1068, 597] width 14 height 14
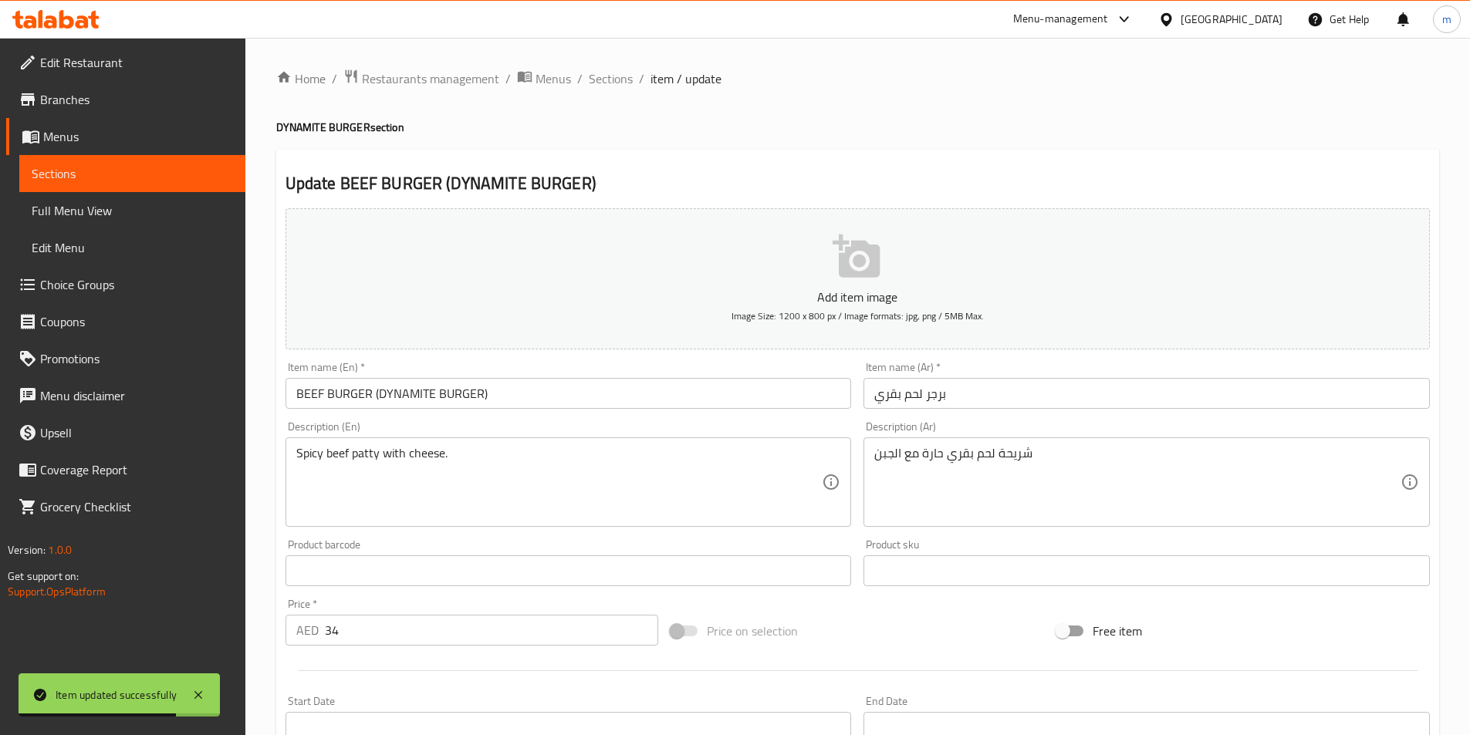
click at [1069, 397] on input "برجر لحم بقري" at bounding box center [1146, 393] width 566 height 31
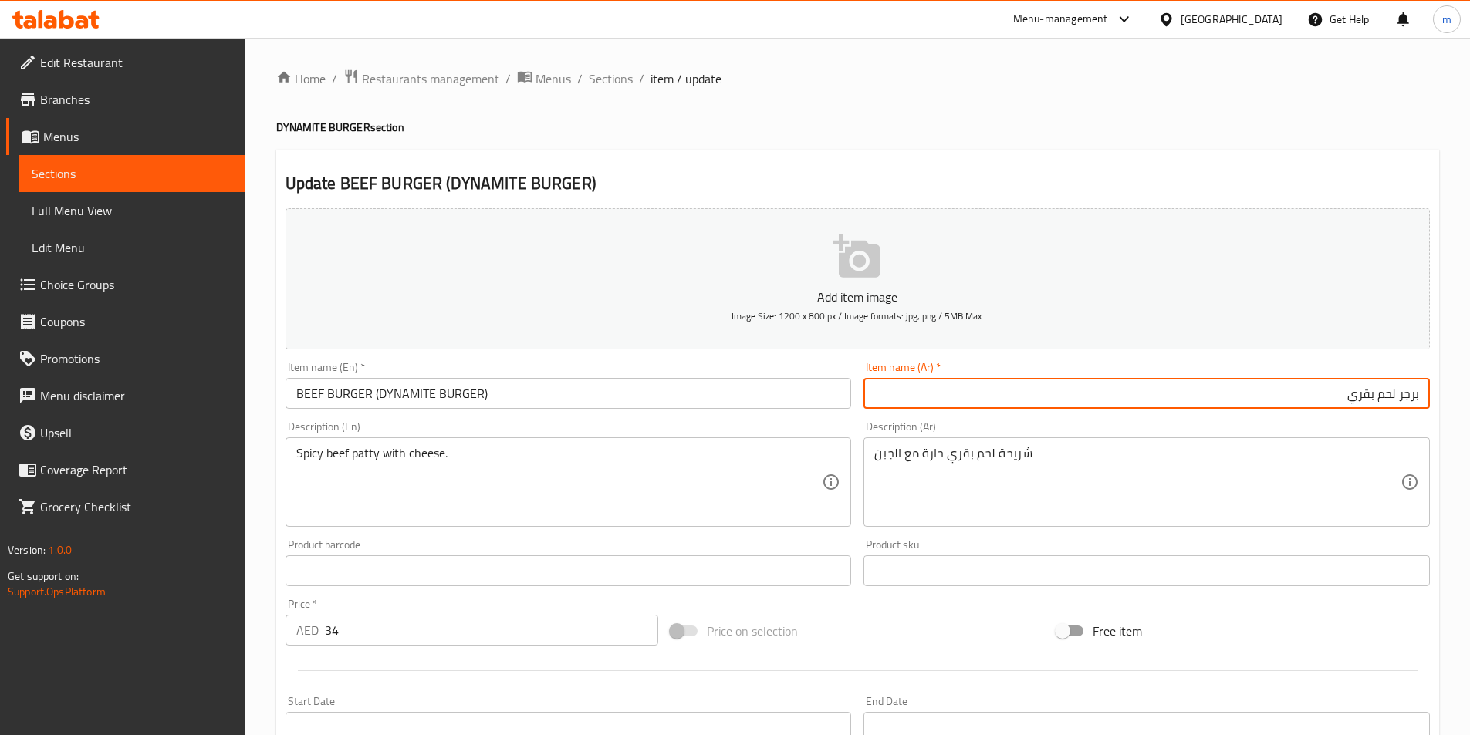
paste input "(ديناميت برجر)"
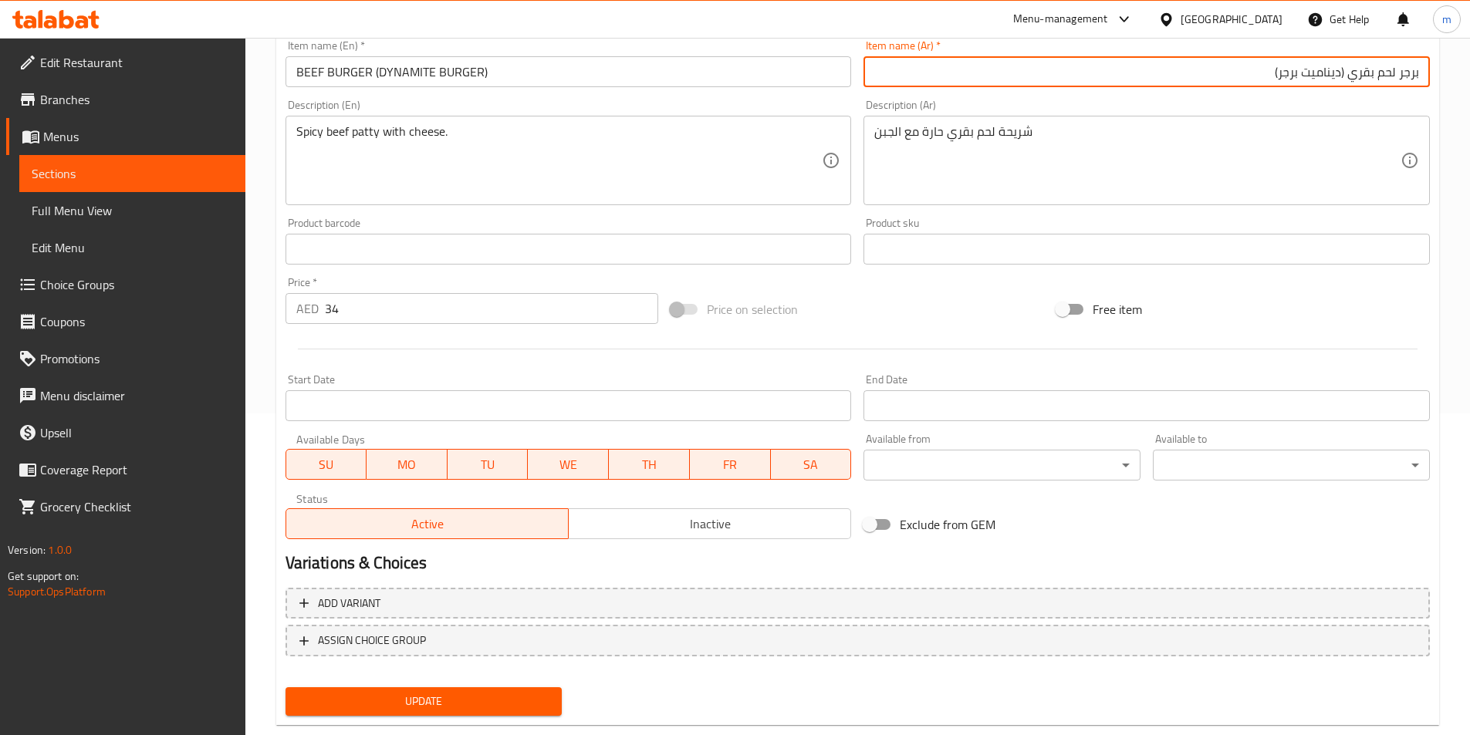
scroll to position [355, 0]
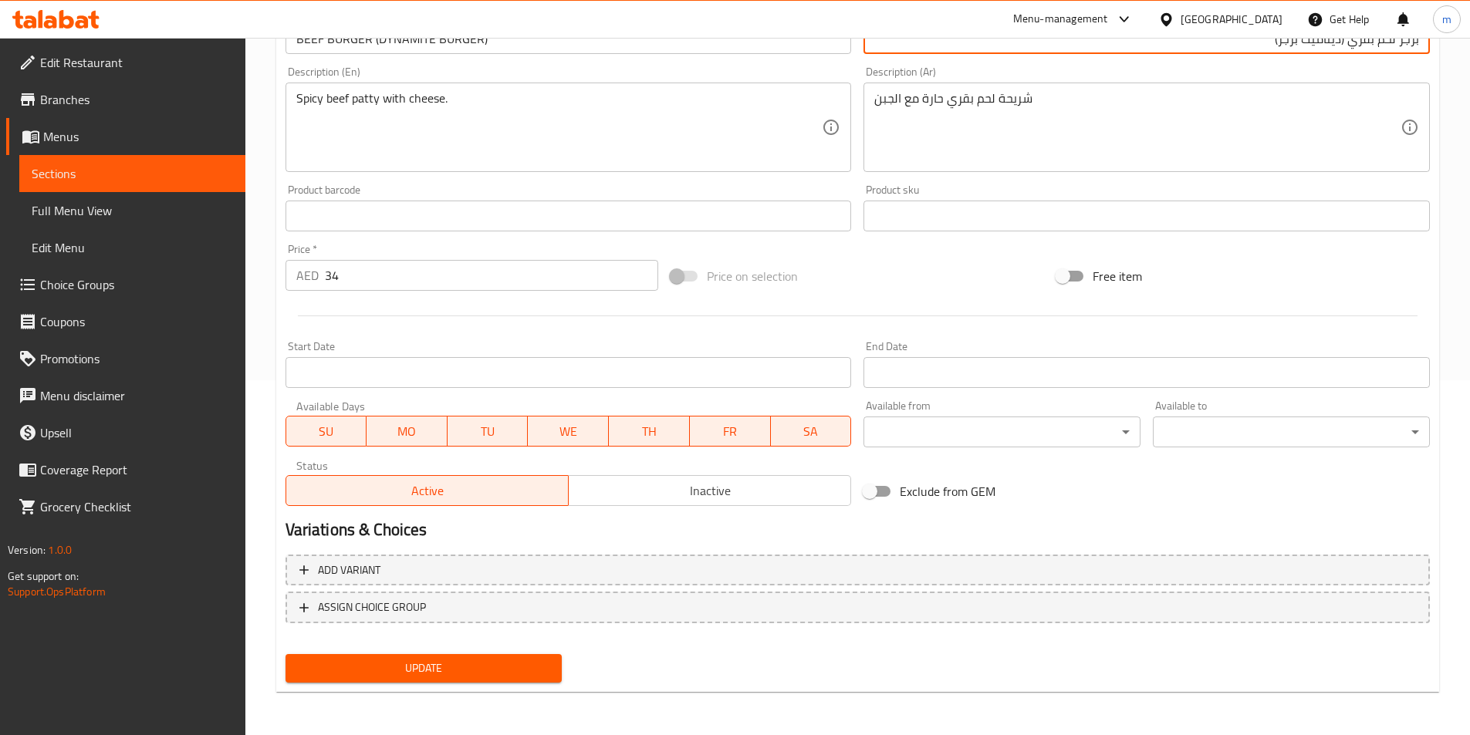
type input "برجر لحم بقري (ديناميت برجر)"
click at [507, 673] on span "Update" at bounding box center [424, 668] width 252 height 19
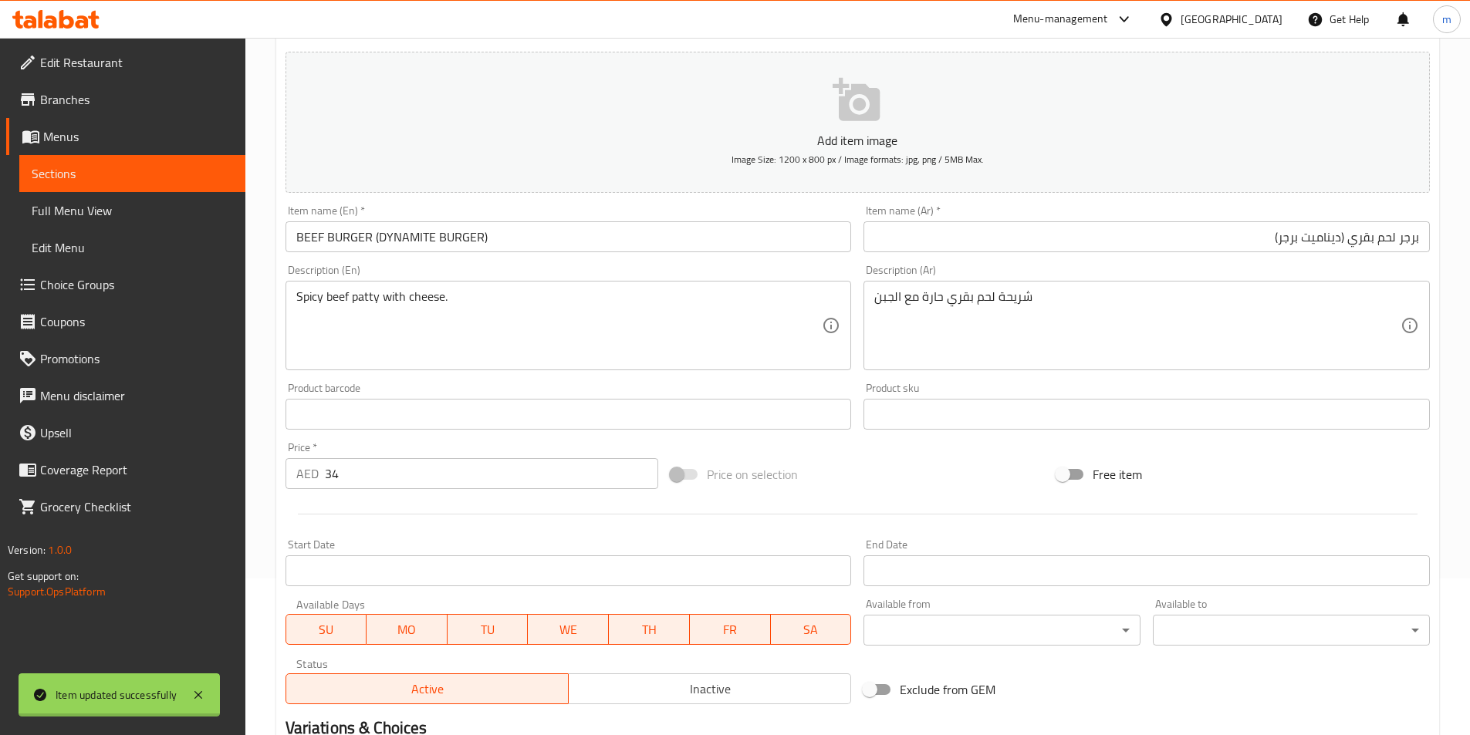
scroll to position [0, 0]
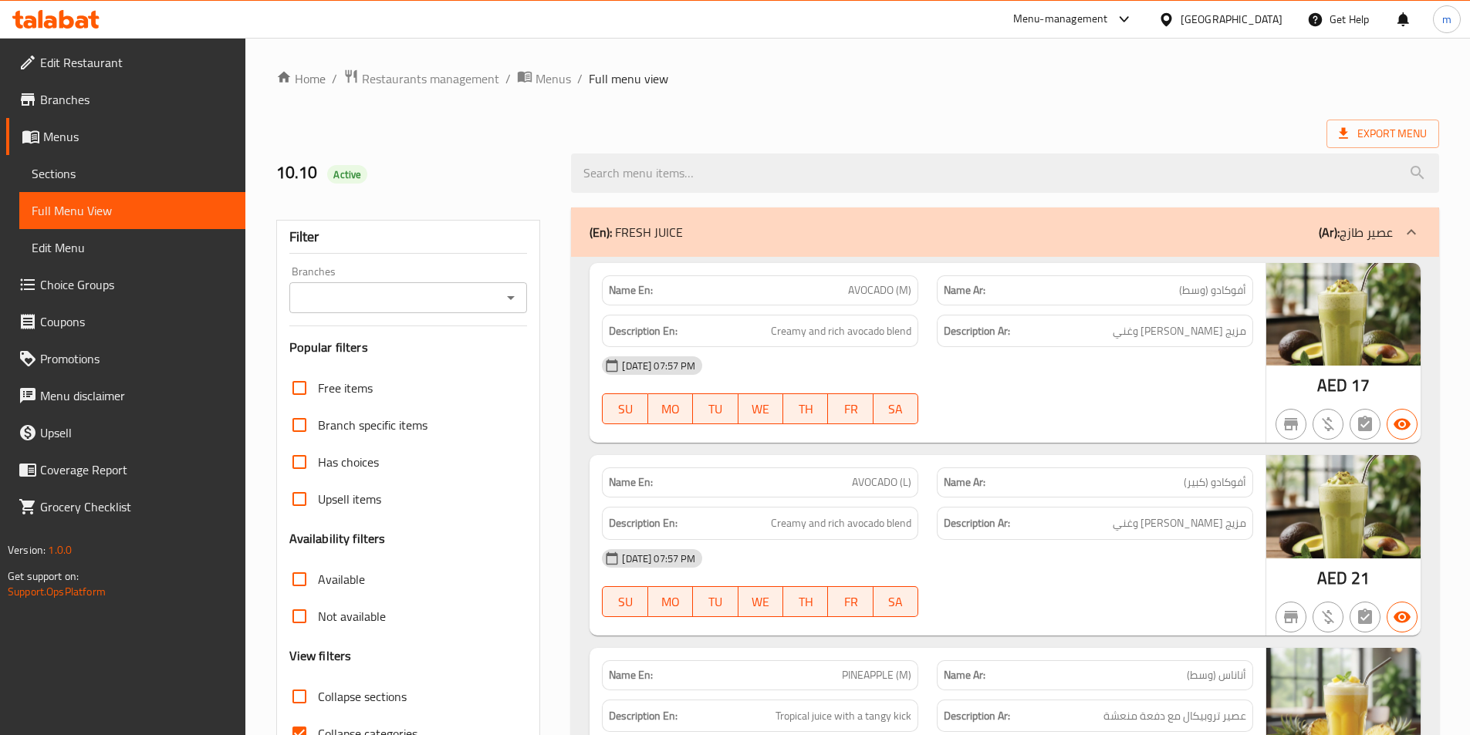
scroll to position [386, 0]
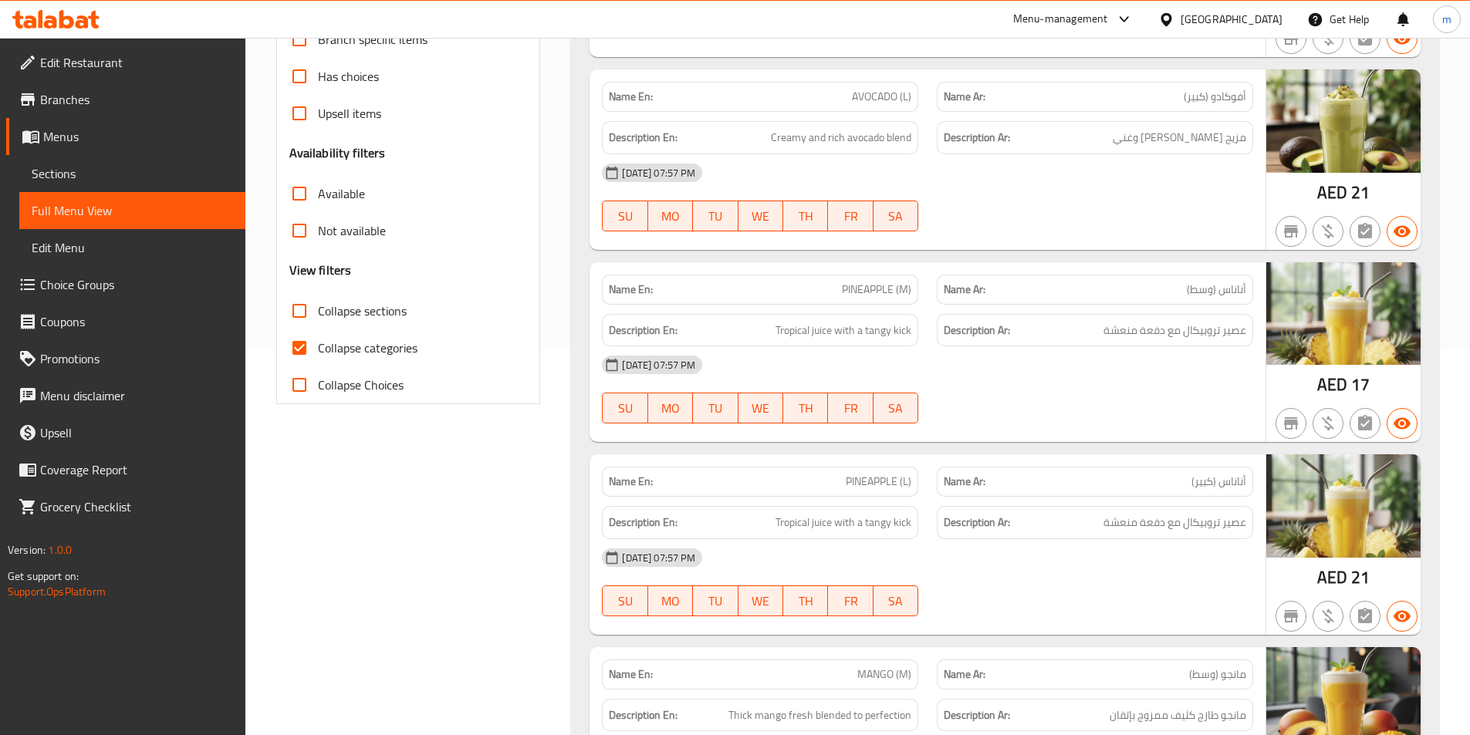
click at [380, 352] on span "Collapse categories" at bounding box center [368, 348] width 100 height 19
click at [318, 352] on input "Collapse categories" at bounding box center [299, 347] width 37 height 37
checkbox input "false"
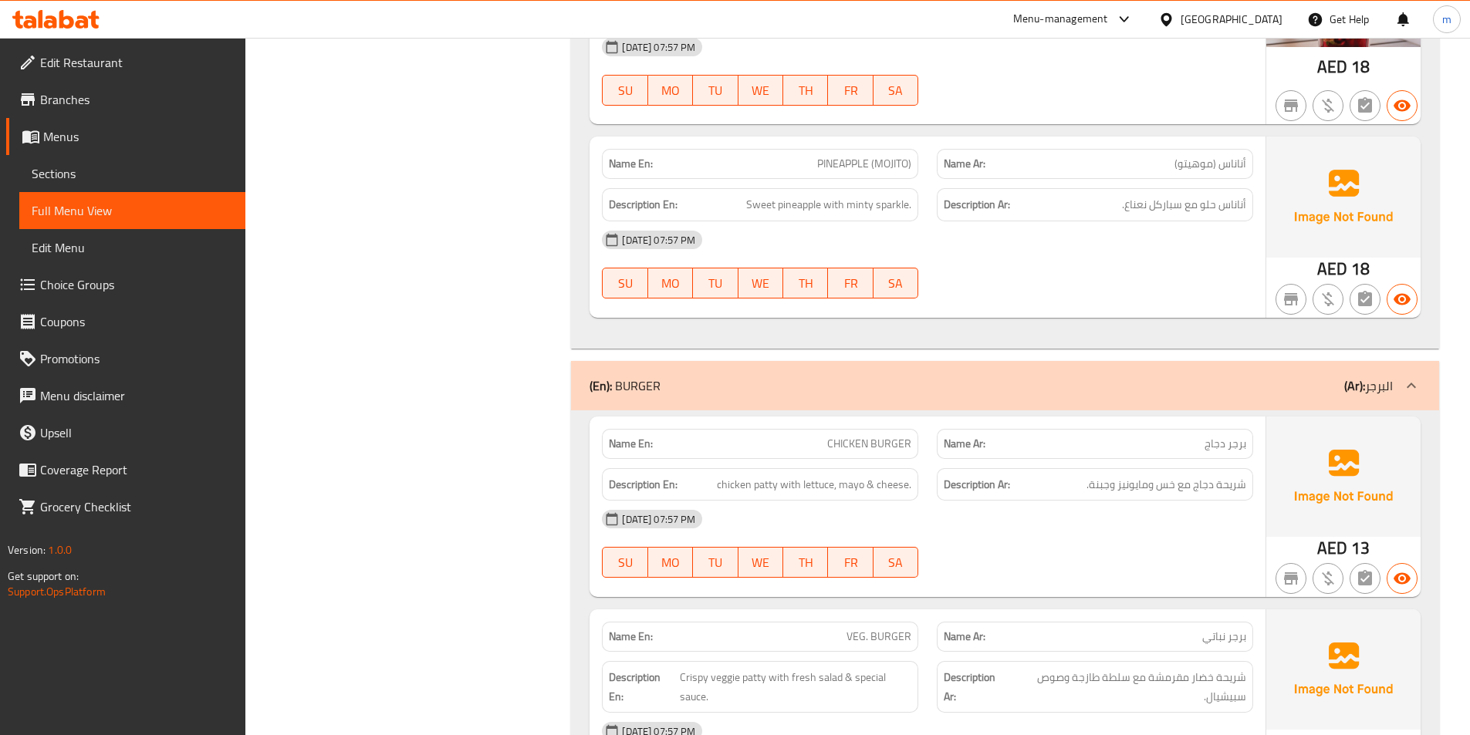
scroll to position [3550, 0]
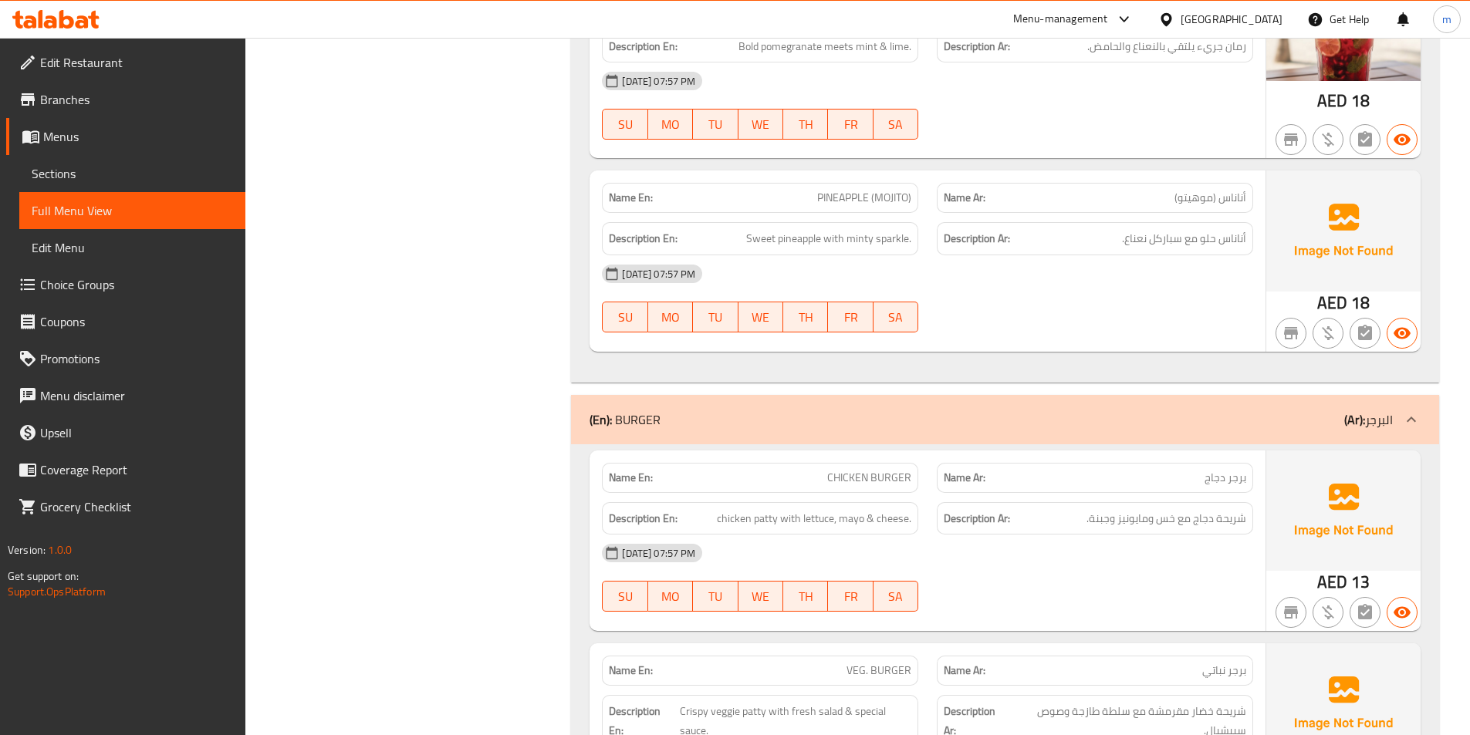
scroll to position [3627, 0]
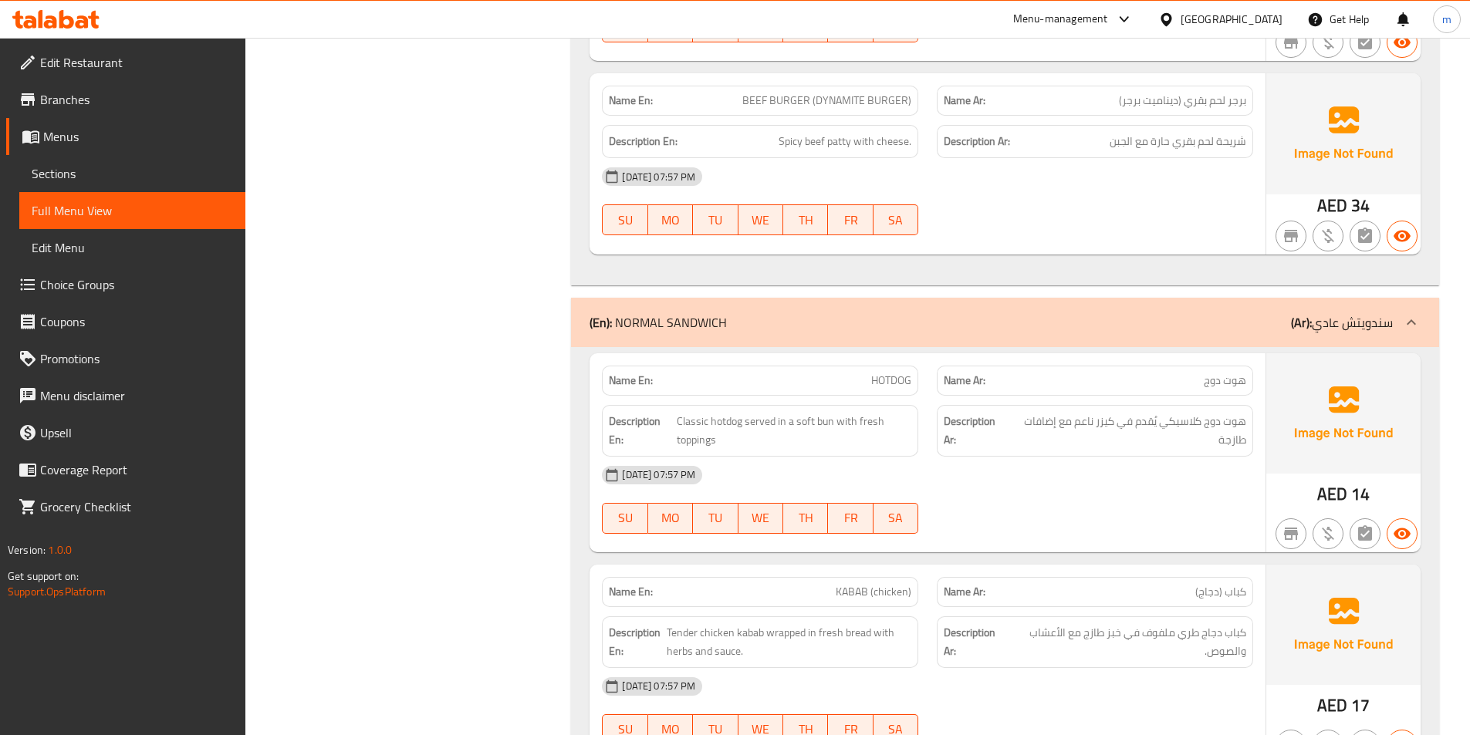
scroll to position [4834, 0]
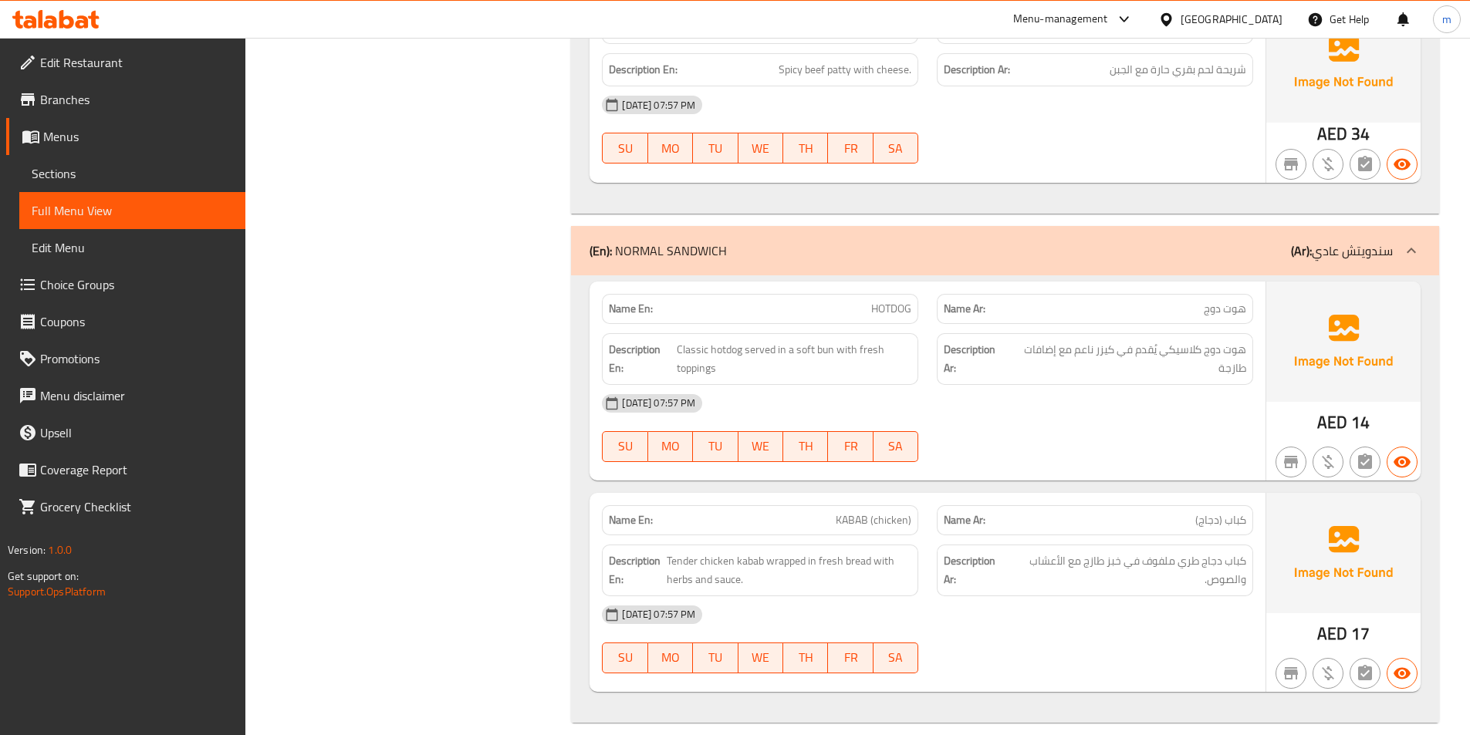
click at [1171, 453] on div at bounding box center [1095, 462] width 335 height 19
click at [977, 385] on div "[DATE] 07:57 PM" at bounding box center [928, 403] width 670 height 37
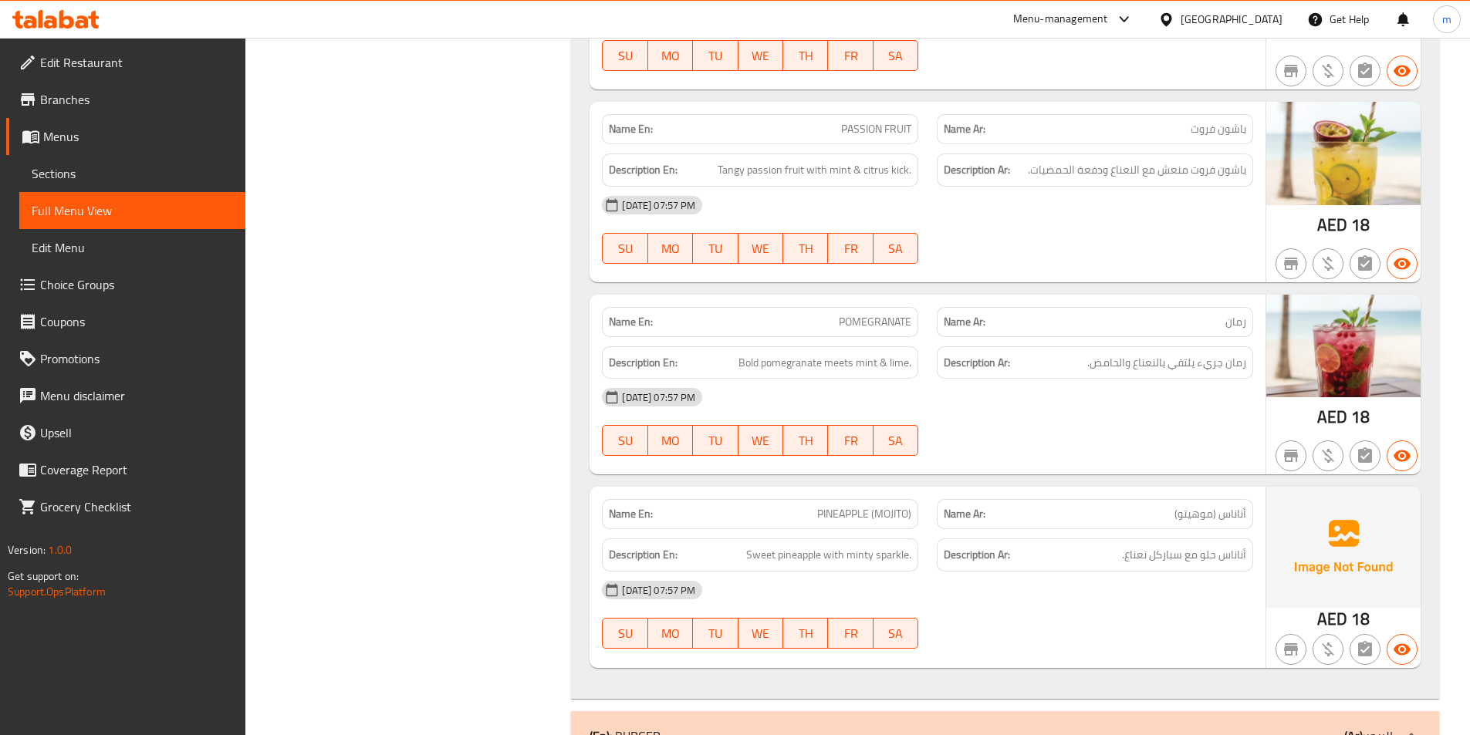
scroll to position [3241, 0]
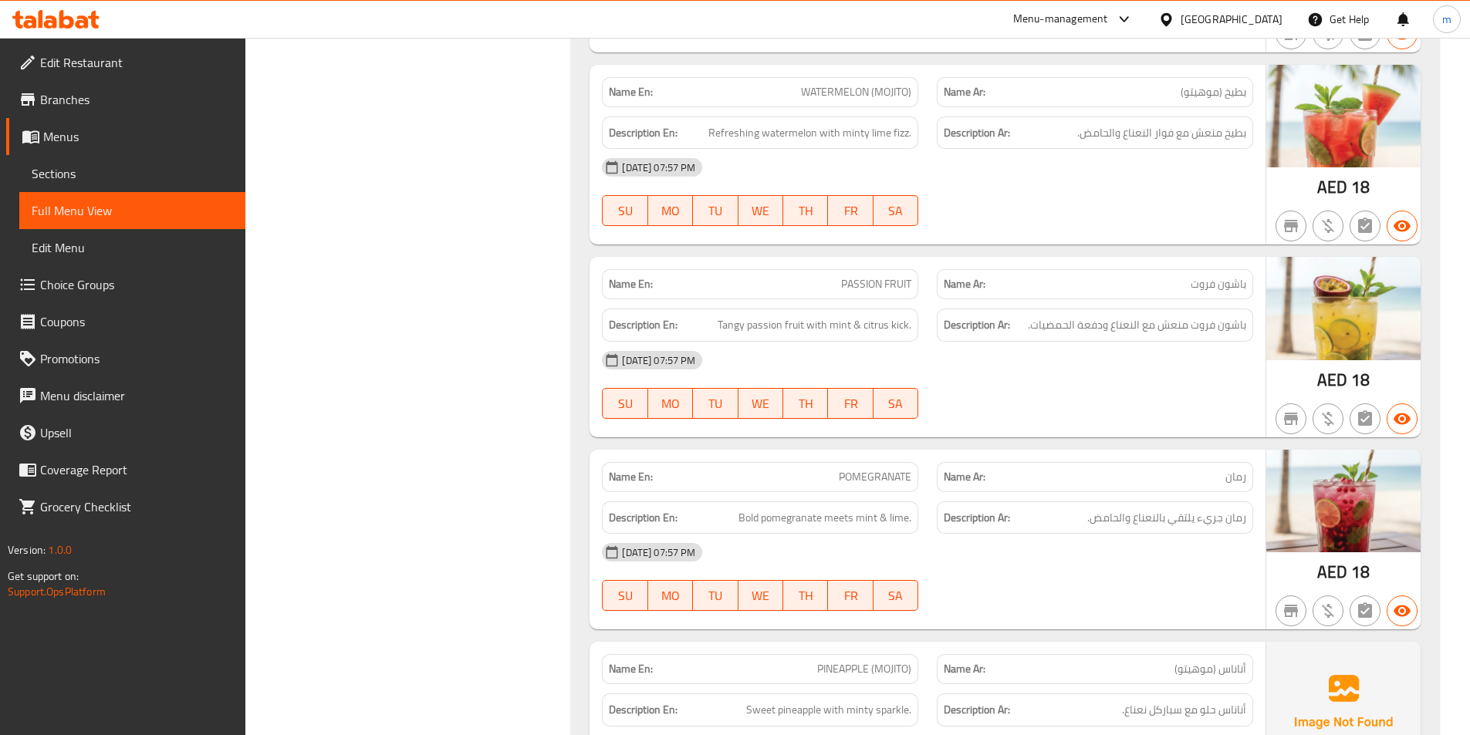
scroll to position [3327, 0]
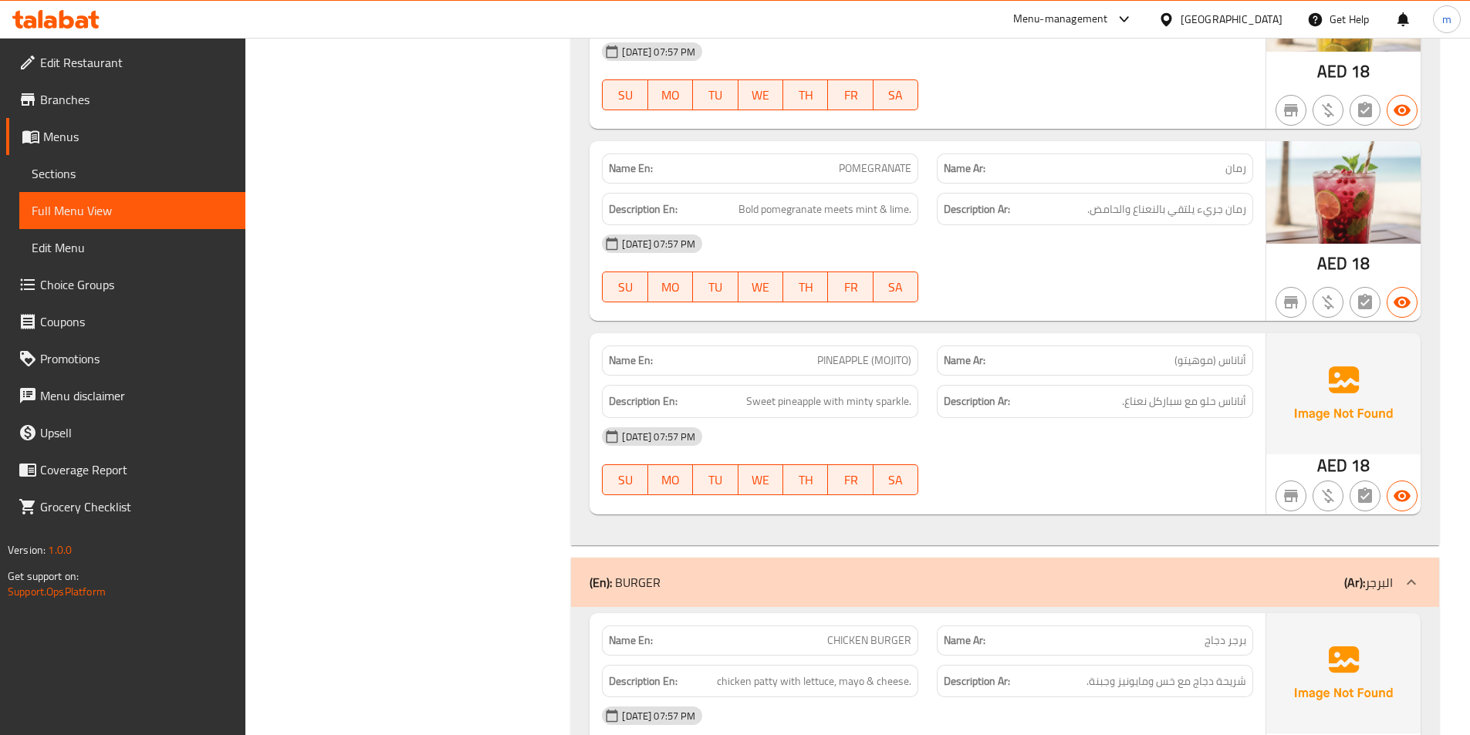
click at [1324, 389] on img at bounding box center [1343, 393] width 154 height 120
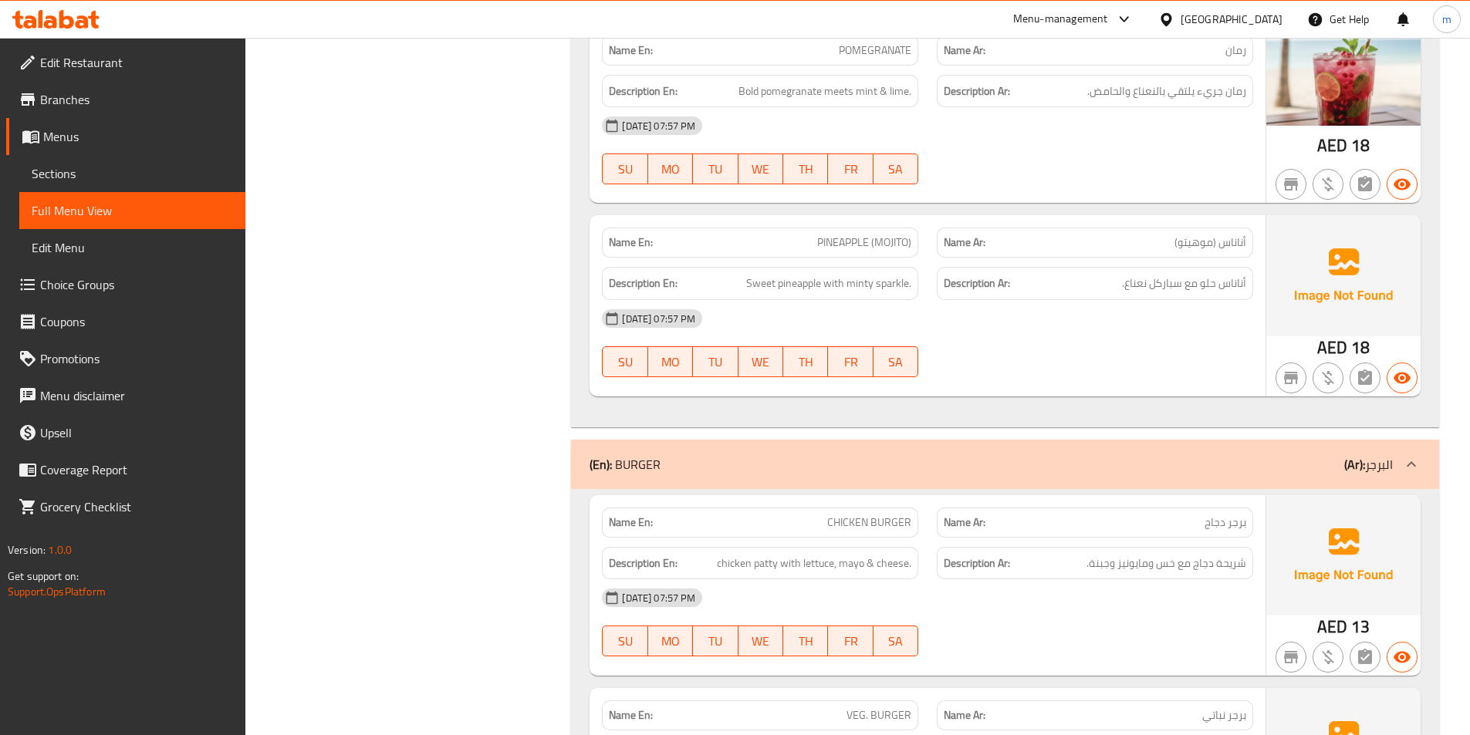
scroll to position [3059, 0]
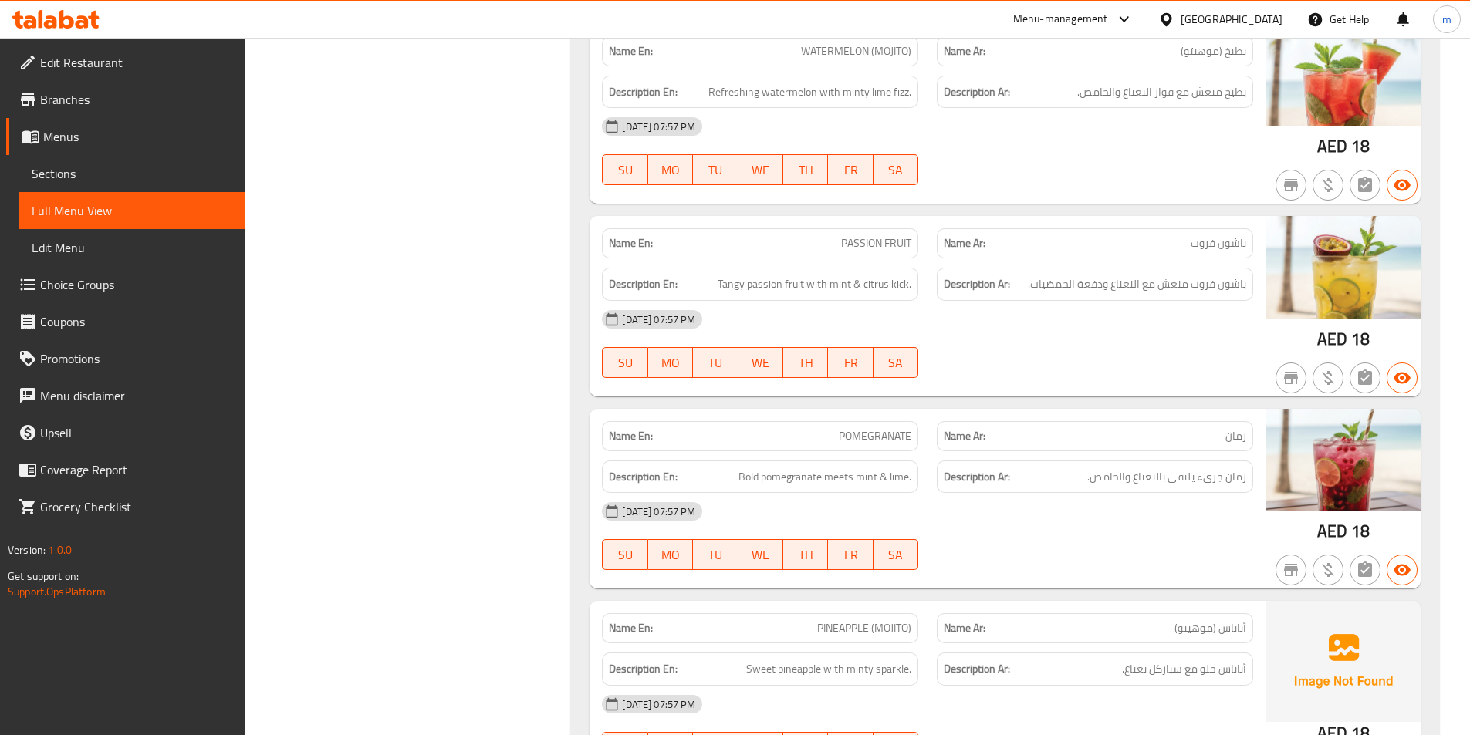
click at [1197, 628] on span "أناناس (موهيتو)" at bounding box center [1210, 628] width 72 height 16
click at [1128, 573] on div at bounding box center [1095, 570] width 335 height 19
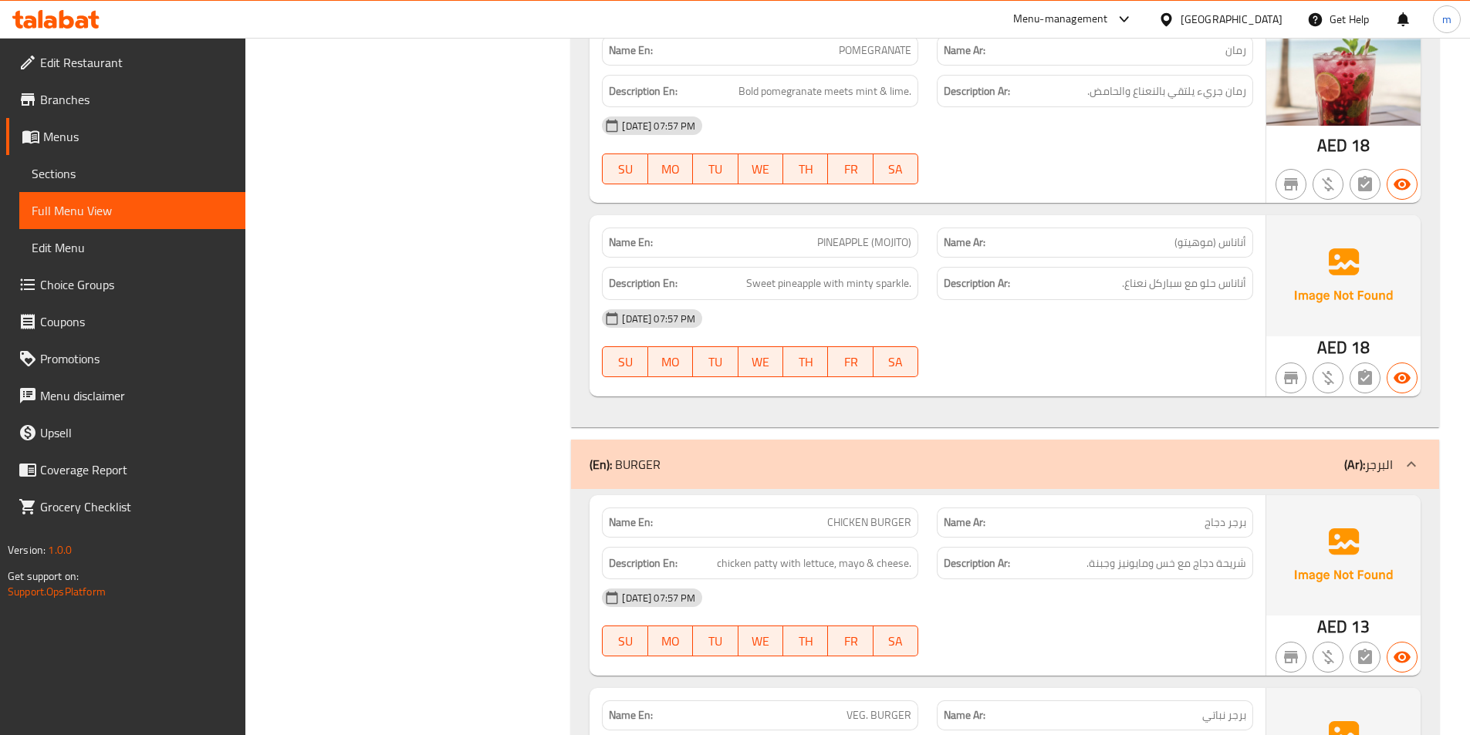
scroll to position [3676, 0]
